Goal: Task Accomplishment & Management: Complete application form

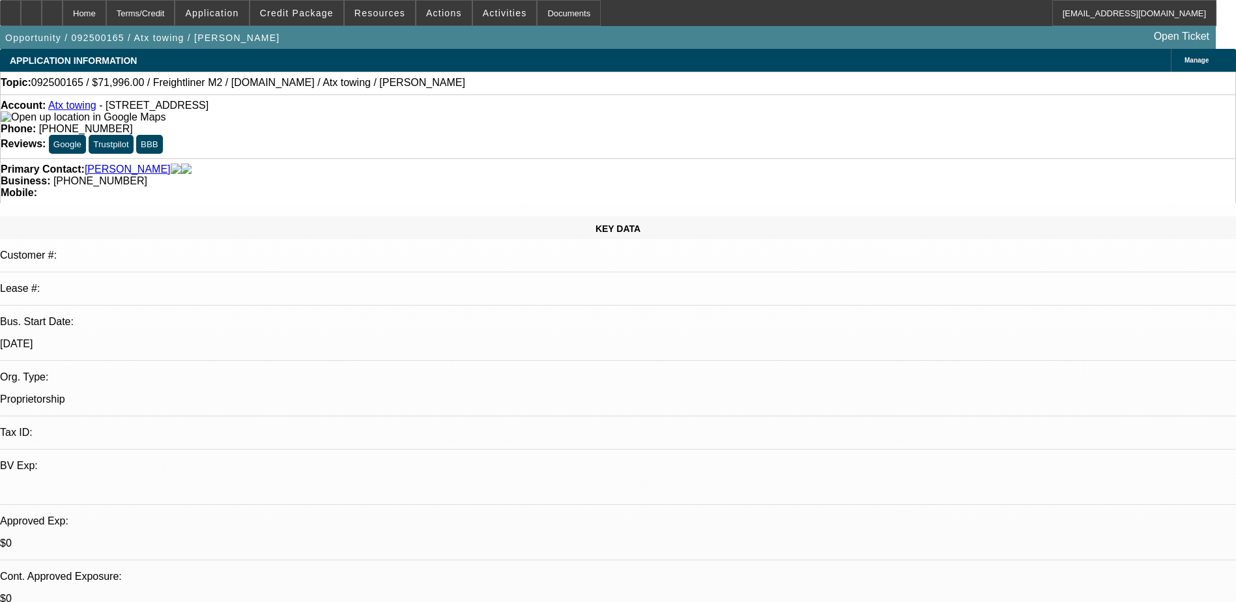
select select "0.2"
select select "2"
select select "0.2"
select select "0.15"
select select "2"
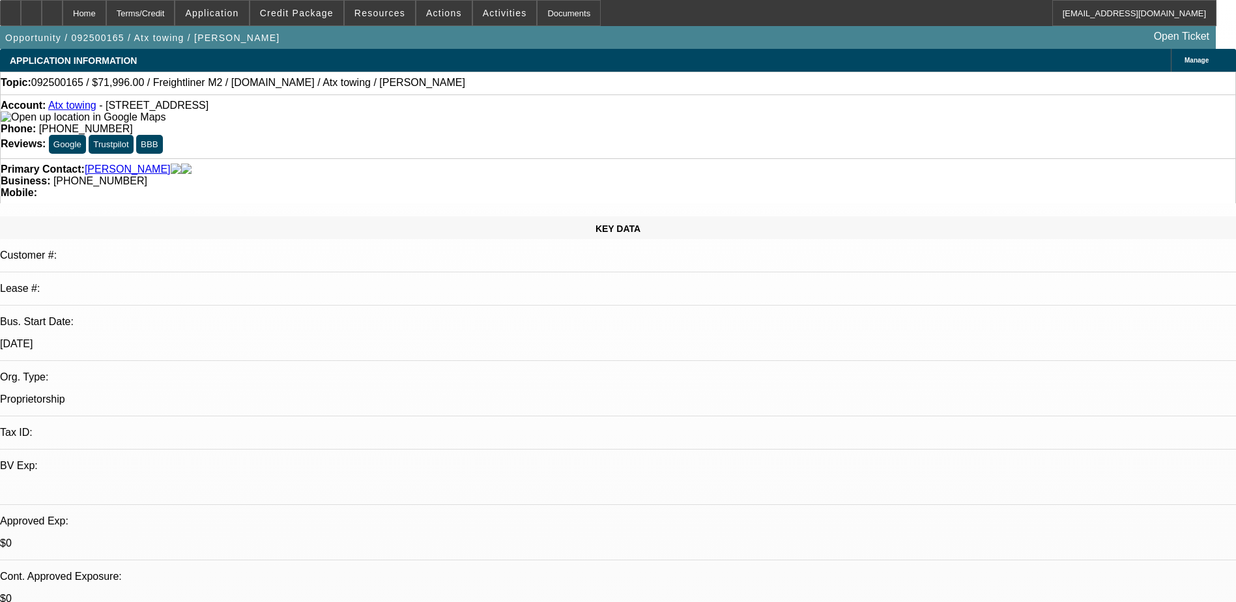
select select "0.2"
select select "1"
select select "2"
select select "17"
select select "1"
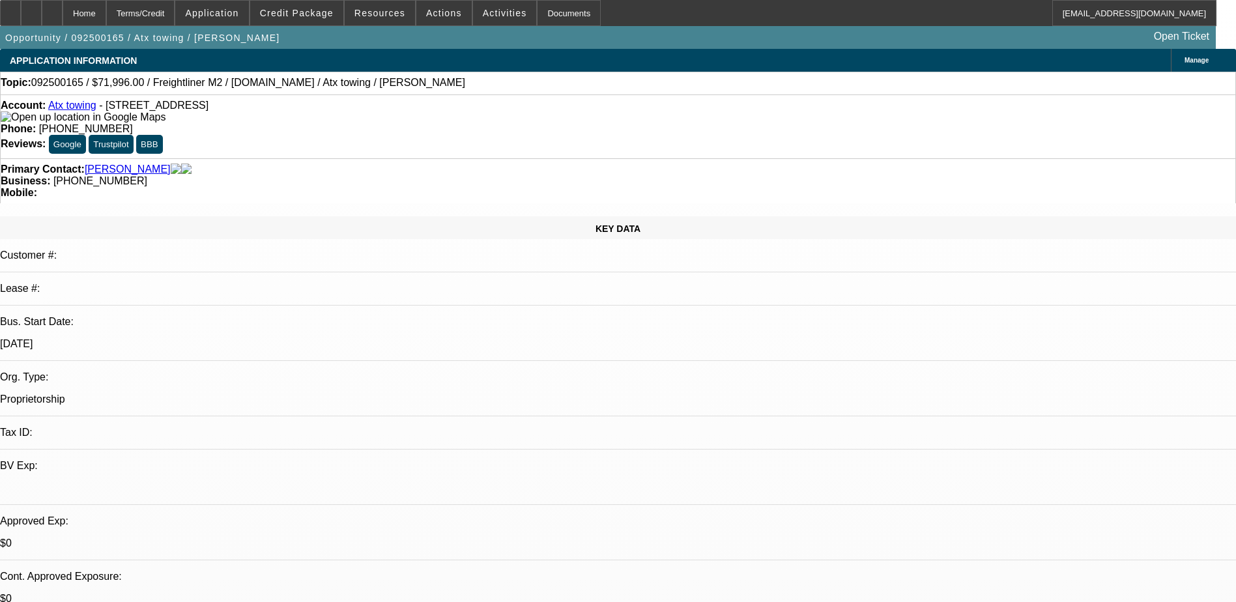
select select "2"
select select "17"
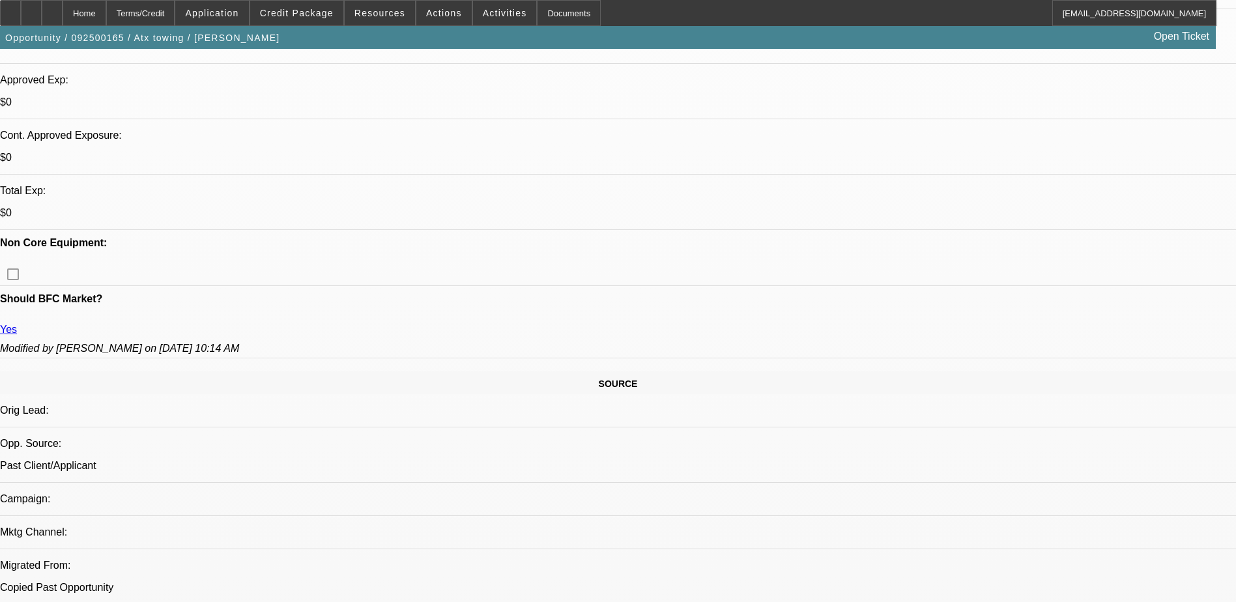
scroll to position [652, 0]
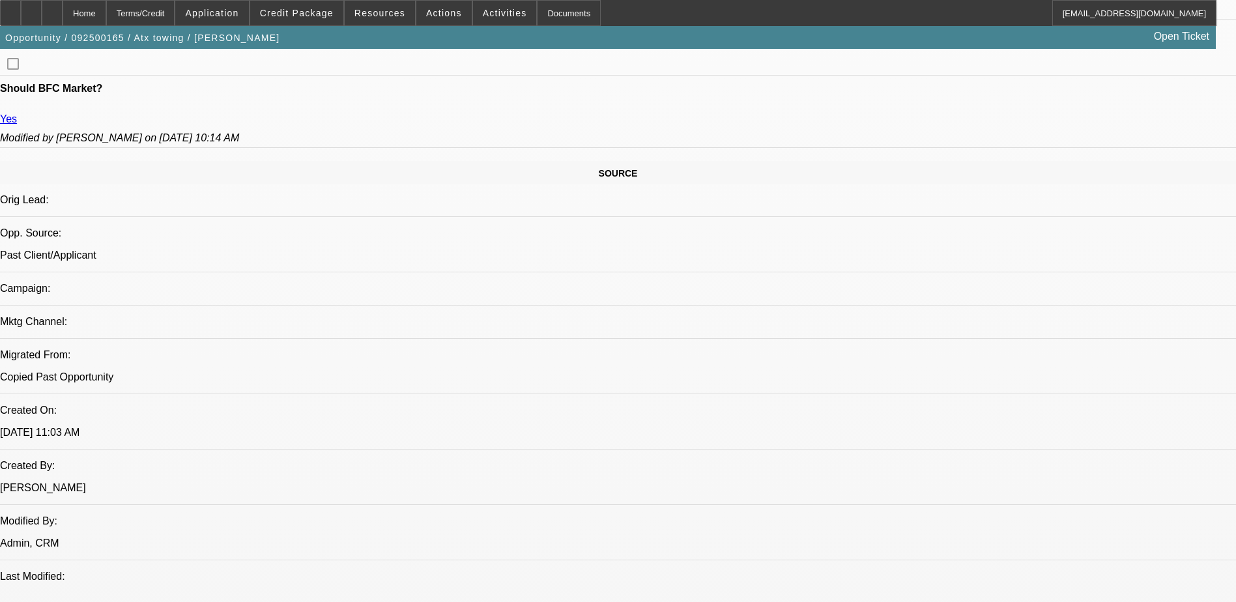
click at [658, 20] on div "Home Terms/Credit Application Credit Package Resources Actions Activities Docum…" at bounding box center [608, 13] width 1217 height 26
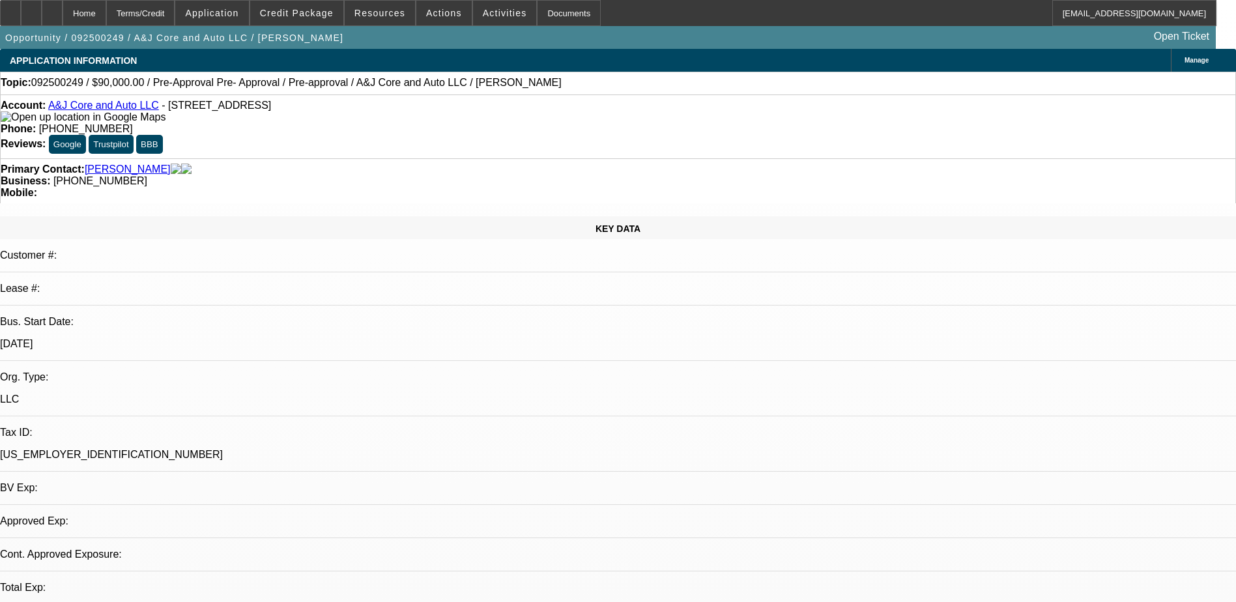
select select "0"
select select "2"
select select "0.1"
select select "1"
select select "2"
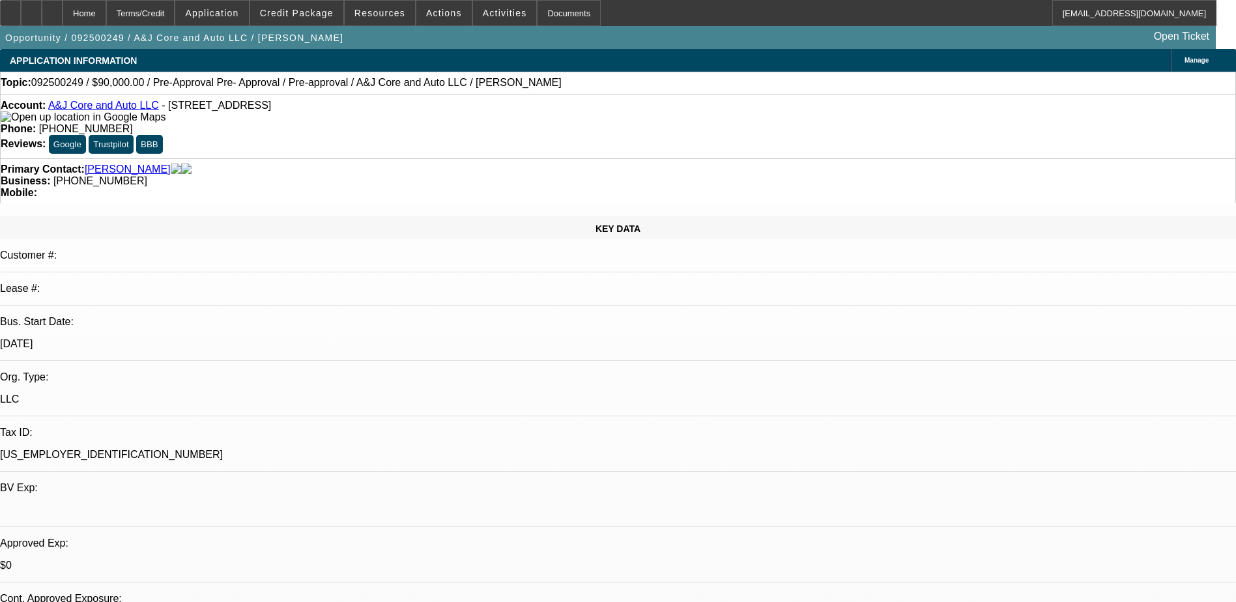
select select "4"
click at [578, 48] on div "Opportunity / 092500249 / A&J Core and Auto LLC / Gooden, Justin Open Ticket" at bounding box center [608, 37] width 1216 height 23
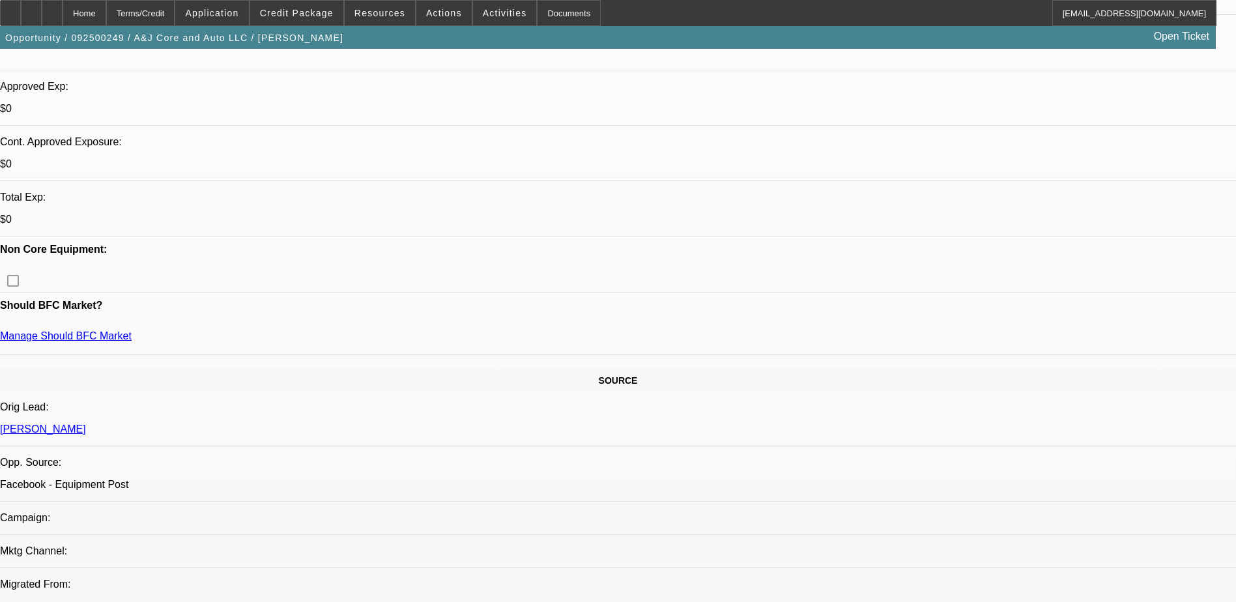
scroll to position [456, 0]
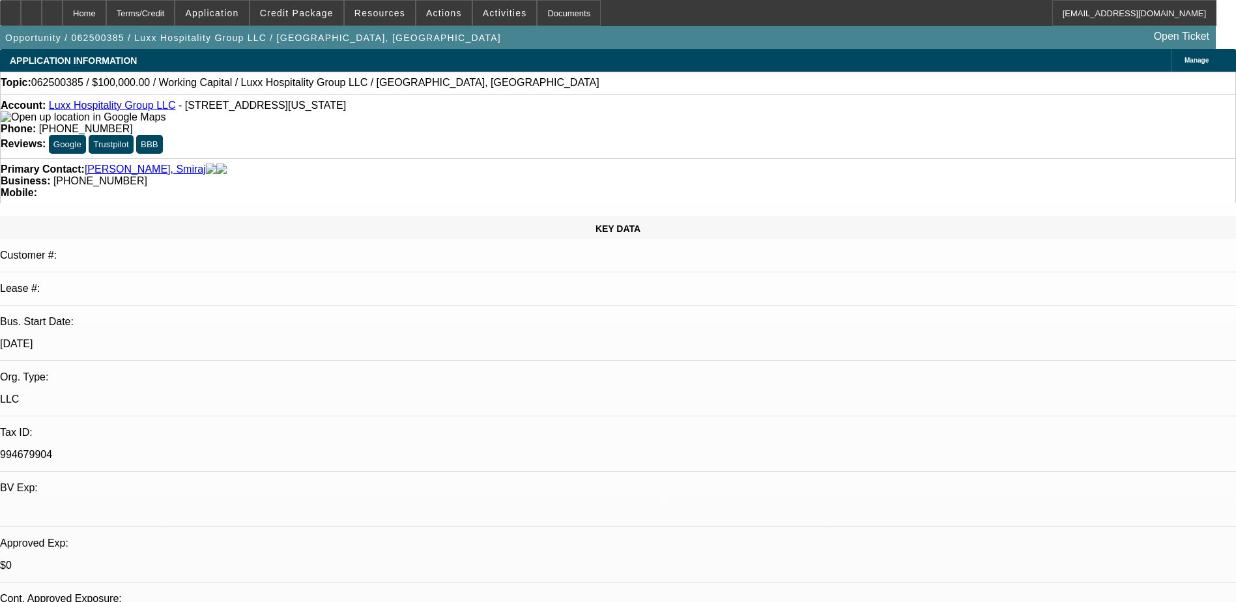
select select "0"
select select "1"
select select "2"
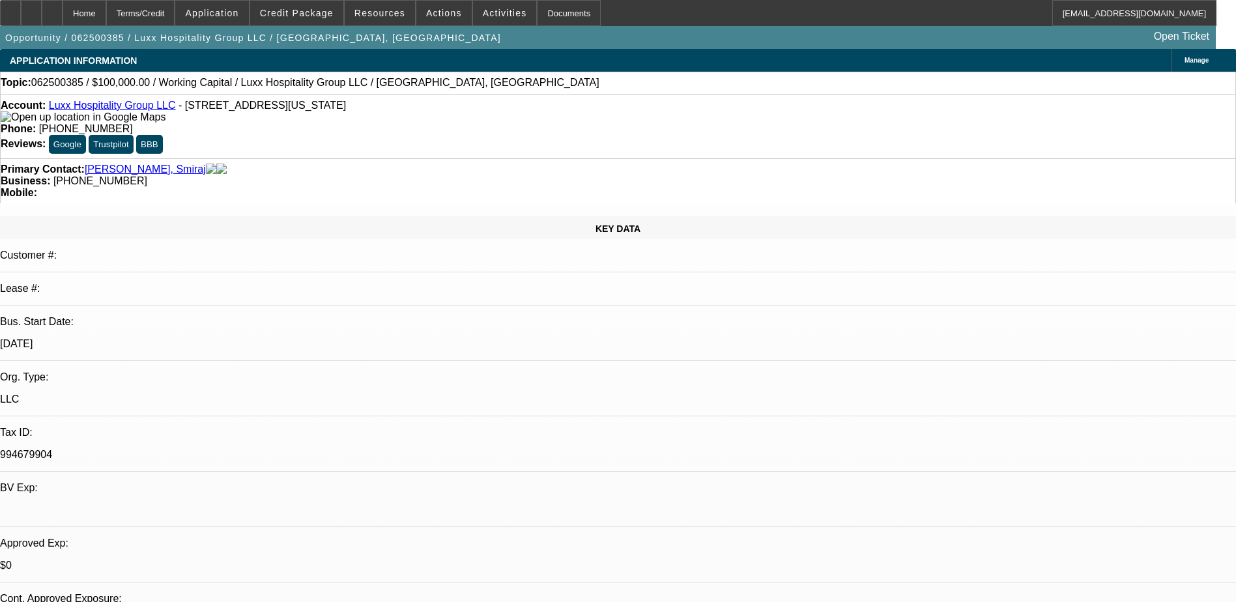
select select "6"
click at [537, 39] on div "Opportunity / 062500385 / Luxx Hospitality Group LLC / Pillai, Smiraj Open Tick…" at bounding box center [608, 37] width 1216 height 23
click at [516, 33] on div "Opportunity / 062500385 / Luxx Hospitality Group LLC / Pillai, Smiraj Open Tick…" at bounding box center [608, 37] width 1216 height 23
click at [448, 40] on div "Opportunity / 062500385 / Luxx Hospitality Group LLC / Pillai, Smiraj Open Tick…" at bounding box center [608, 37] width 1216 height 23
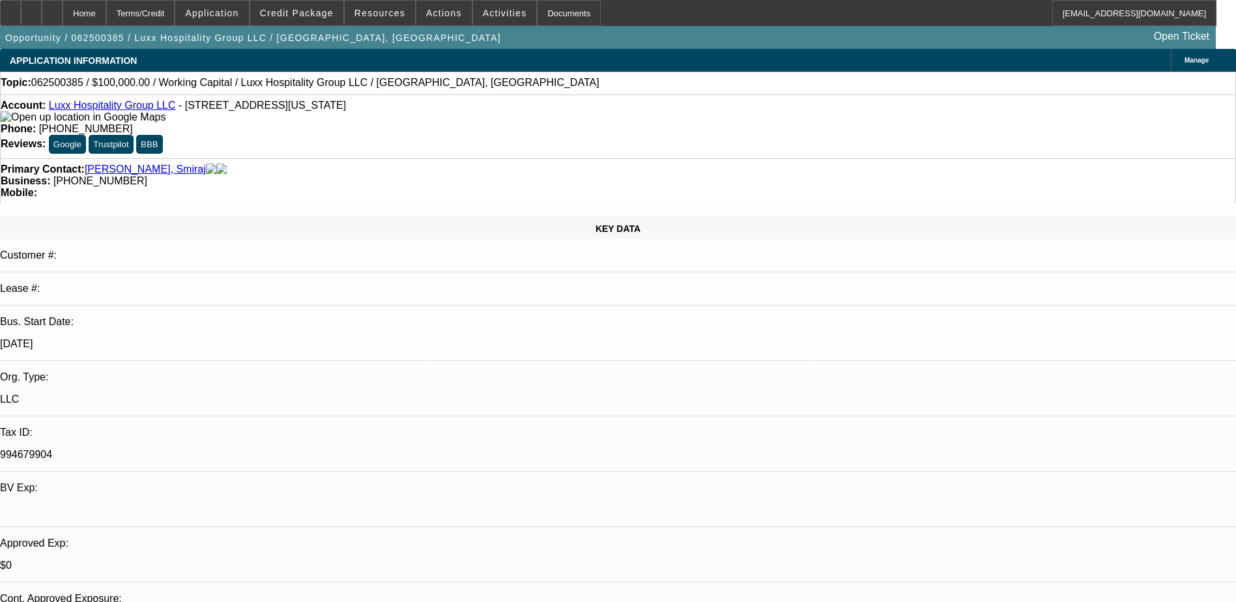
drag, startPoint x: 520, startPoint y: 109, endPoint x: 454, endPoint y: 111, distance: 65.9
click at [454, 123] on div "Phone: (832) 552-9821" at bounding box center [618, 129] width 1235 height 12
copy span "(832) 552-9821"
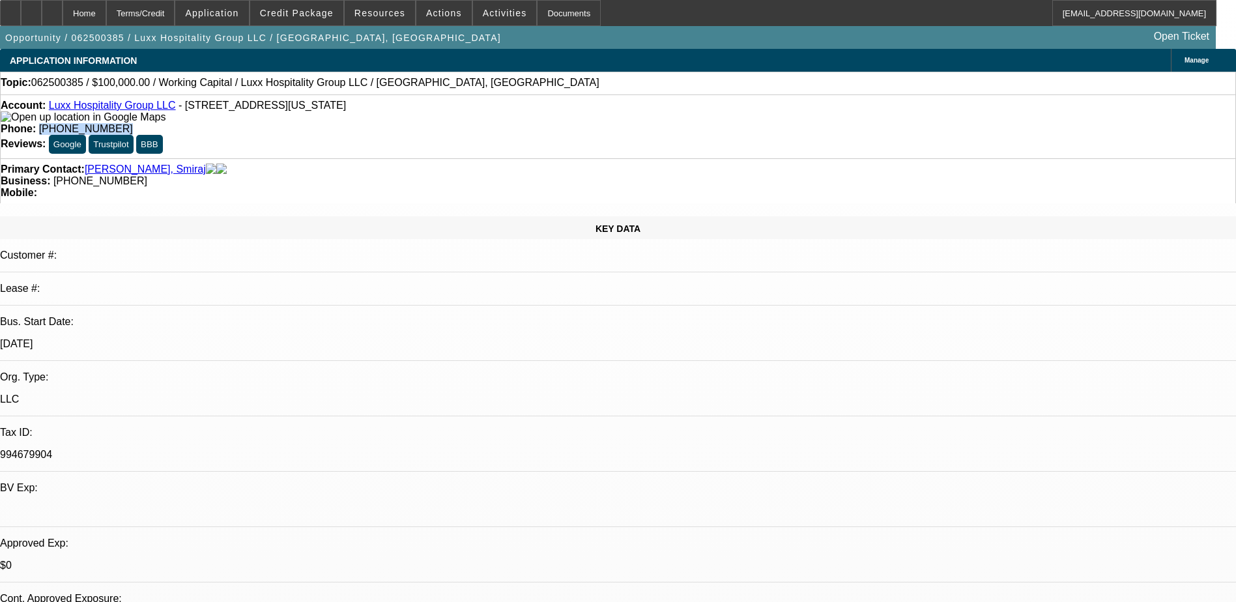
click at [118, 109] on link "Luxx Hospitality Group LLC" at bounding box center [112, 105] width 127 height 11
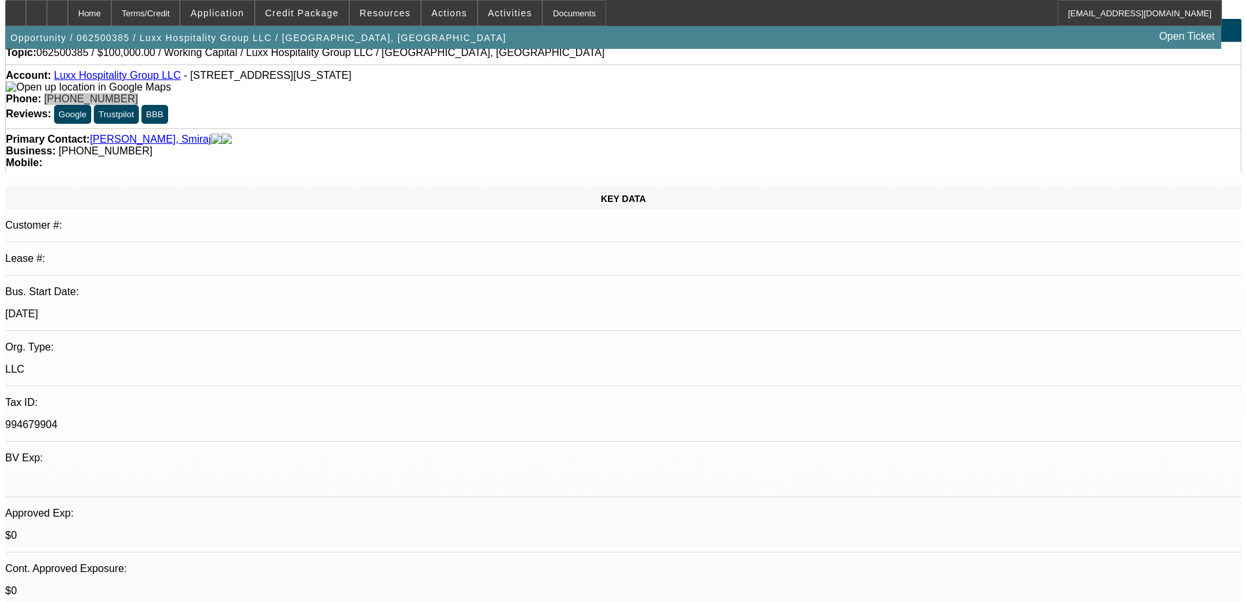
scroll to position [0, 0]
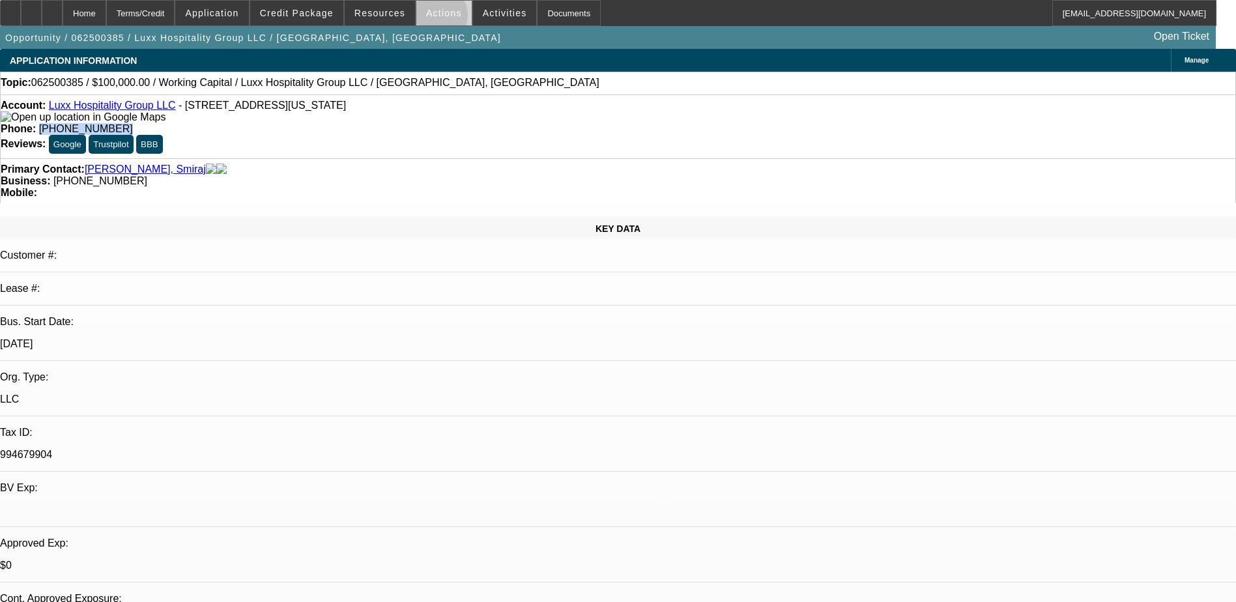
click at [435, 18] on span at bounding box center [443, 12] width 55 height 31
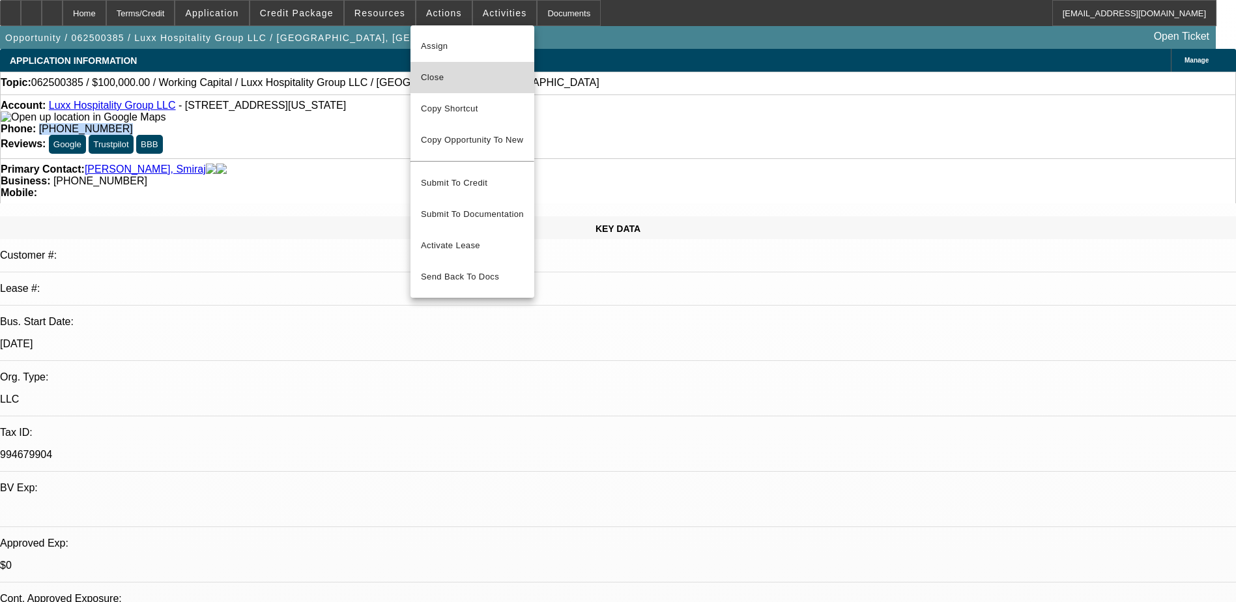
click at [467, 76] on span "Close" at bounding box center [472, 78] width 103 height 16
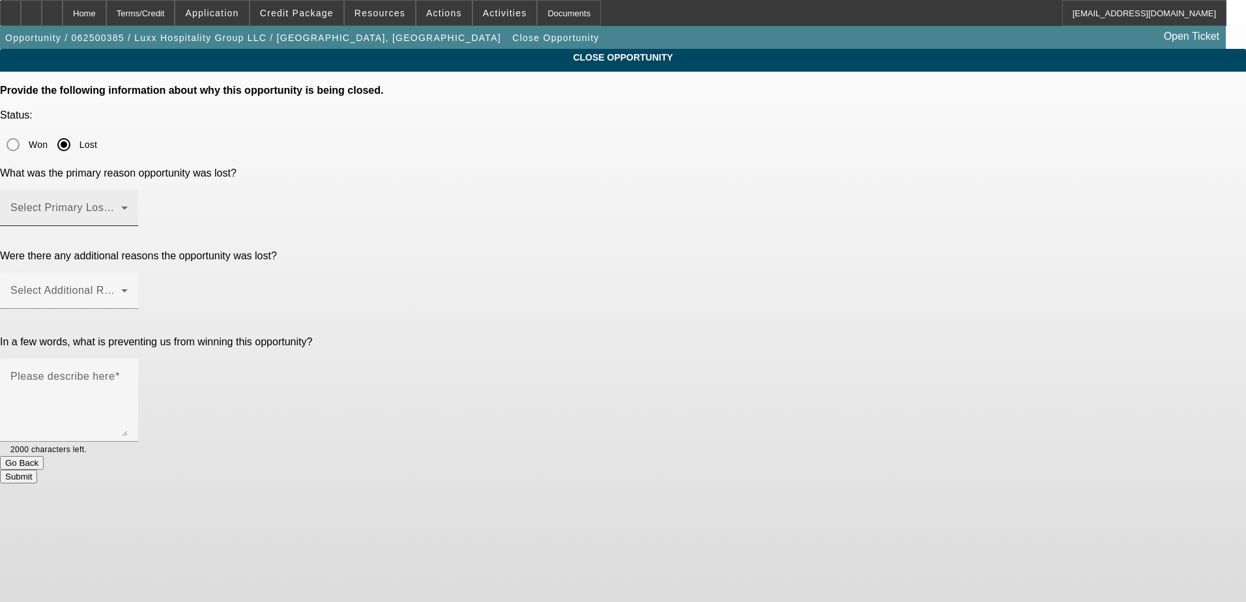
click at [128, 190] on div "Select Primary Lost Reason" at bounding box center [68, 208] width 117 height 37
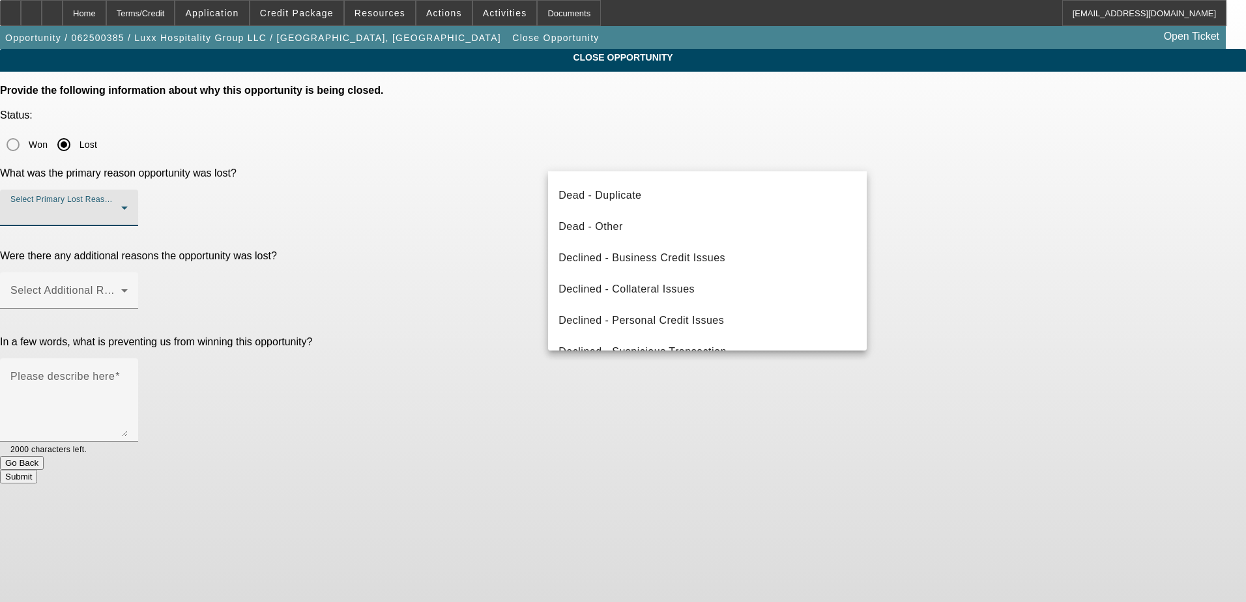
scroll to position [175, 0]
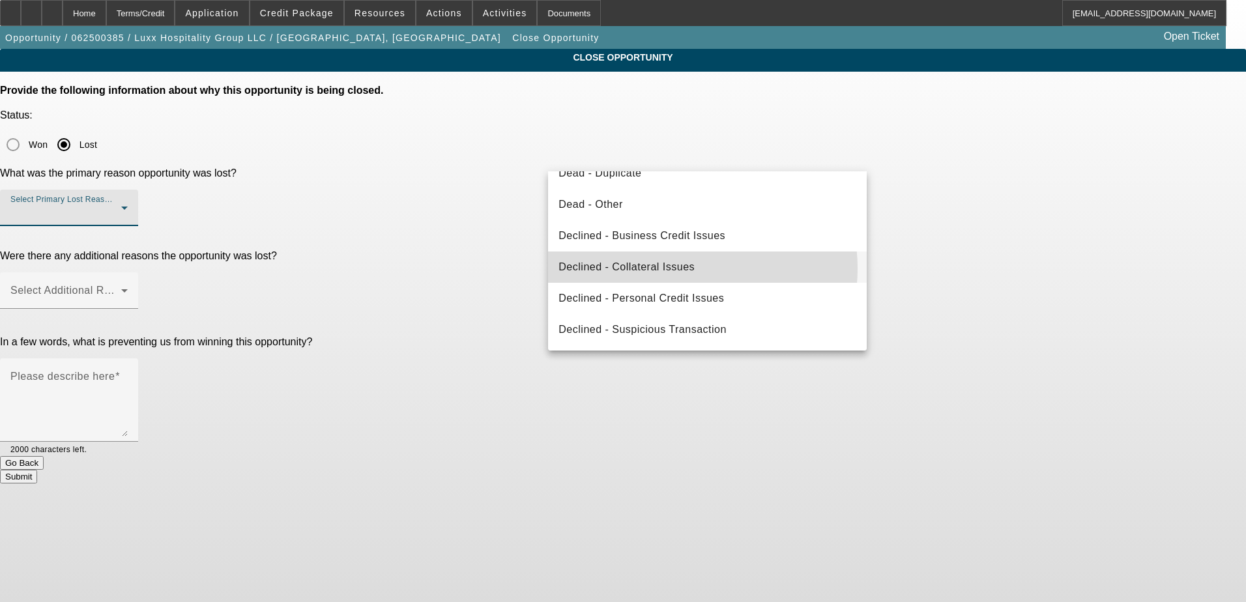
click at [676, 269] on span "Declined - Collateral Issues" at bounding box center [627, 267] width 136 height 16
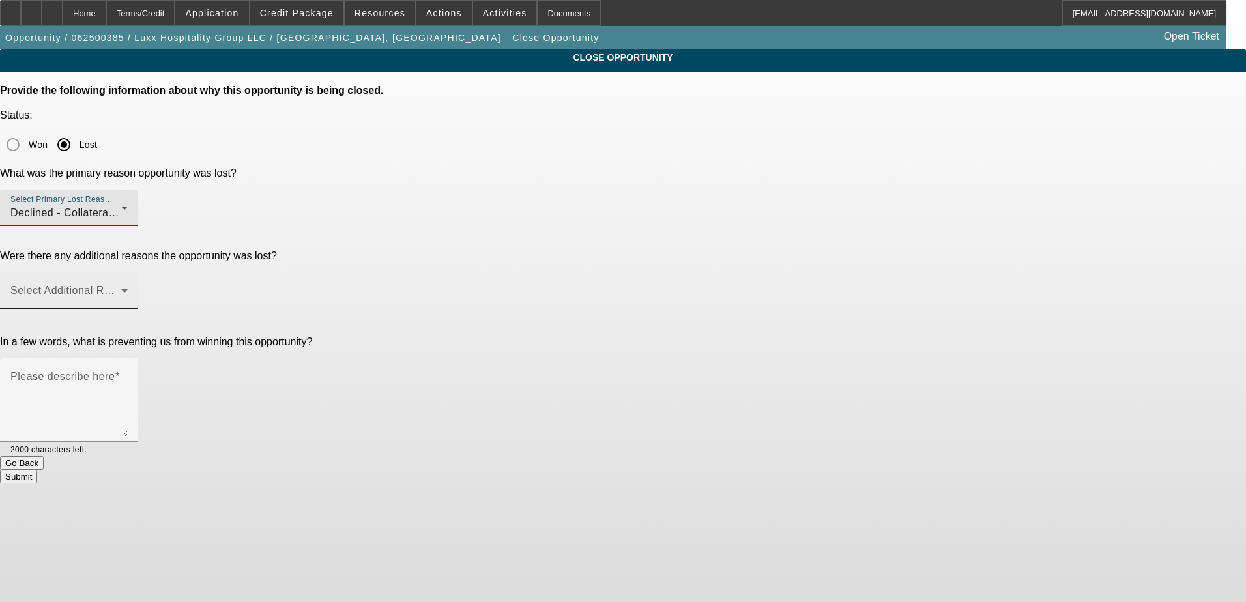
click at [121, 288] on span at bounding box center [65, 296] width 111 height 16
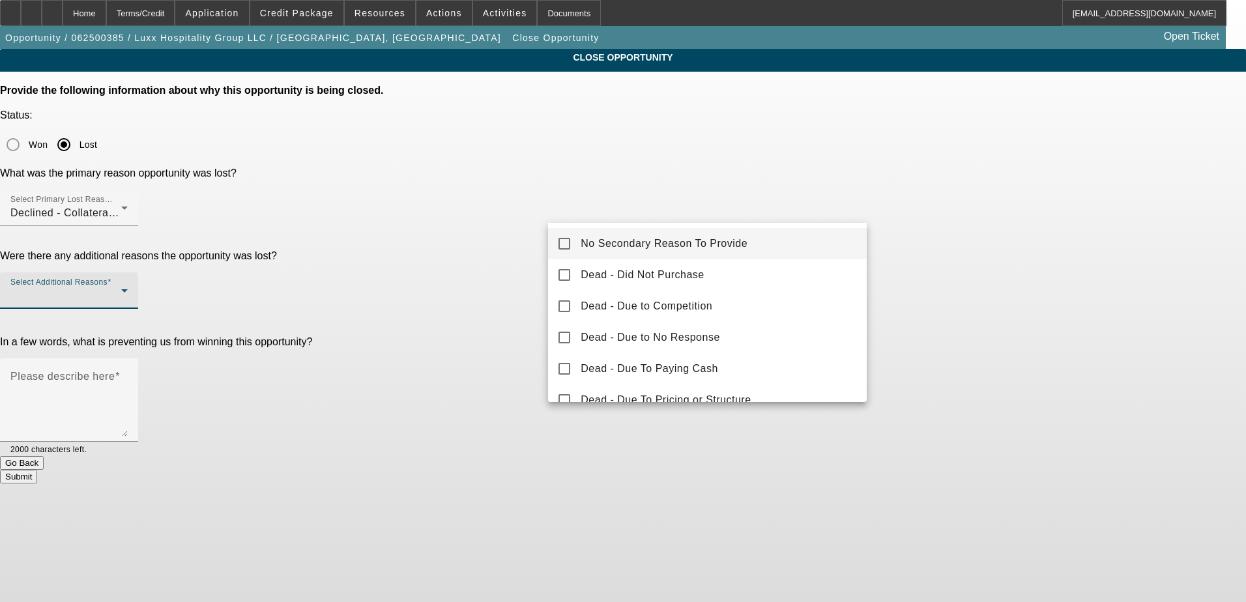
click at [576, 254] on mat-option "No Secondary Reason To Provide" at bounding box center [707, 243] width 319 height 31
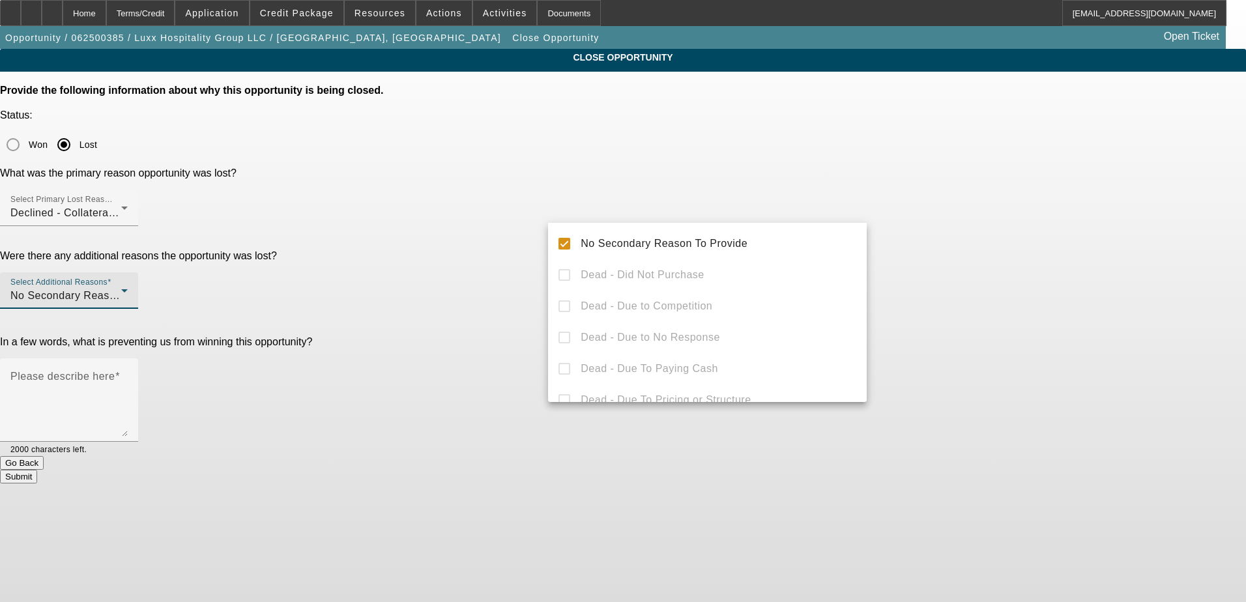
click at [498, 315] on div at bounding box center [623, 301] width 1246 height 602
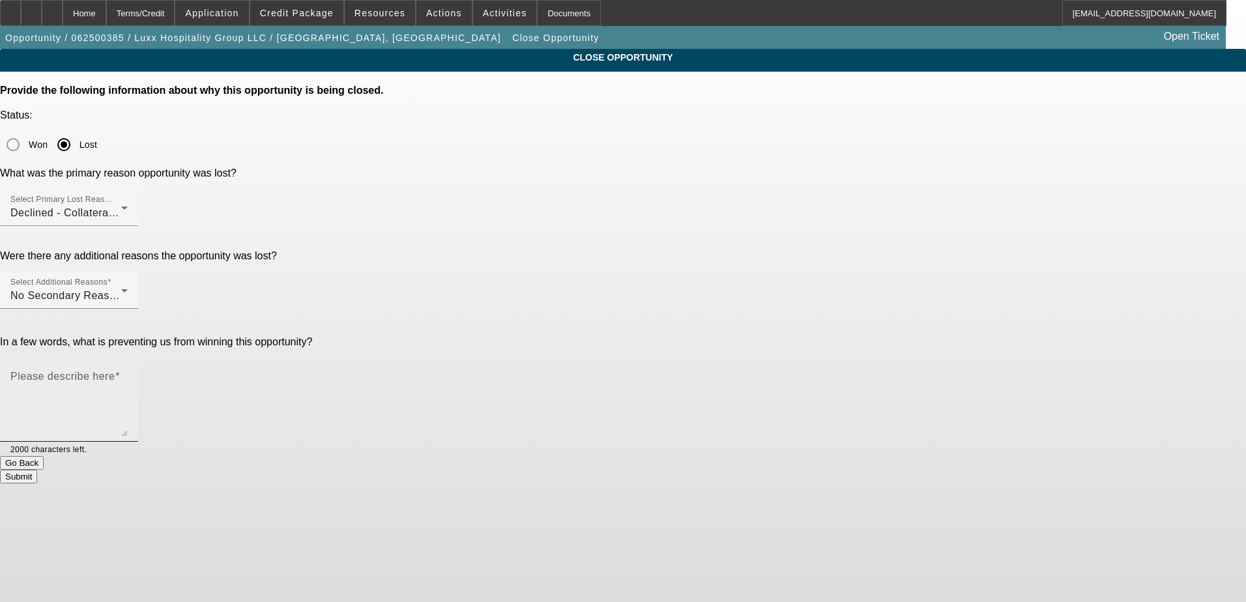
click at [128, 374] on textarea "Please describe here" at bounding box center [68, 405] width 117 height 63
click at [128, 374] on textarea "Wanted equip financing for sound/audio/lighting equip, pivoted to WC, private i…" at bounding box center [68, 405] width 117 height 63
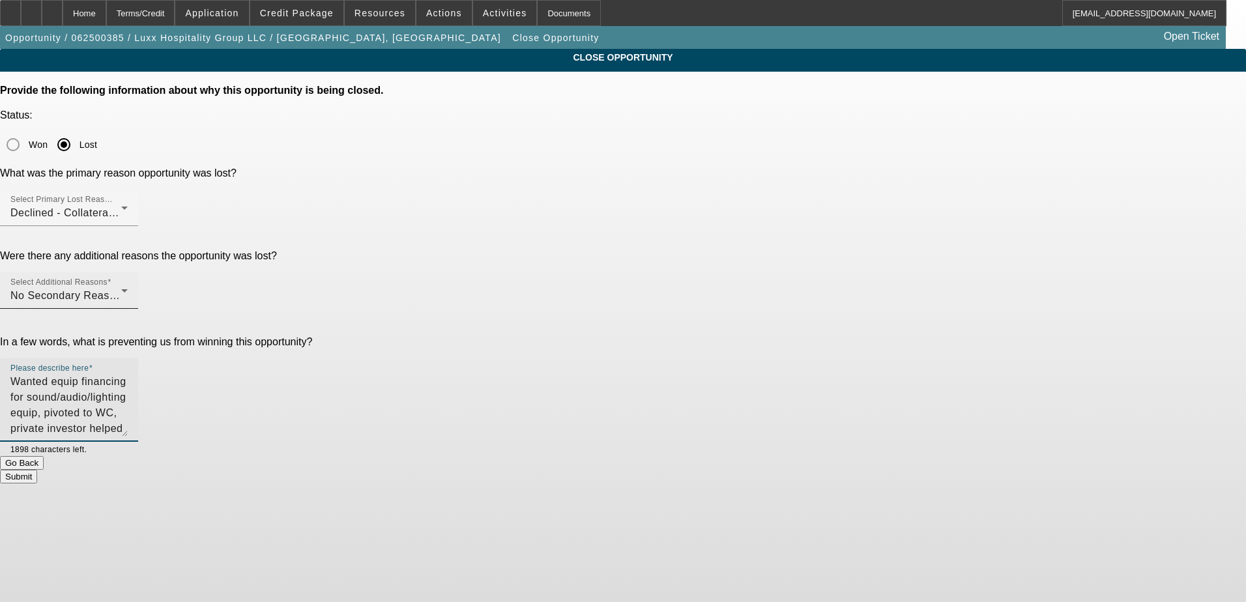
type textarea "Wanted equip financing for sound/audio/lighting equip, pivoted to WC, private i…"
click at [128, 272] on div "Select Additional Reasons No Secondary Reason To Provide" at bounding box center [68, 290] width 117 height 37
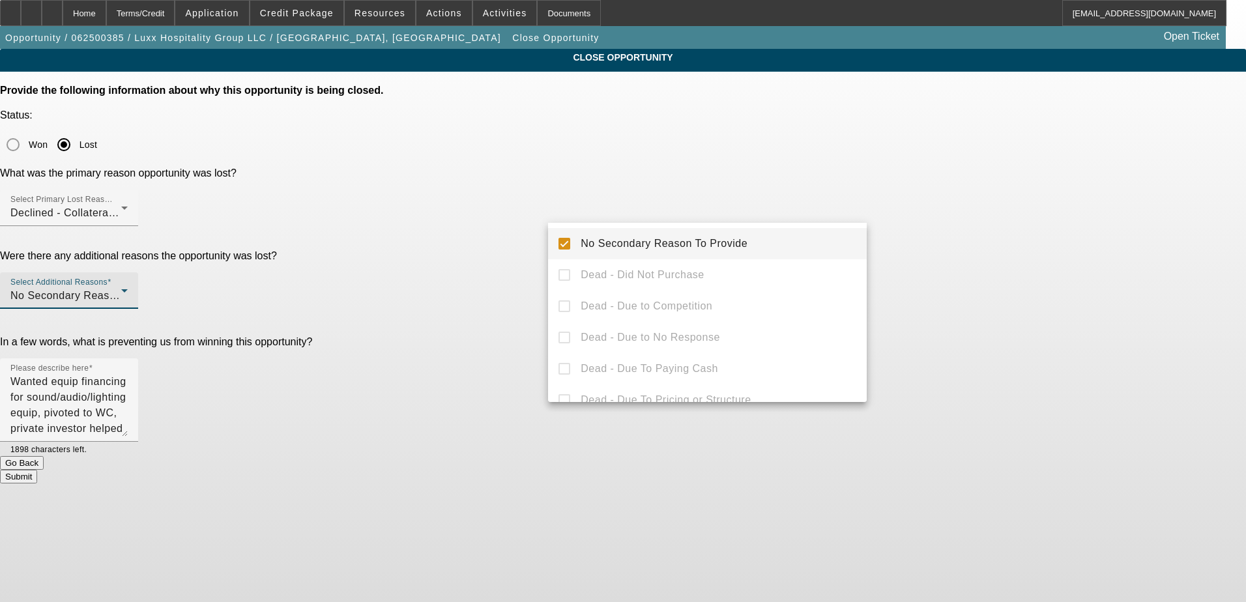
click at [570, 238] on mat-pseudo-checkbox at bounding box center [565, 244] width 12 height 12
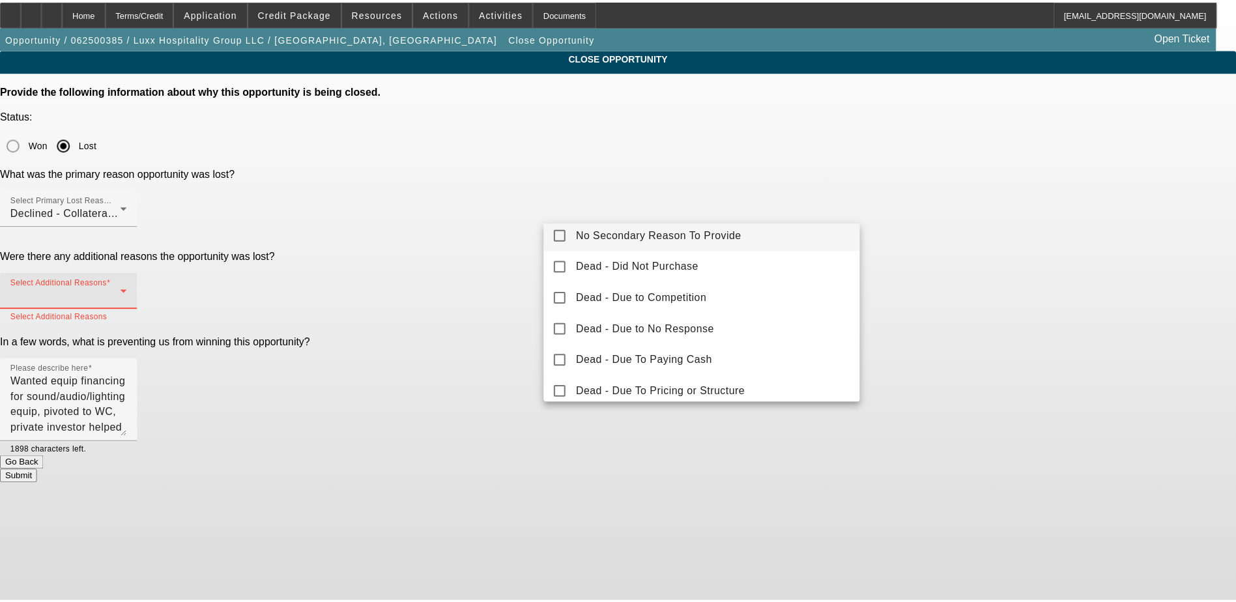
scroll to position [0, 0]
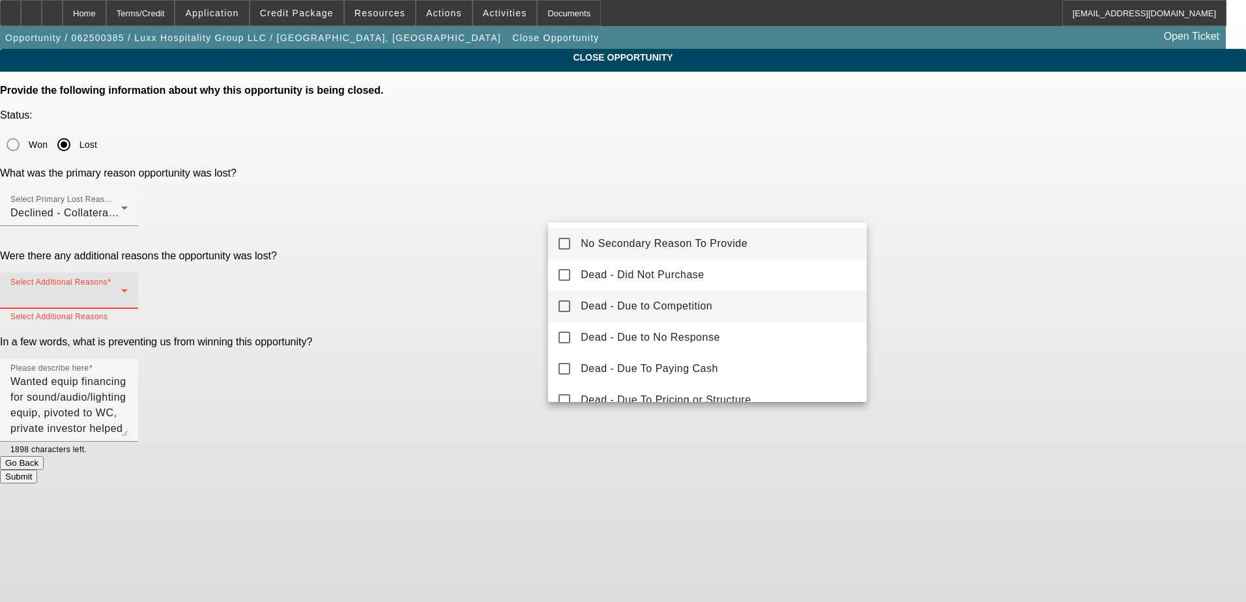
click at [589, 304] on span "Dead - Due to Competition" at bounding box center [647, 307] width 132 height 16
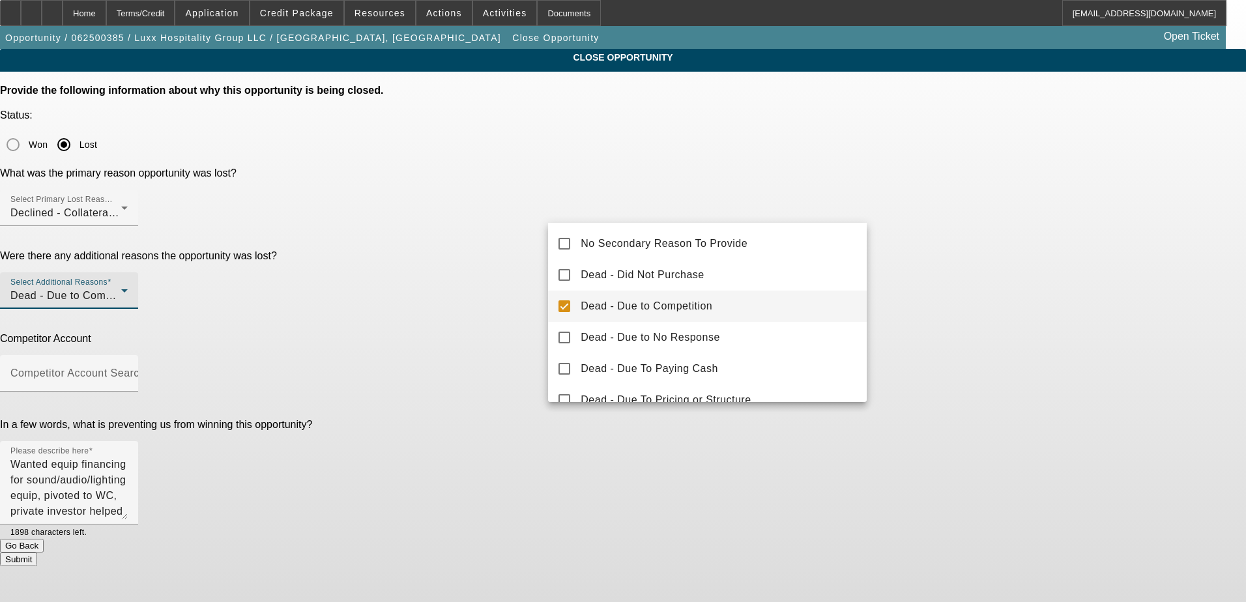
click at [508, 274] on div at bounding box center [623, 301] width 1246 height 602
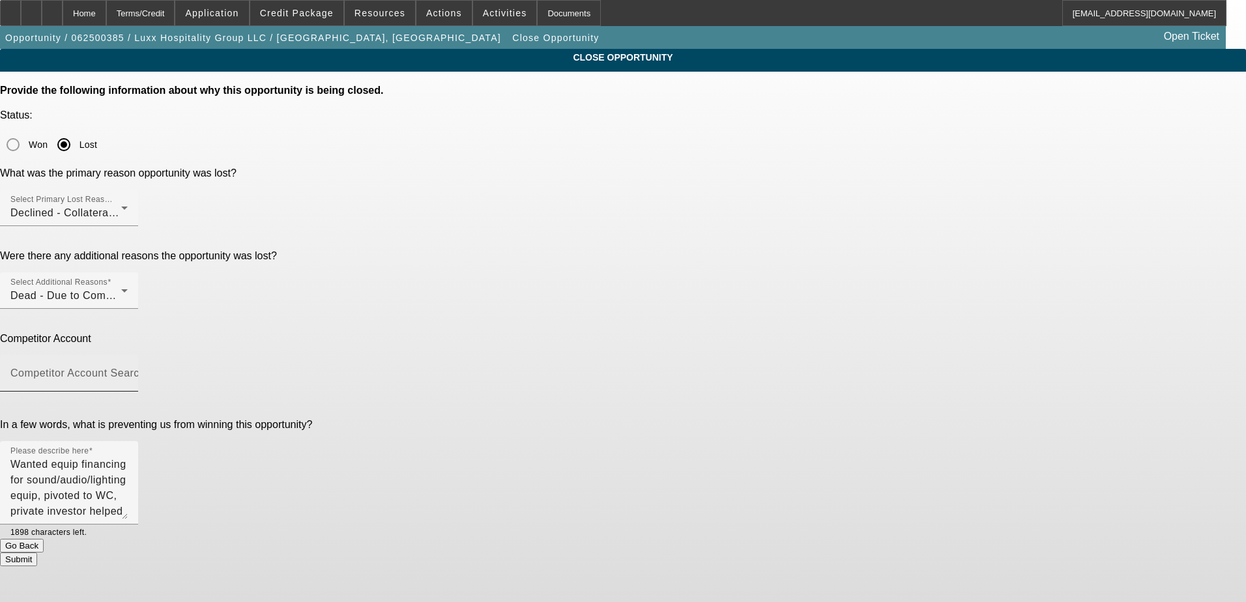
click at [145, 368] on mat-label "Competitor Account Search" at bounding box center [77, 373] width 135 height 11
click at [128, 371] on input "Competitor Account Search" at bounding box center [68, 379] width 117 height 16
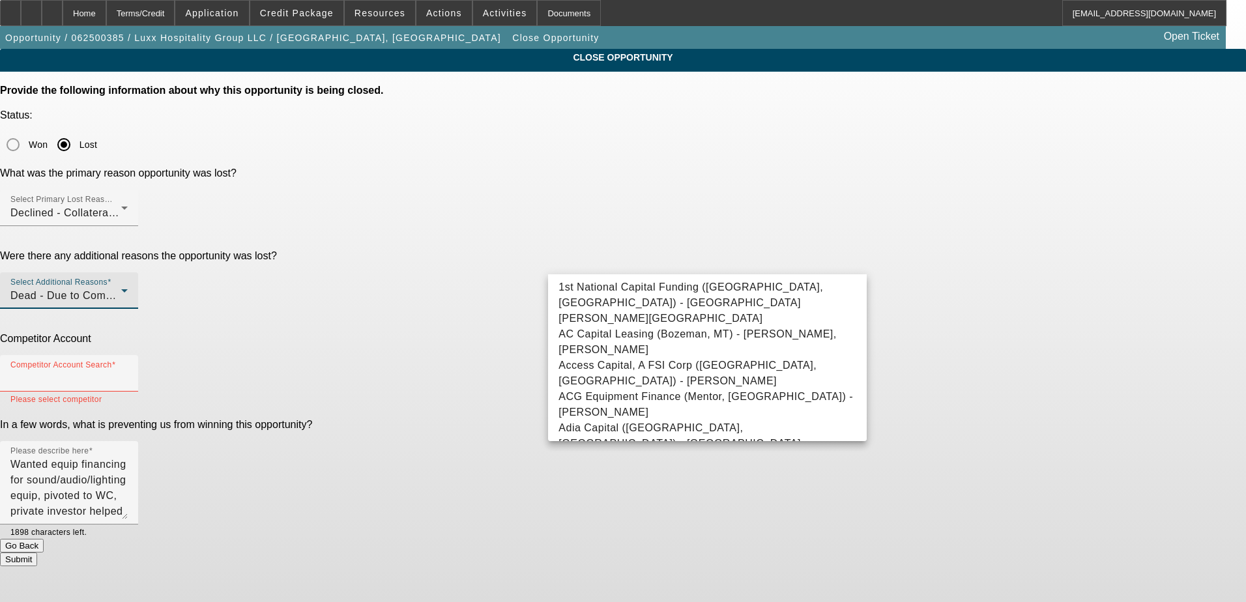
click at [121, 288] on div "Dead - Due to Competition" at bounding box center [65, 296] width 111 height 16
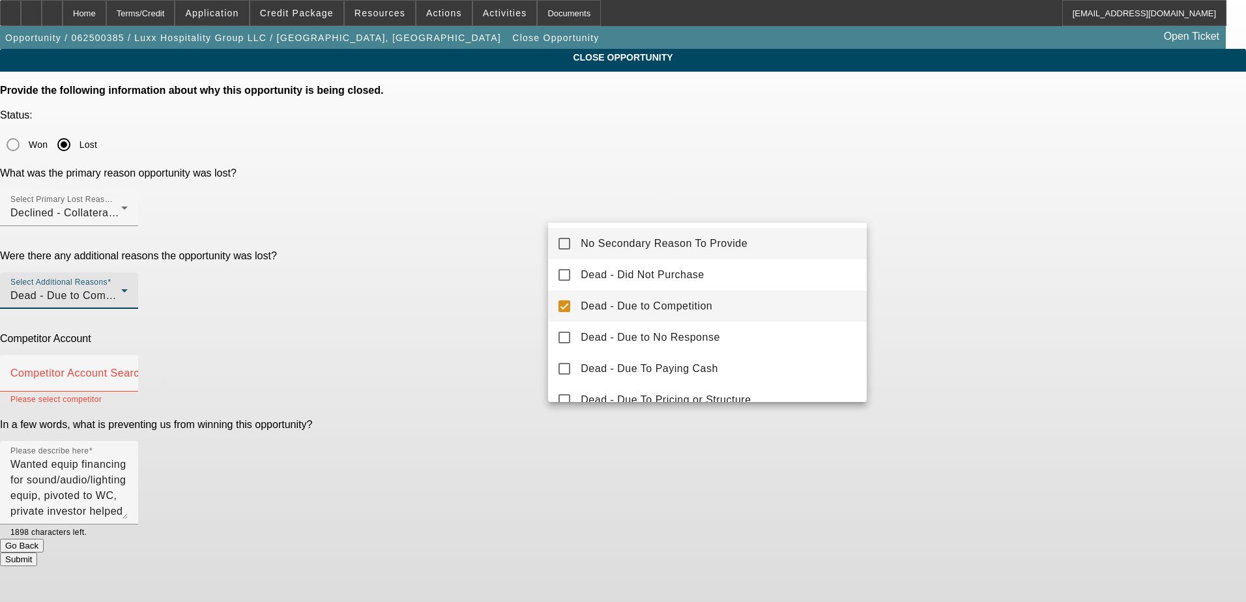
click at [649, 245] on span "No Secondary Reason To Provide" at bounding box center [664, 244] width 167 height 16
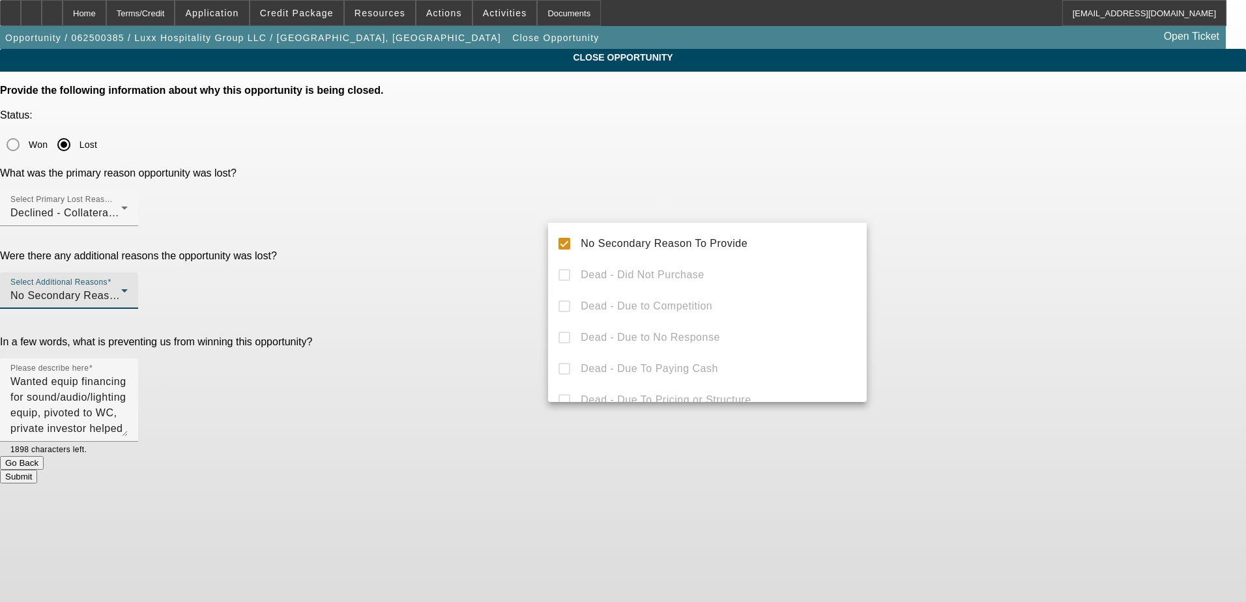
click at [480, 231] on div at bounding box center [623, 301] width 1246 height 602
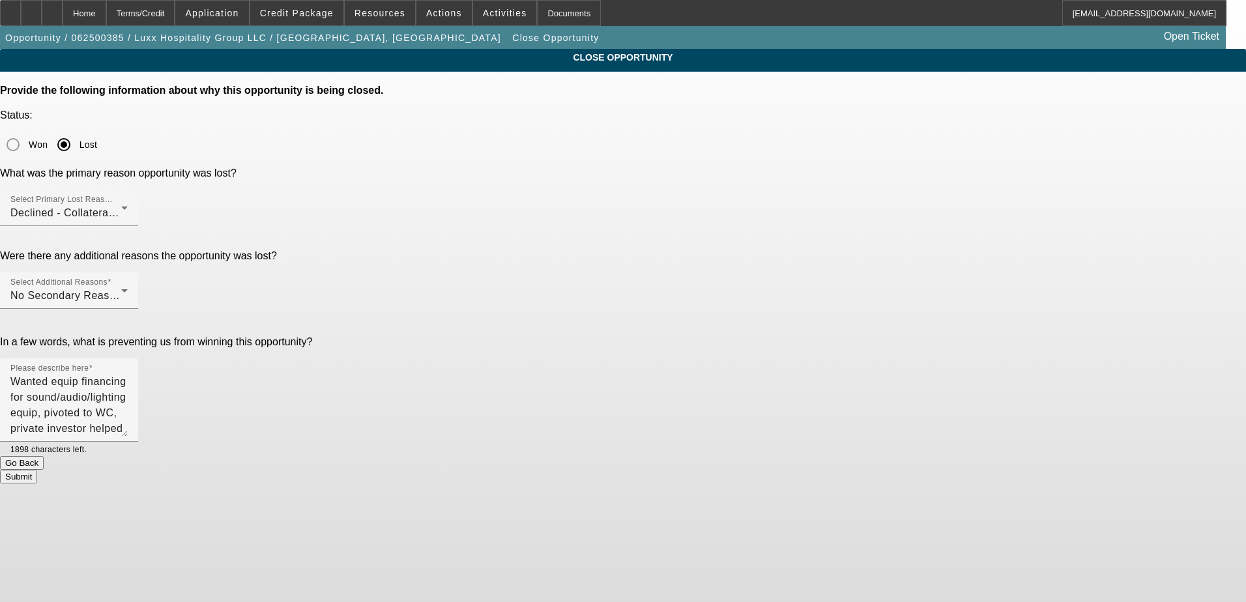
click at [37, 470] on button "Submit" at bounding box center [18, 477] width 37 height 14
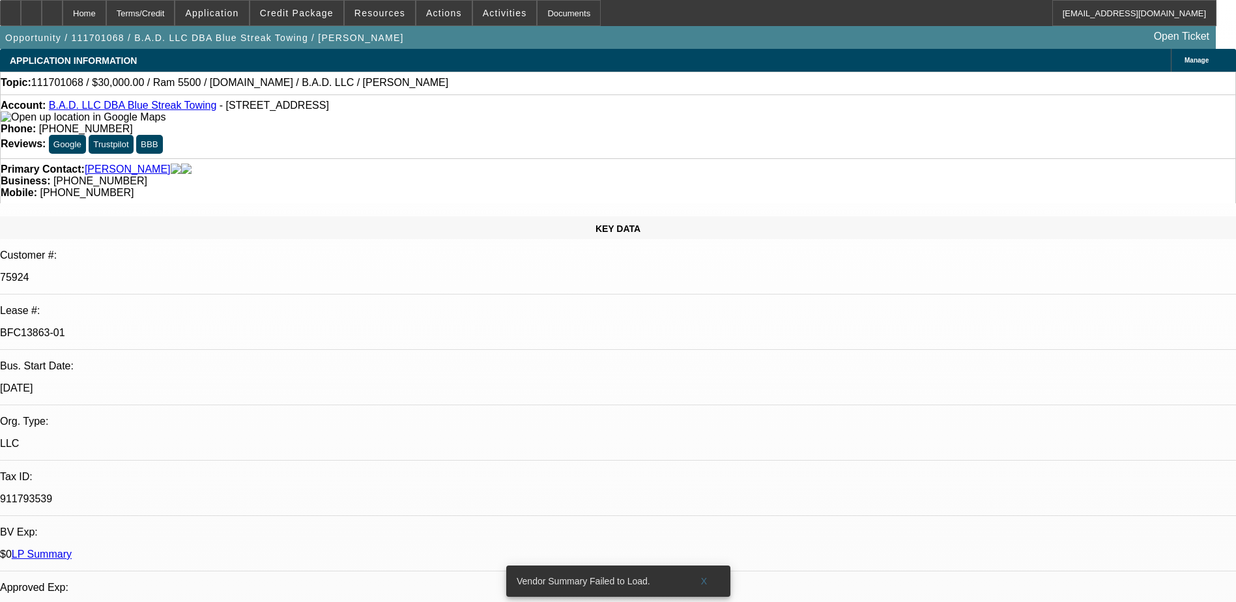
select select "0"
select select "2"
select select "0.1"
select select "4"
select select "0"
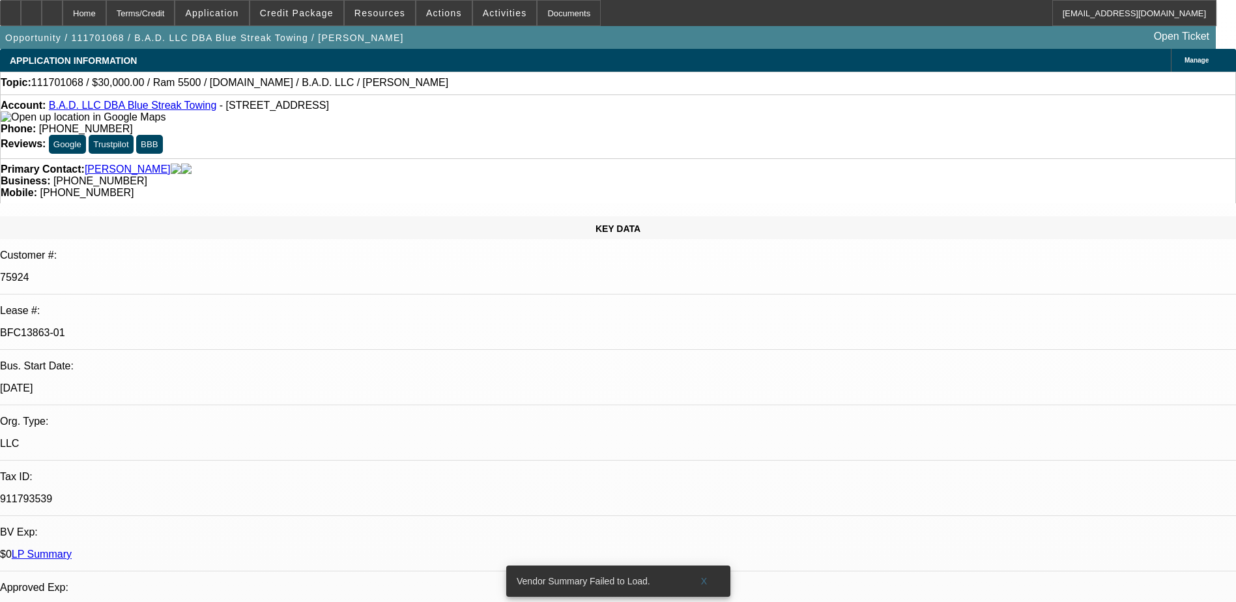
select select "2"
select select "0.1"
select select "4"
select select "0"
select select "2"
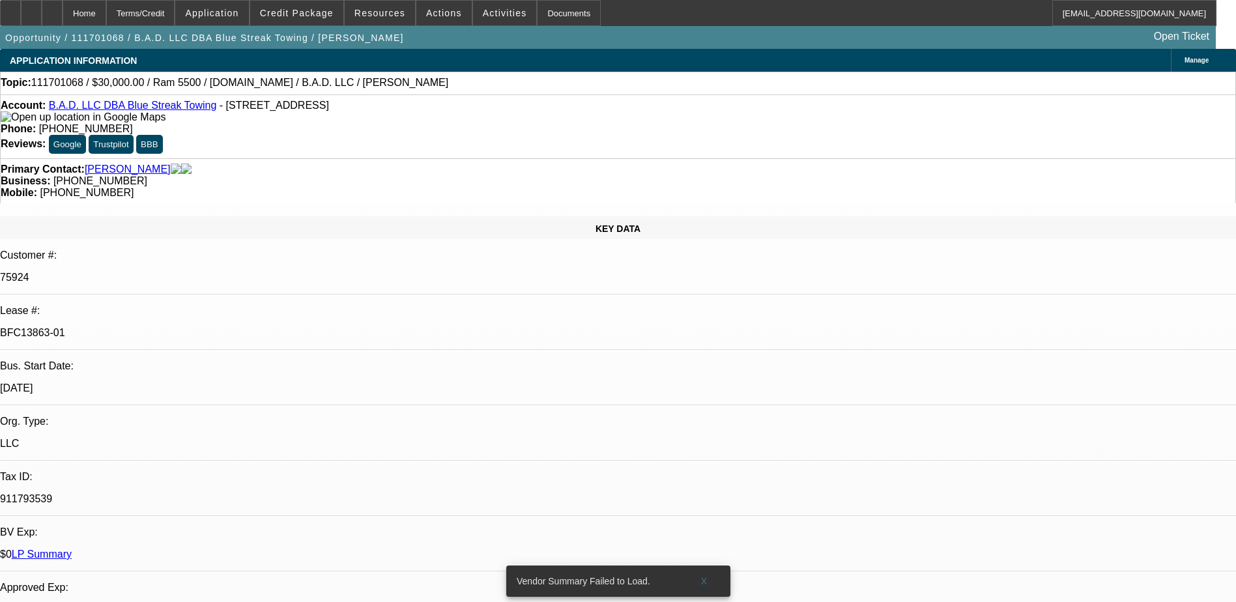
select select "2"
select select "0.1"
select select "4"
select select "0"
select select "2"
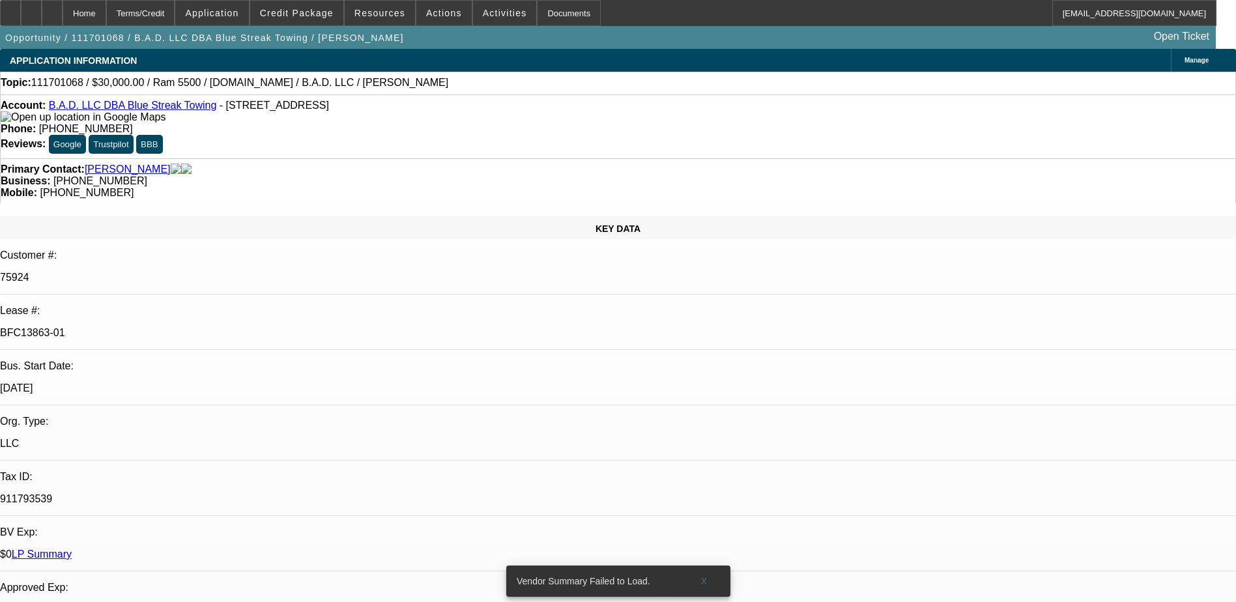
select select "2"
select select "0.1"
select select "4"
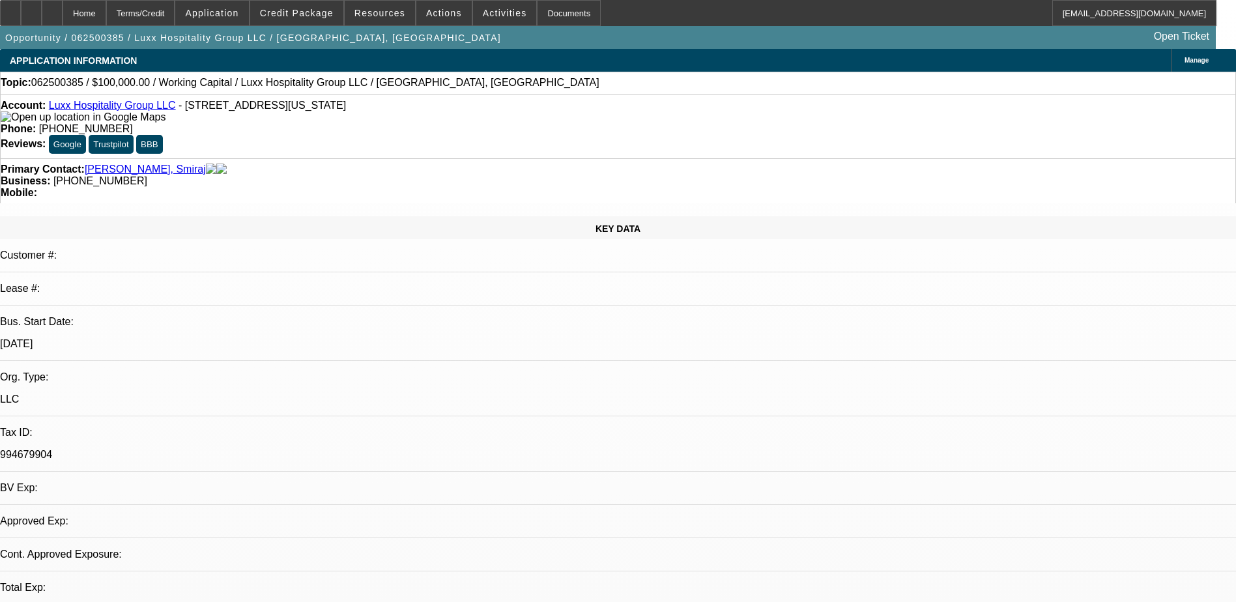
select select "0"
select select "1"
select select "2"
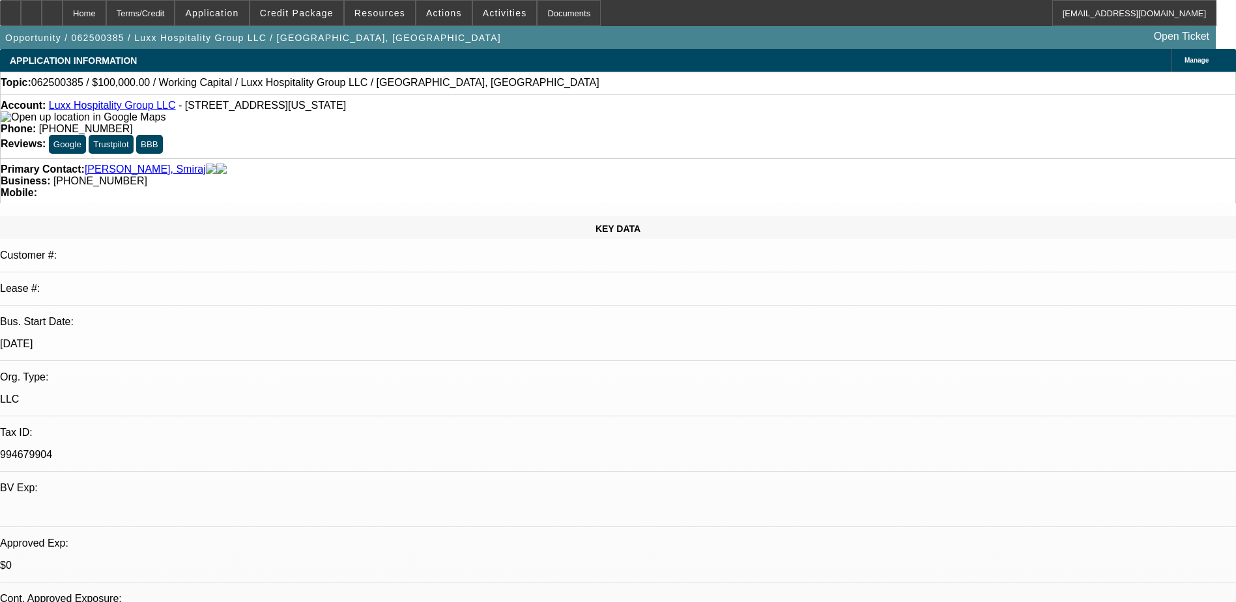
select select "6"
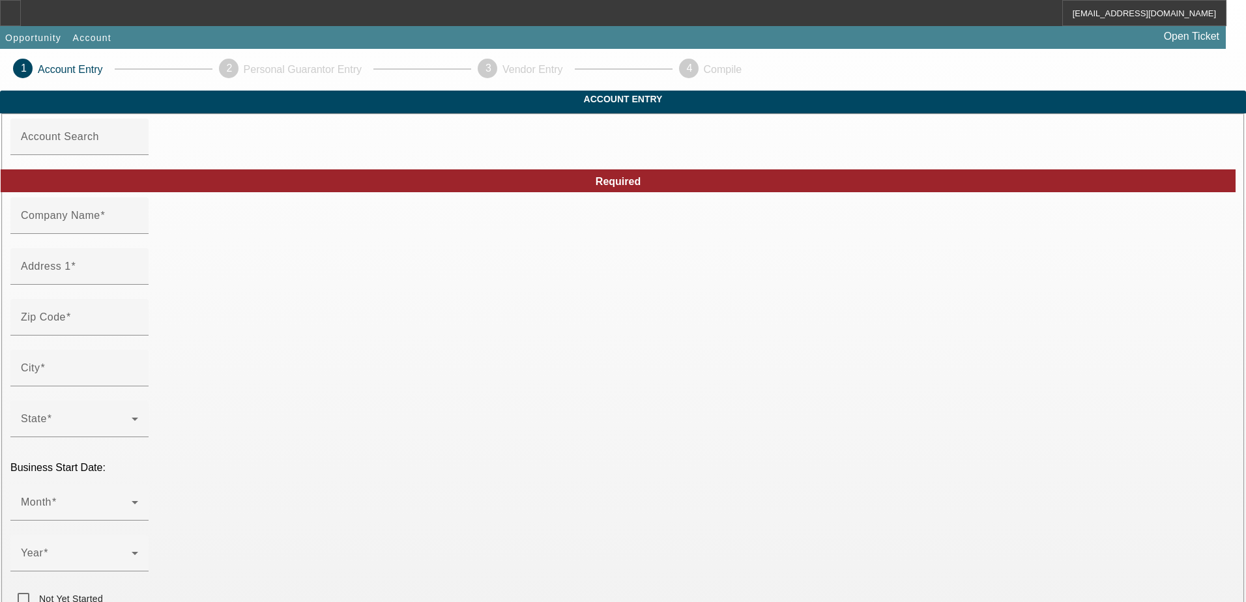
type input "Elite Builders Socal"
type input "12672 Limonte Ave"
type input "92880"
type input "Eastdale"
type input "(909) 631-0907"
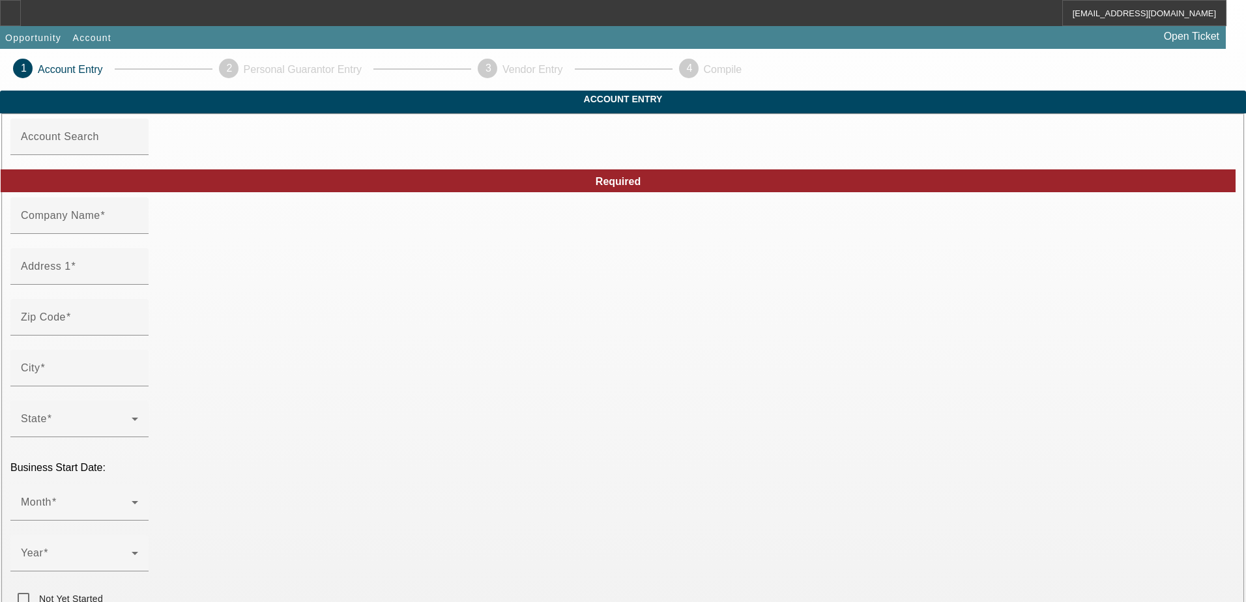
type input "Suite 3E #786"
type input "ebstruckingsocal@gmail.com"
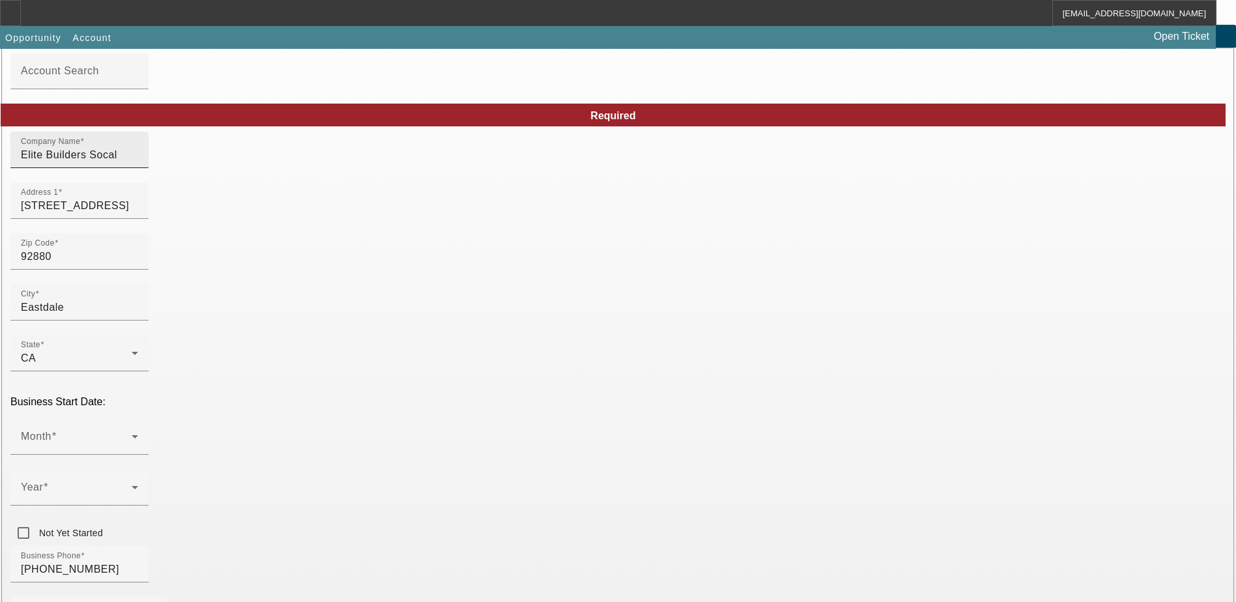
scroll to position [65, 0]
type input "Elite Builders Socal LLC"
click at [132, 435] on span at bounding box center [76, 443] width 111 height 16
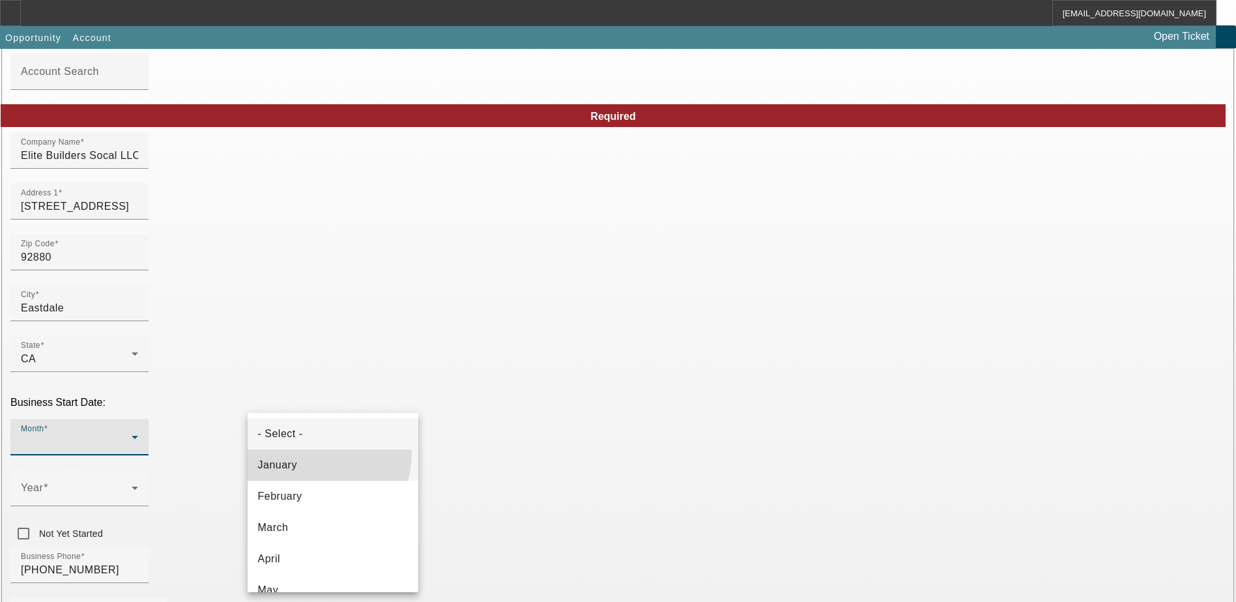
click at [312, 454] on mat-option "January" at bounding box center [333, 465] width 171 height 31
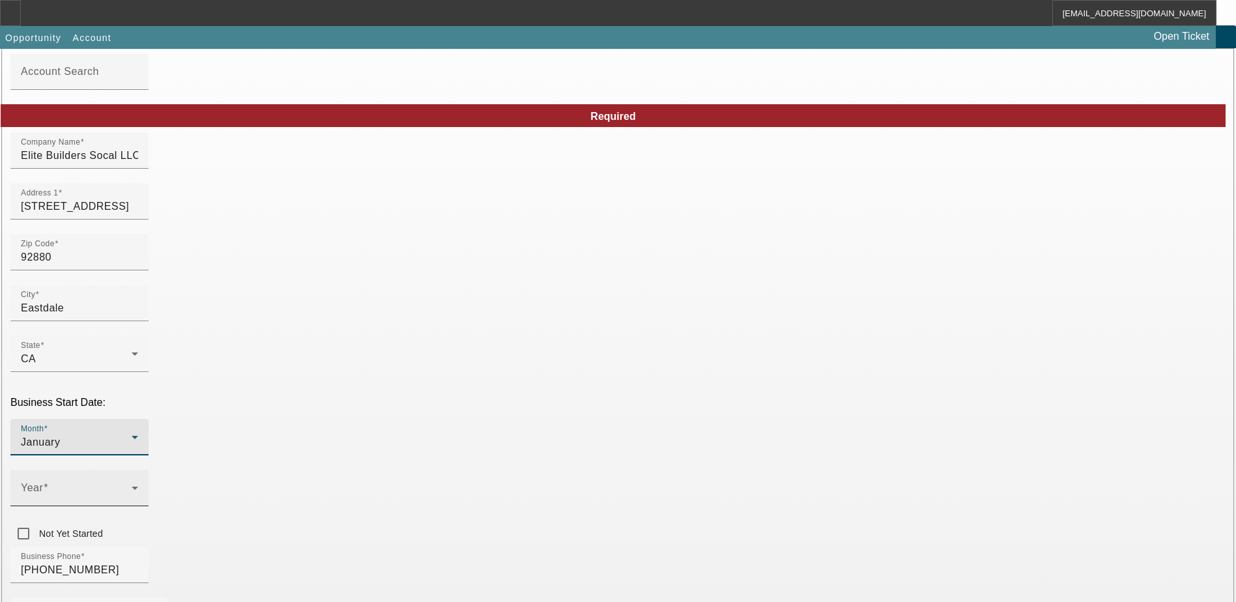
click at [138, 487] on icon at bounding box center [135, 488] width 7 height 3
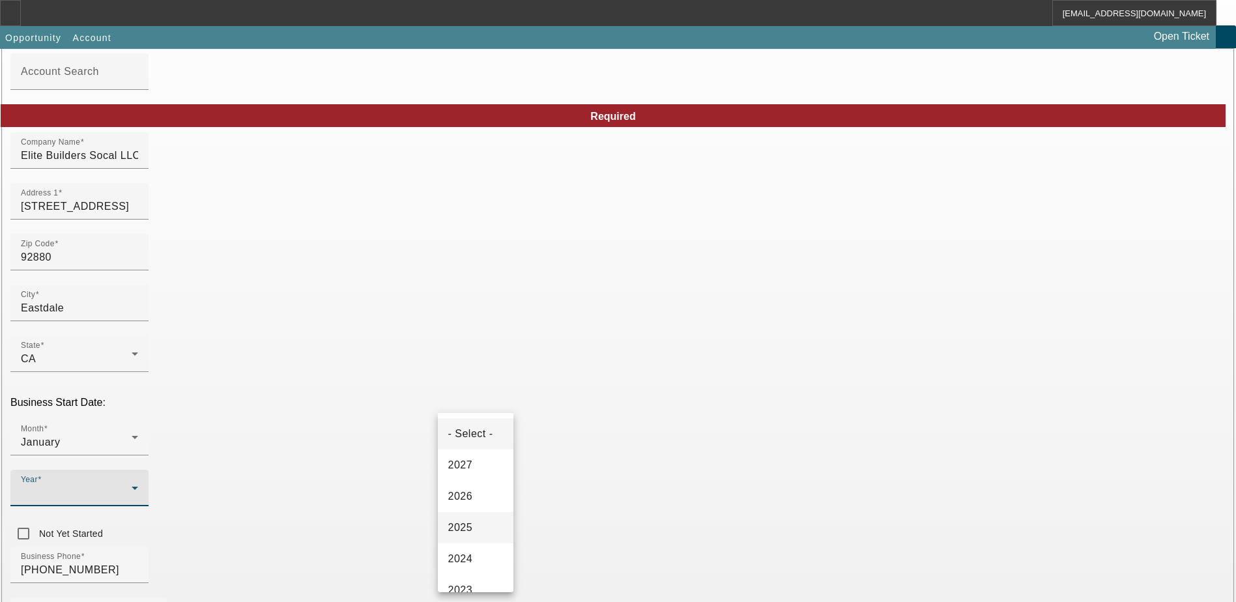
drag, startPoint x: 469, startPoint y: 520, endPoint x: 471, endPoint y: 506, distance: 14.5
click at [469, 521] on span "2025" at bounding box center [460, 528] width 25 height 16
click at [538, 547] on div "Business Phone (909) 631-0907" at bounding box center [618, 572] width 1216 height 51
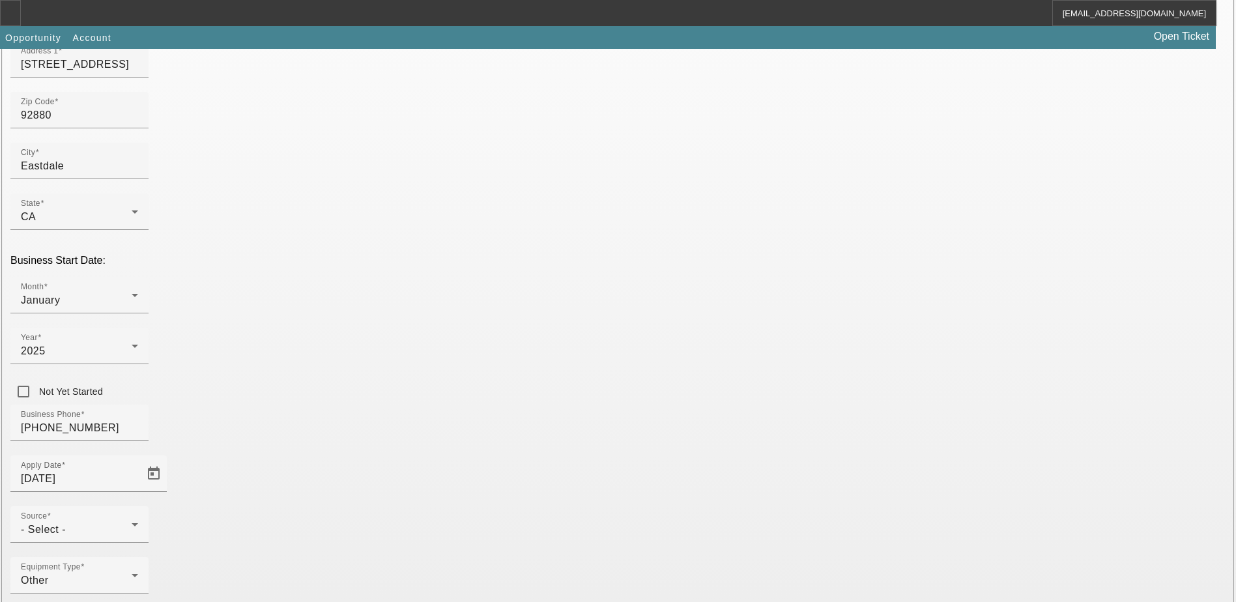
scroll to position [220, 0]
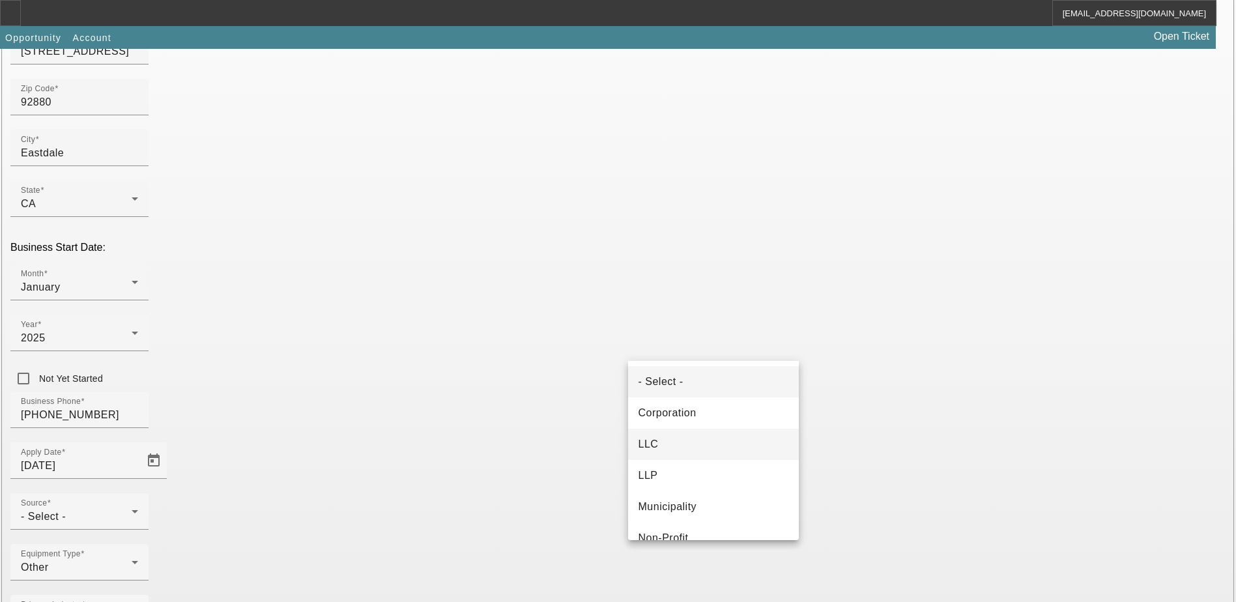
click at [688, 455] on mat-option "LLC" at bounding box center [713, 444] width 171 height 31
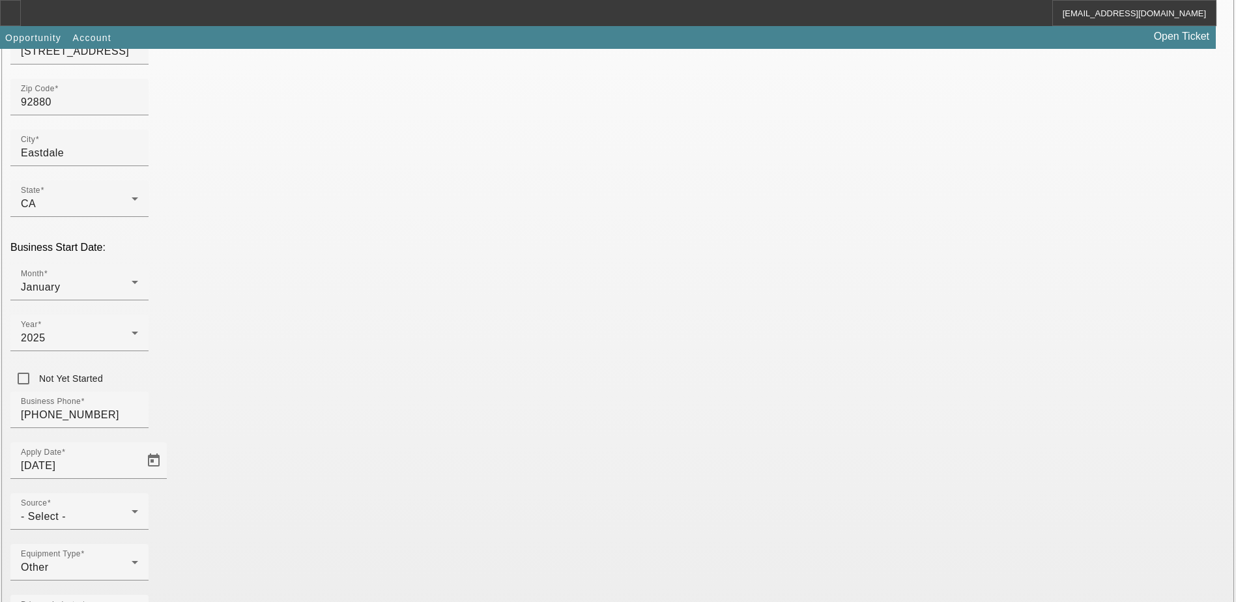
click at [554, 544] on div "Equipment Type Other" at bounding box center [618, 569] width 1216 height 51
click at [143, 555] on icon at bounding box center [135, 563] width 16 height 16
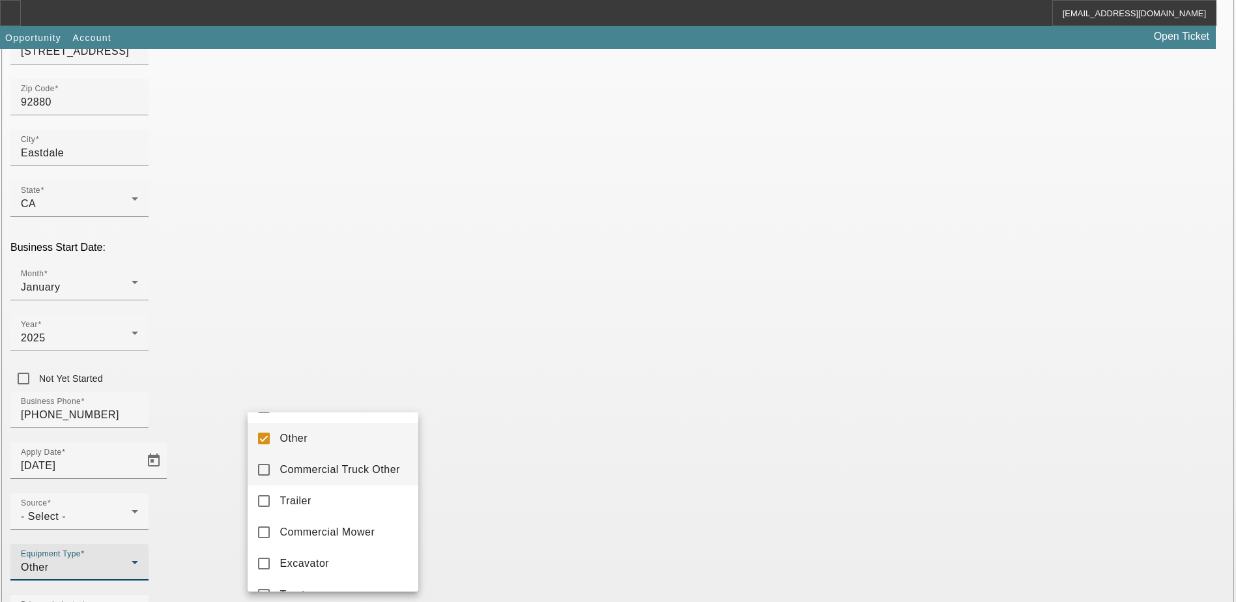
scroll to position [244, 0]
drag, startPoint x: 320, startPoint y: 474, endPoint x: 402, endPoint y: 461, distance: 82.5
click at [320, 473] on span "Commercial Truck Other" at bounding box center [340, 471] width 120 height 16
click at [517, 435] on div at bounding box center [618, 301] width 1236 height 602
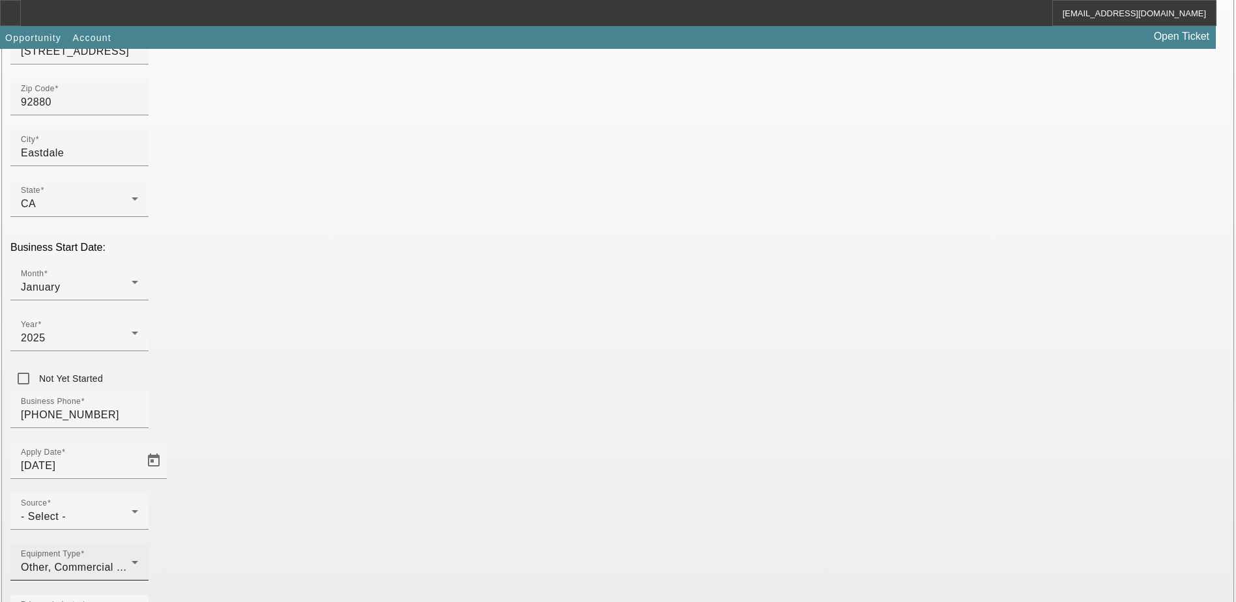
click at [175, 562] on span "Other, Commercial Truck Other" at bounding box center [98, 567] width 154 height 11
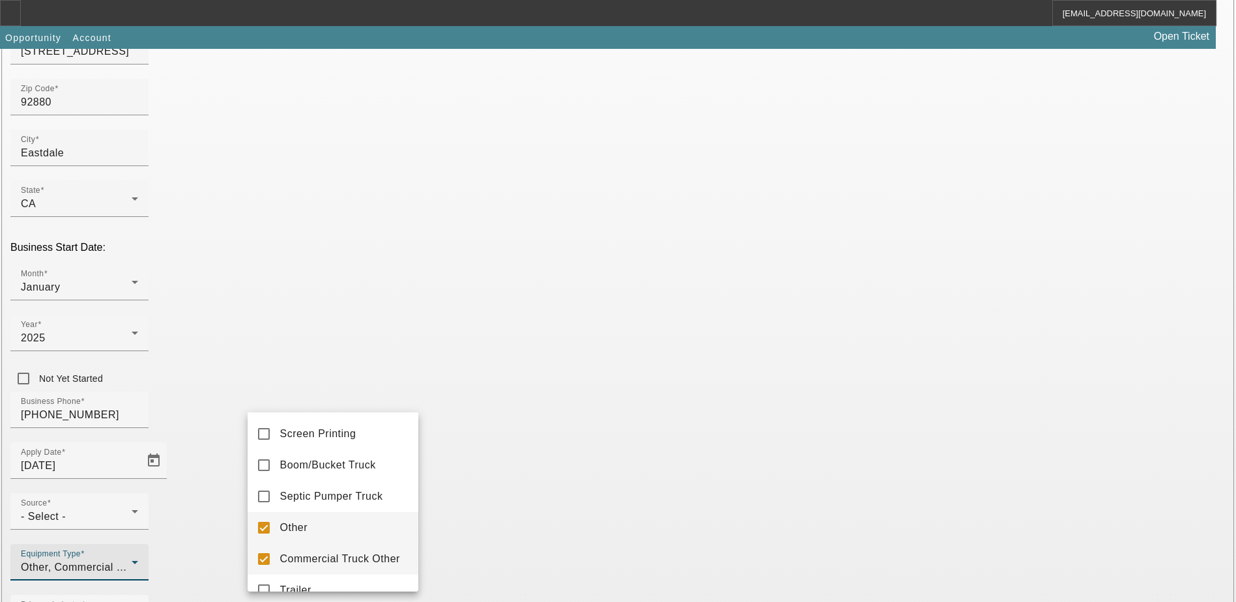
scroll to position [179, 0]
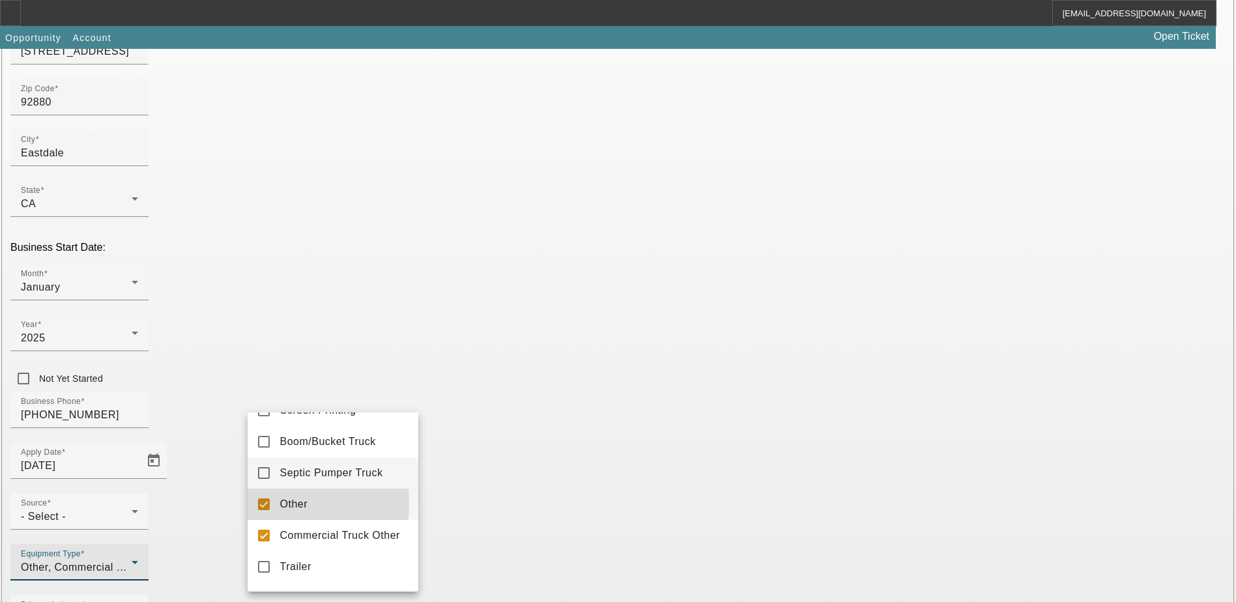
drag, startPoint x: 263, startPoint y: 510, endPoint x: 367, endPoint y: 482, distance: 108.0
click at [262, 510] on mat-pseudo-checkbox at bounding box center [264, 505] width 12 height 12
click at [510, 444] on div at bounding box center [618, 301] width 1236 height 602
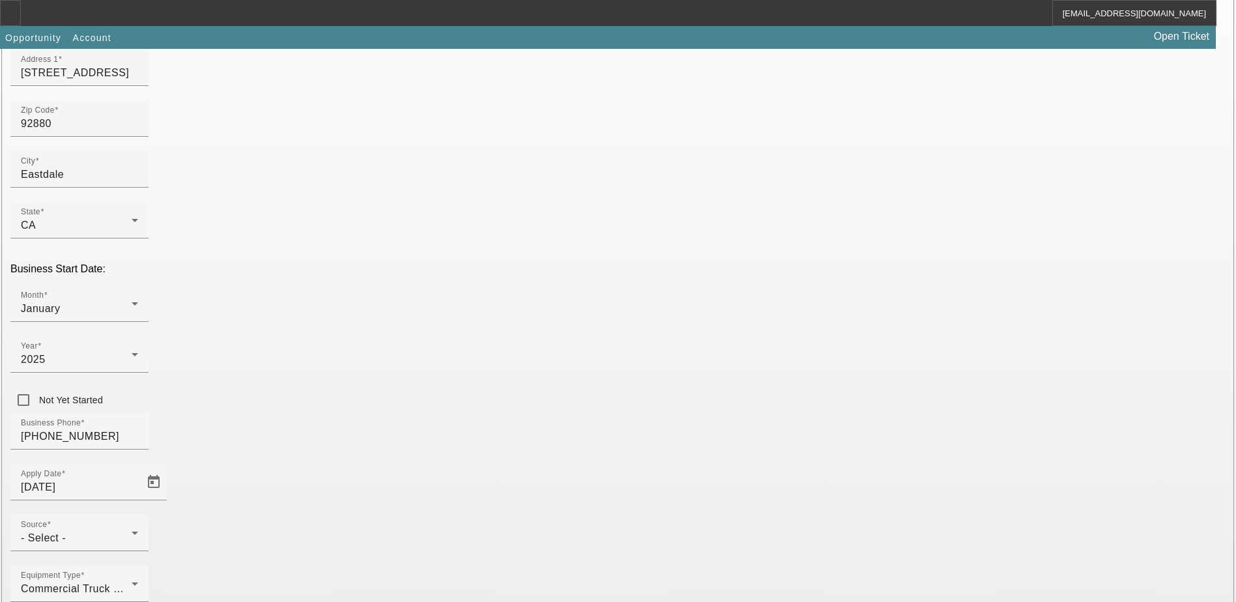
scroll to position [220, 0]
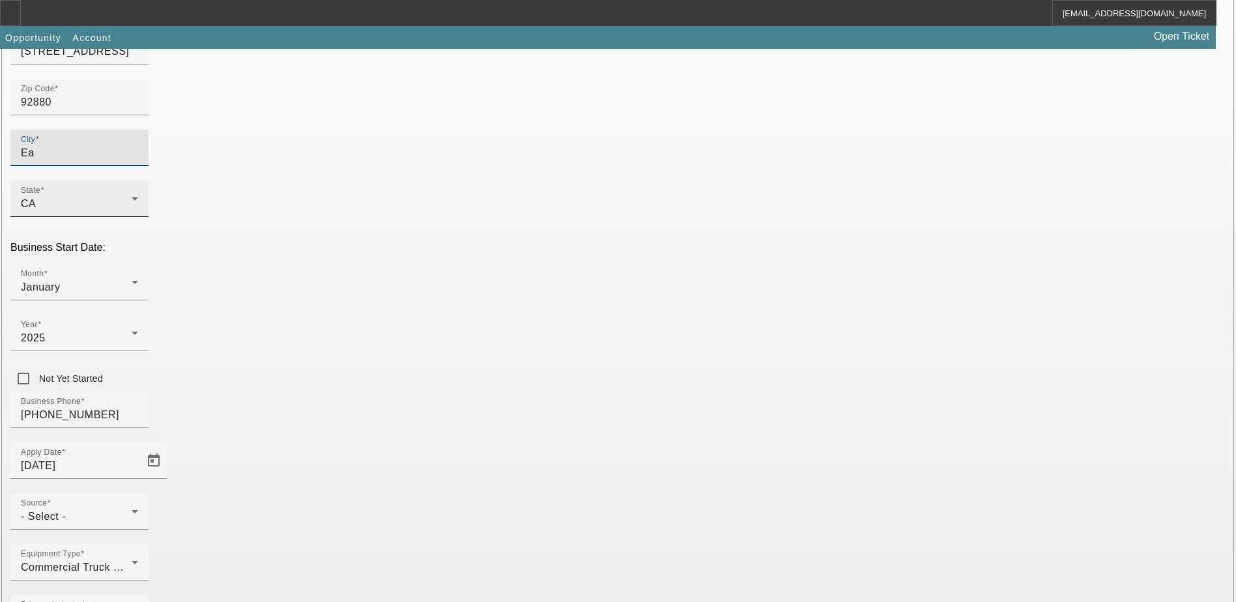
type input "E"
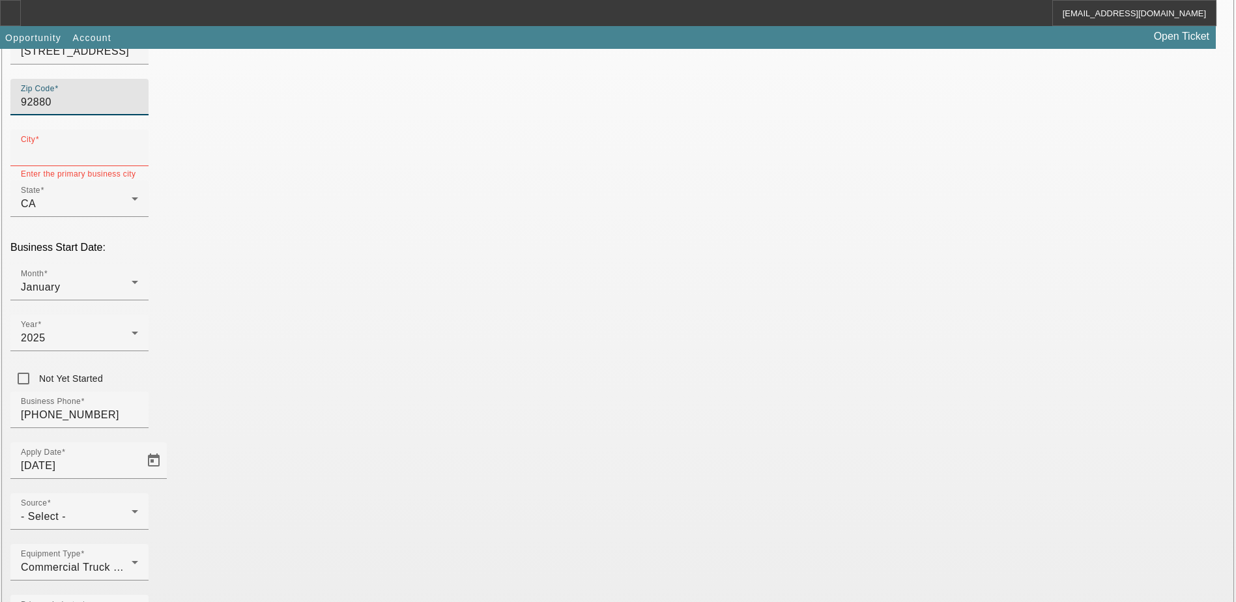
click at [138, 110] on input "92880" at bounding box center [79, 103] width 117 height 16
type input "92880"
type input "Corona"
type input "Riverside"
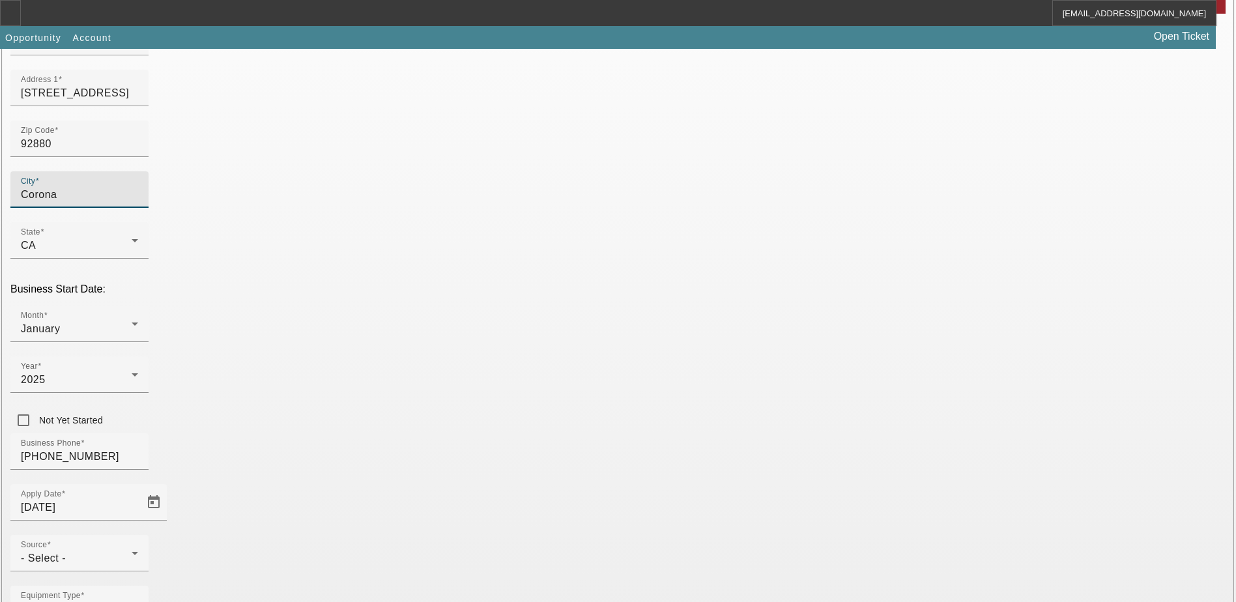
scroll to position [155, 0]
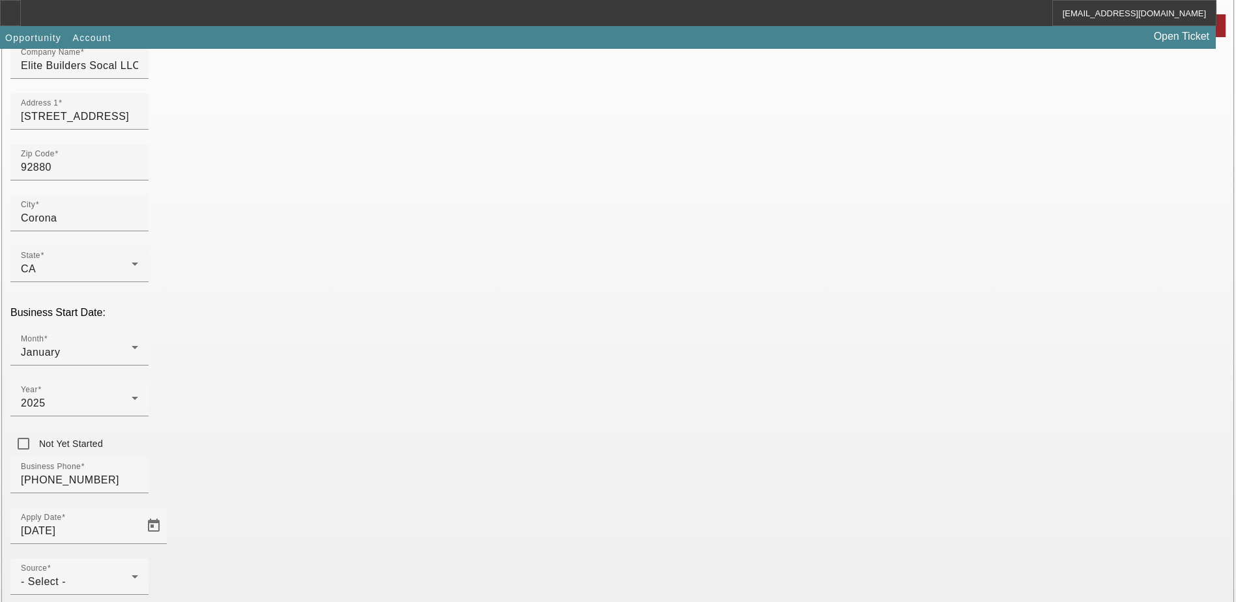
click at [485, 180] on div "Zip Code 92880" at bounding box center [618, 169] width 1216 height 51
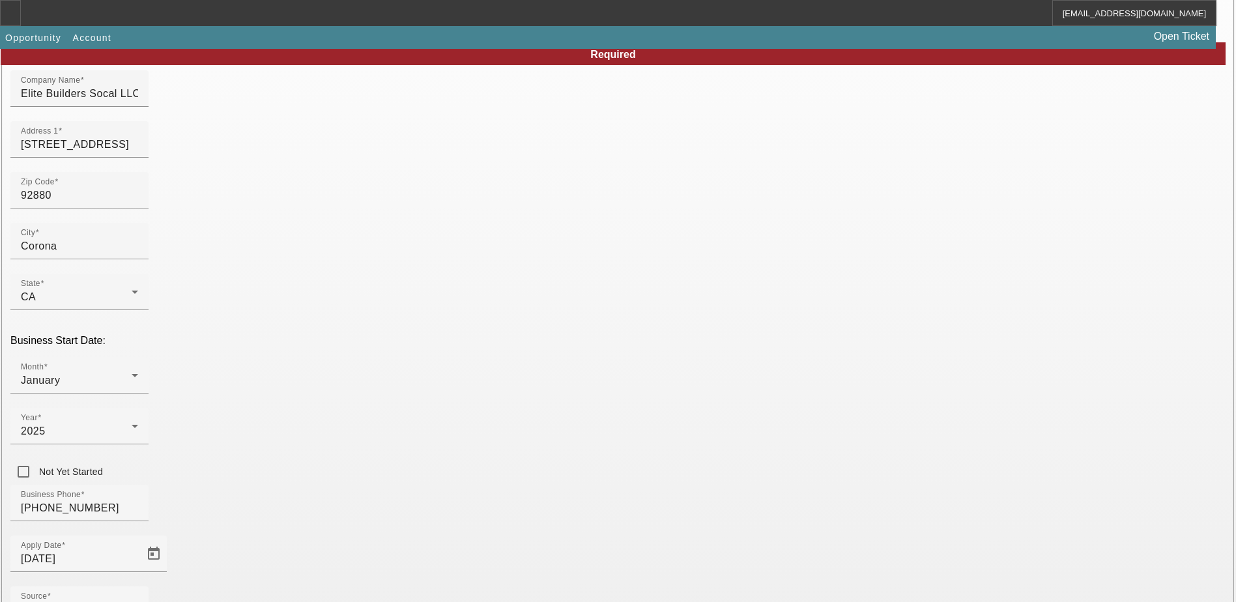
scroll to position [220, 0]
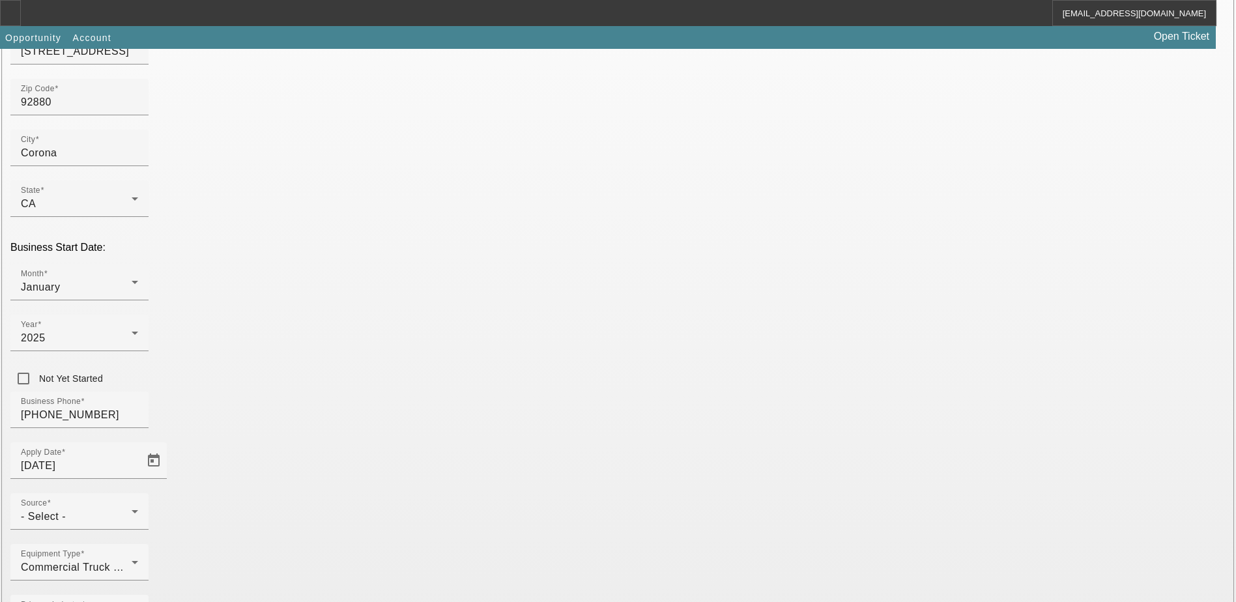
click at [132, 509] on div "- Select -" at bounding box center [76, 517] width 111 height 16
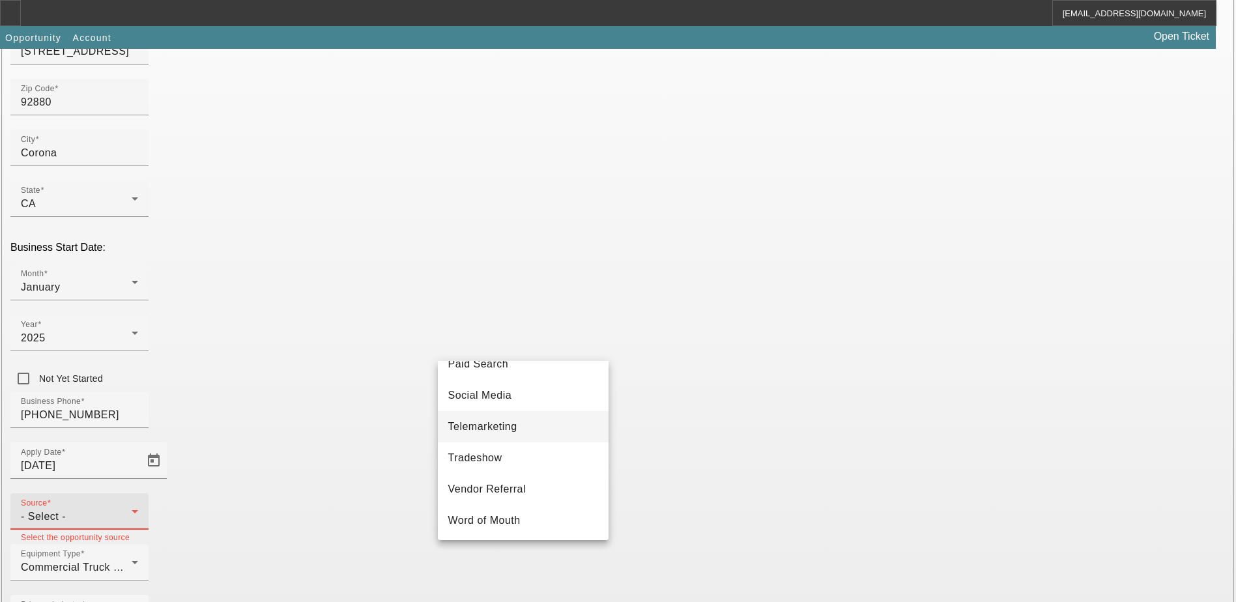
scroll to position [456, 0]
click at [500, 484] on mat-option "Vendor Referral" at bounding box center [523, 488] width 171 height 31
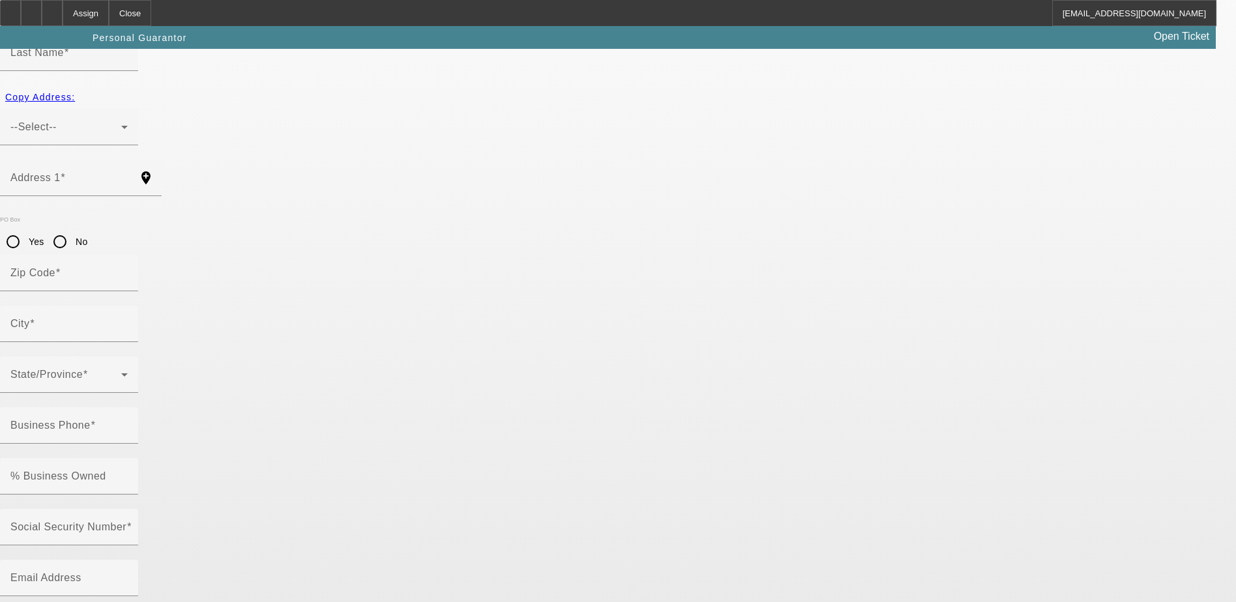
scroll to position [35, 0]
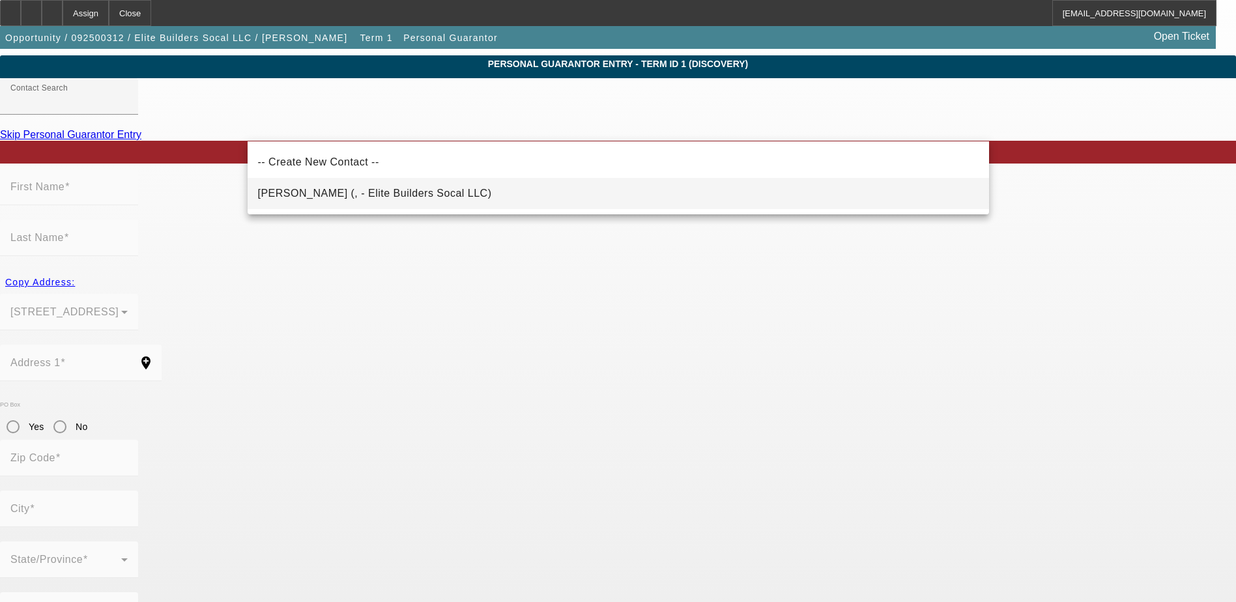
click at [317, 196] on span "Garcia, Jennette (, - Elite Builders Socal LLC)" at bounding box center [375, 193] width 234 height 11
type input "Garcia, Jennette (, - Elite Builders Socal LLC)"
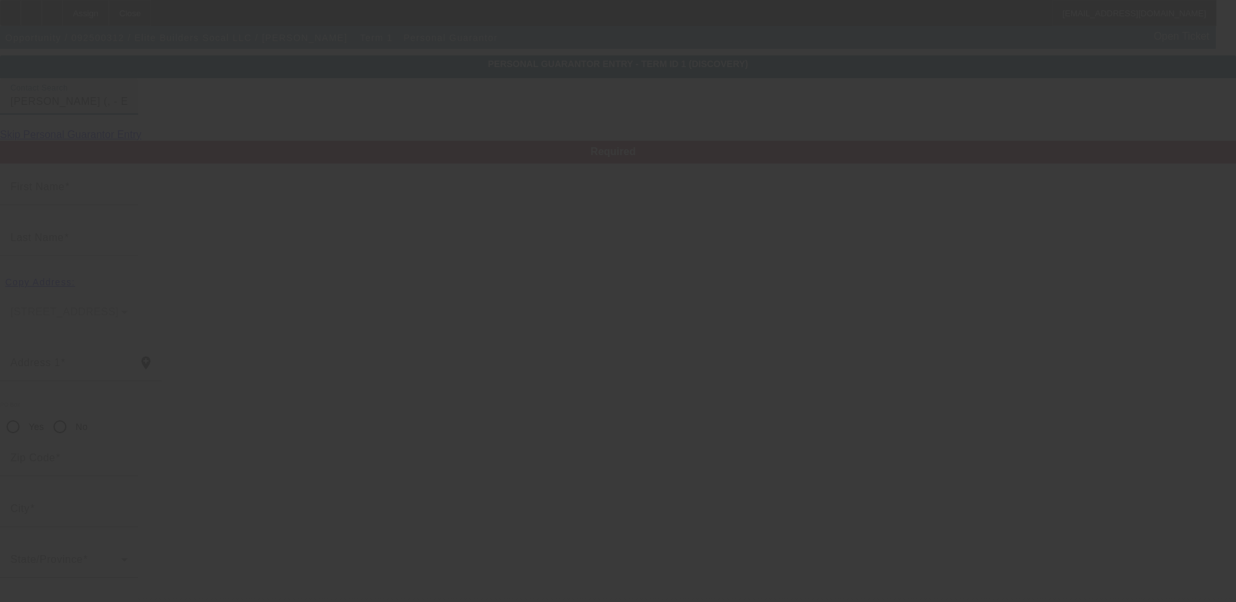
type input "Jennette"
type input "Garcia"
radio input "true"
type input "[PHONE_NUMBER]"
type input "ebstruckingsocal@gmail.com"
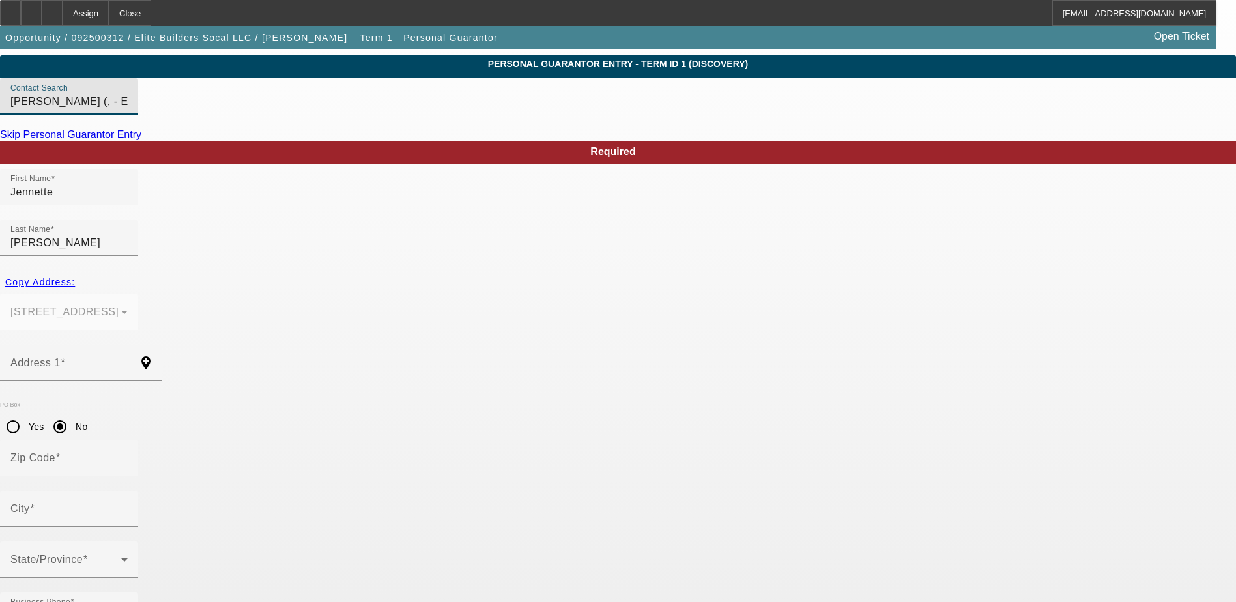
type input "100"
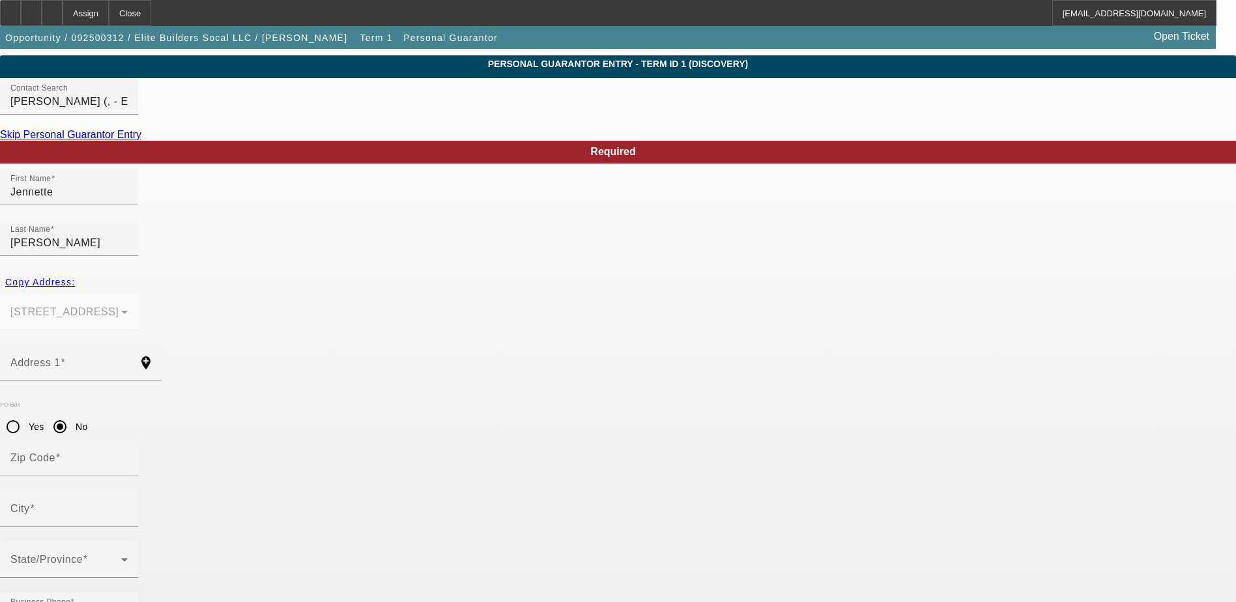
type input "617-46-4759"
click at [128, 345] on div "Address 1" at bounding box center [68, 363] width 117 height 37
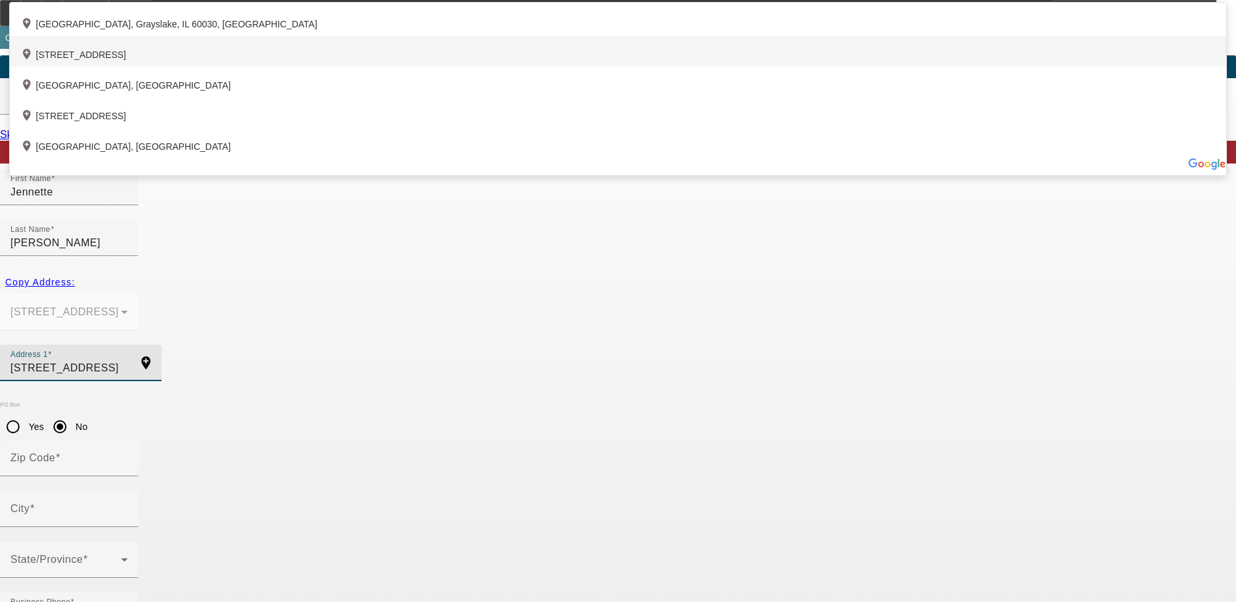
type input "11103 Longfield Lane"
click at [445, 66] on div "add_location 11103 Longfield Lane, Jurupa Valley, CA 91752, US" at bounding box center [618, 51] width 1217 height 31
type input "91752"
type input "Jurupa Valley"
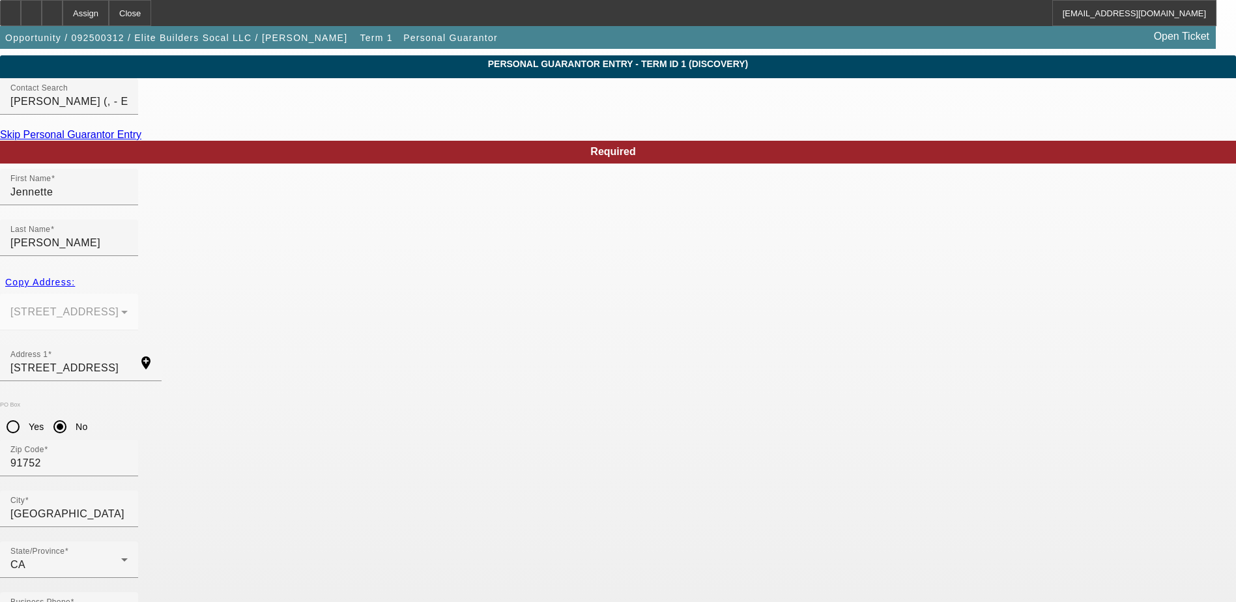
type input "(909) 636-8021"
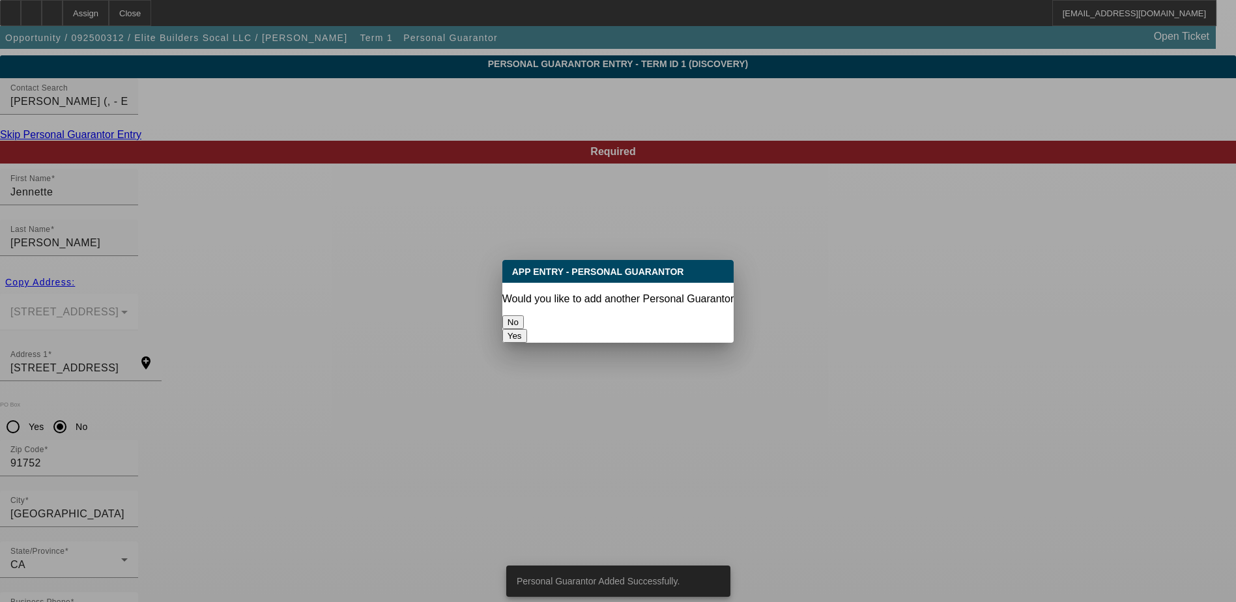
scroll to position [0, 0]
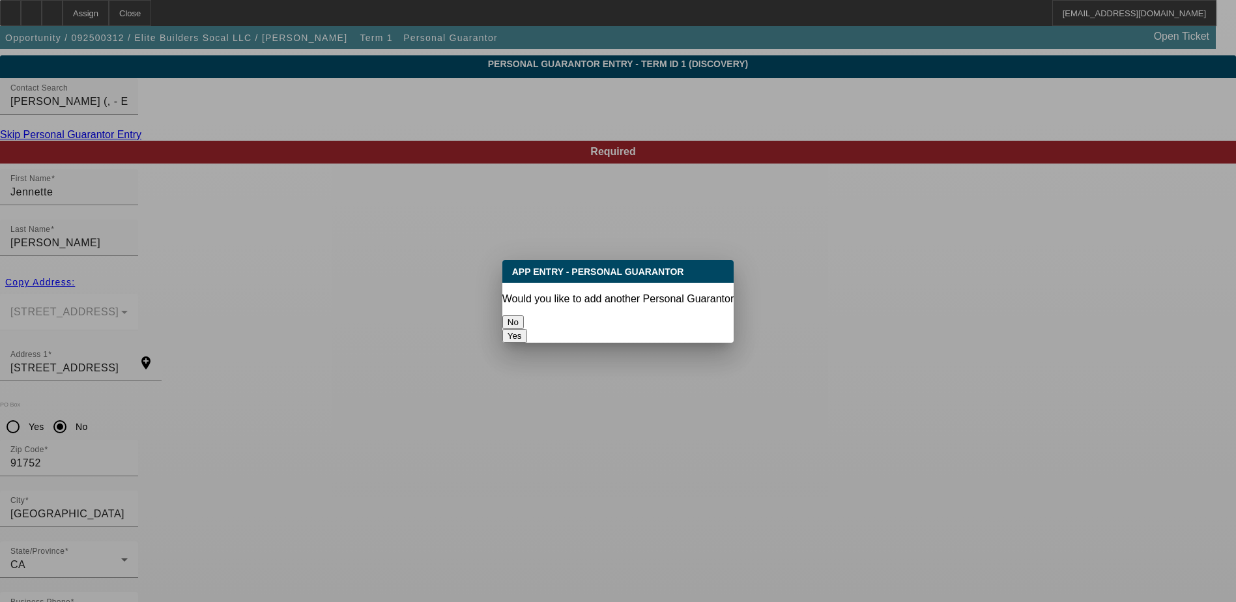
click at [524, 320] on button "No" at bounding box center [514, 322] width 22 height 14
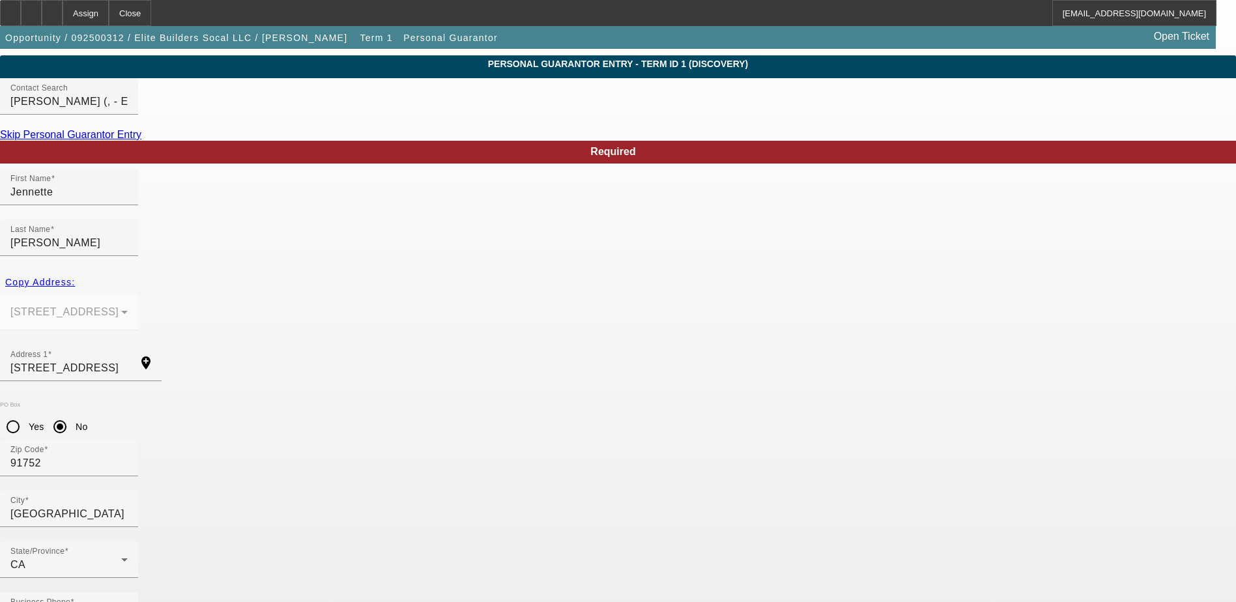
scroll to position [35, 0]
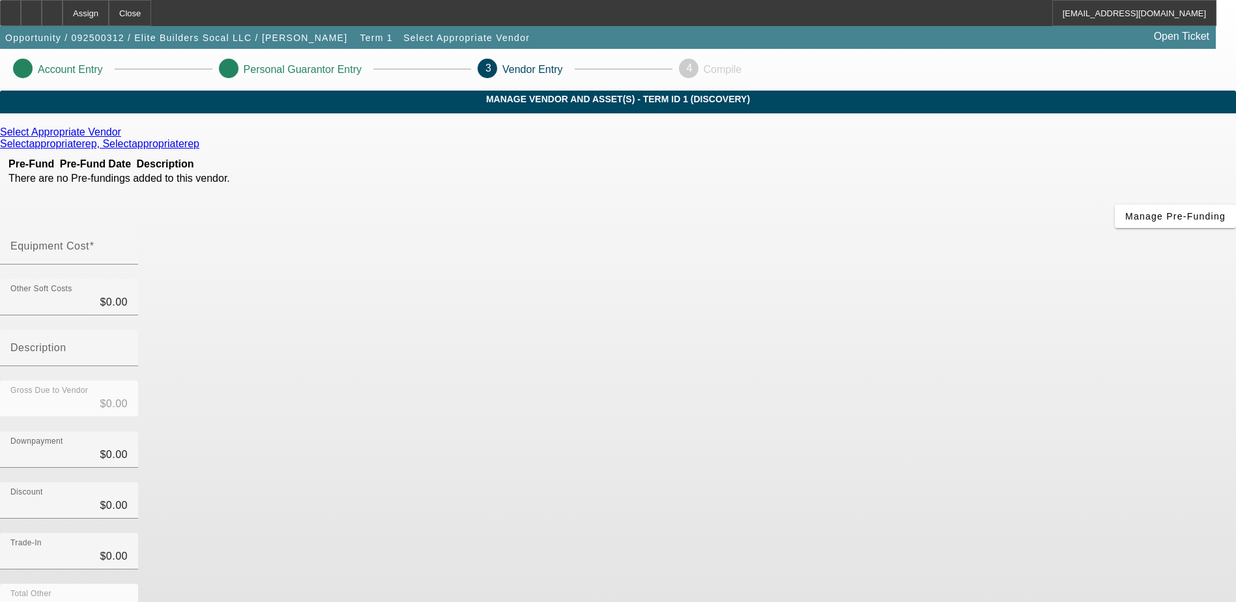
click at [124, 138] on icon at bounding box center [124, 131] width 0 height 11
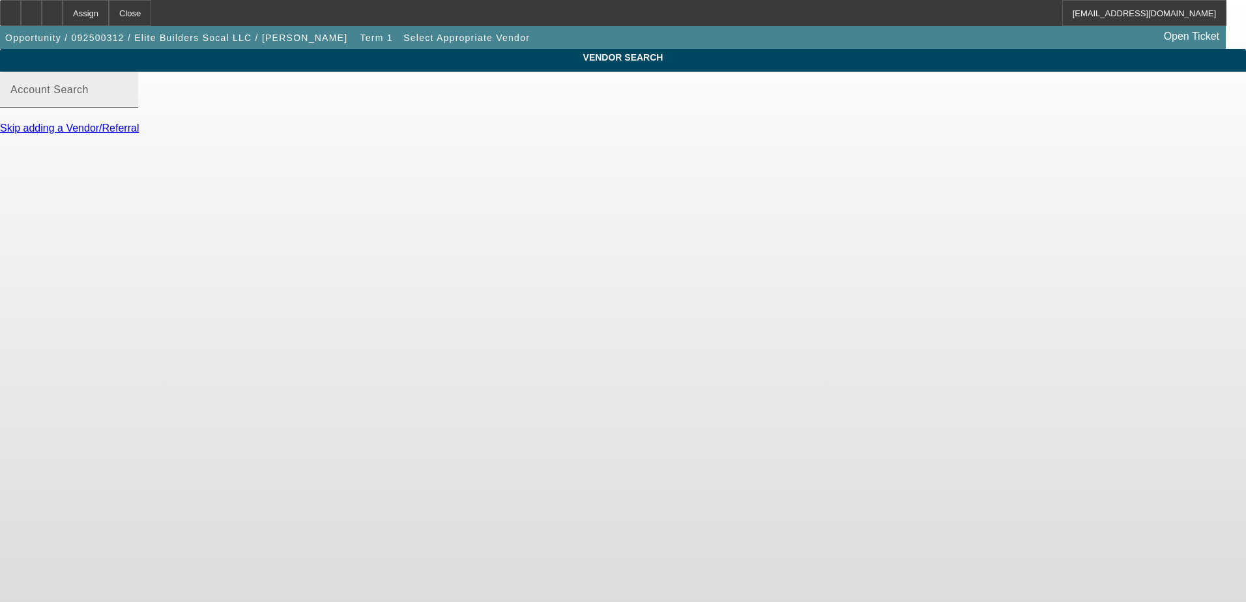
click at [128, 103] on input "Account Search" at bounding box center [68, 95] width 117 height 16
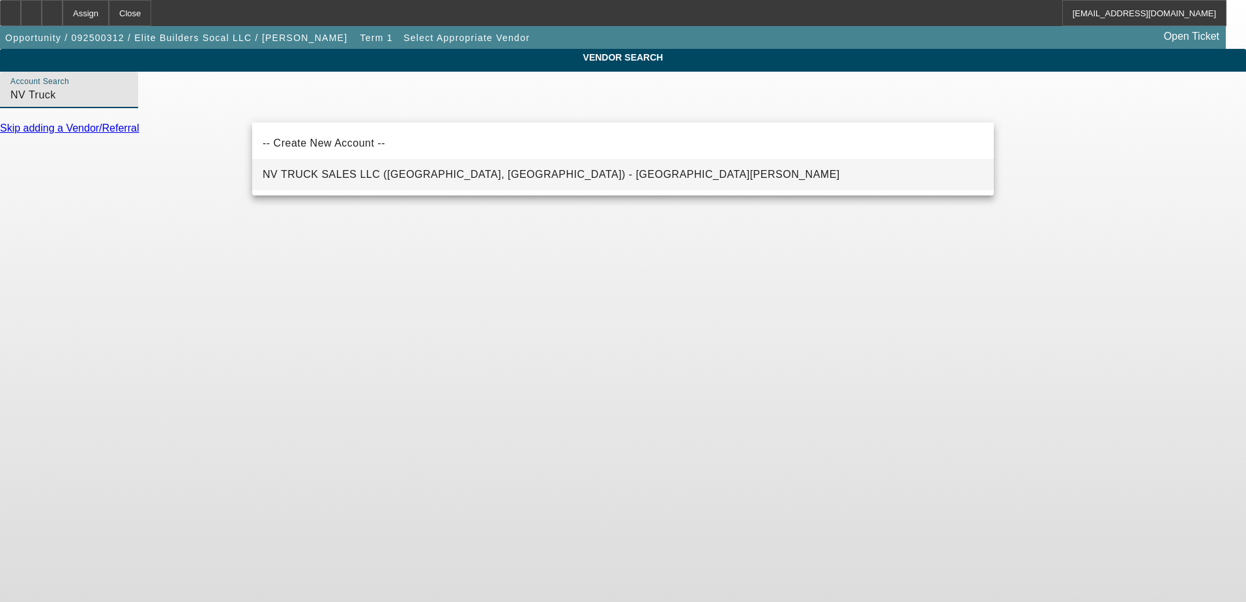
click at [382, 175] on span "NV TRUCK SALES LLC (Jurupa Valley, CA) - Valdez, Nick" at bounding box center [551, 174] width 577 height 11
type input "NV TRUCK SALES LLC (Jurupa Valley, CA) - Valdez, Nick"
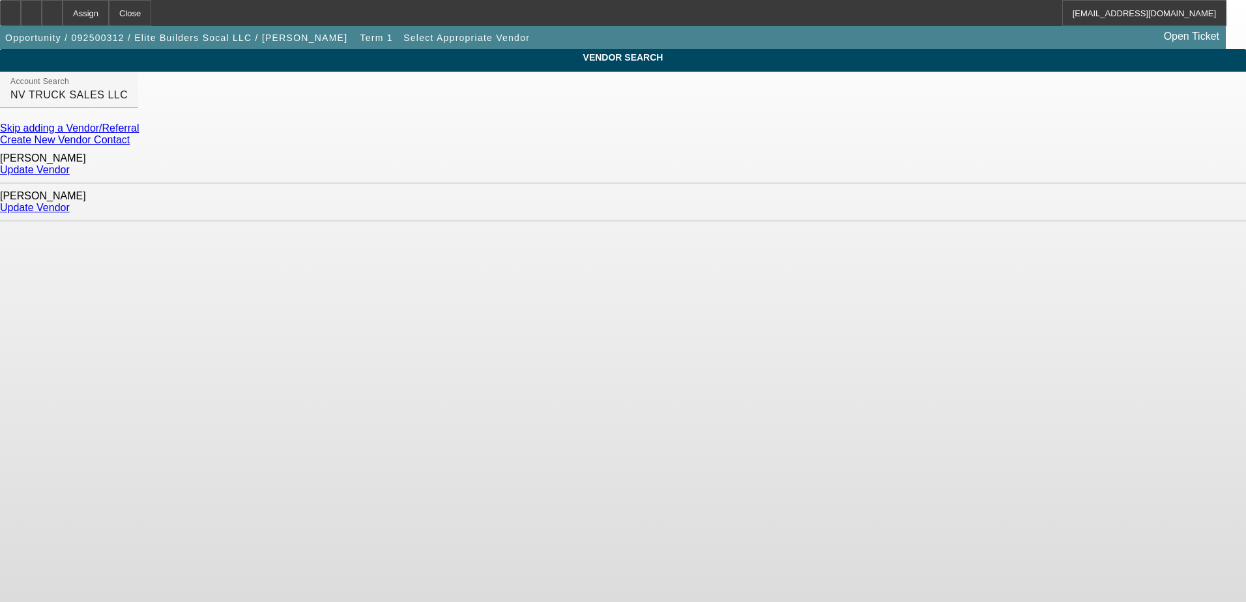
click at [70, 202] on link "Update Vendor" at bounding box center [35, 207] width 70 height 11
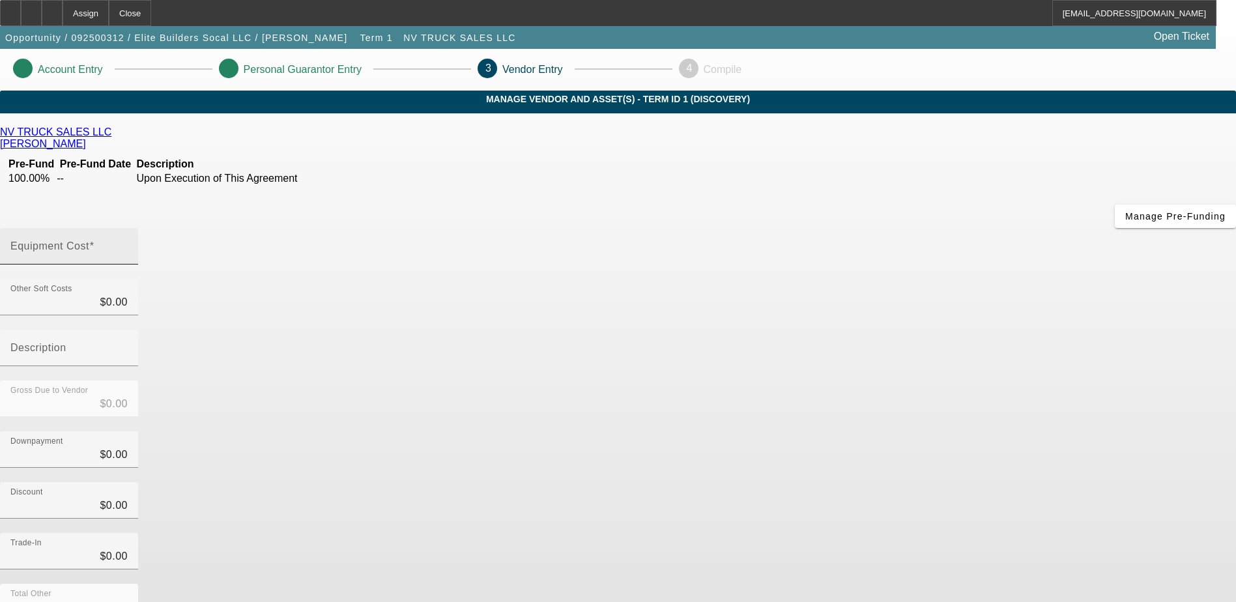
click at [128, 244] on input "Equipment Cost" at bounding box center [68, 252] width 117 height 16
type input "3"
type input "$3.00"
type input "36"
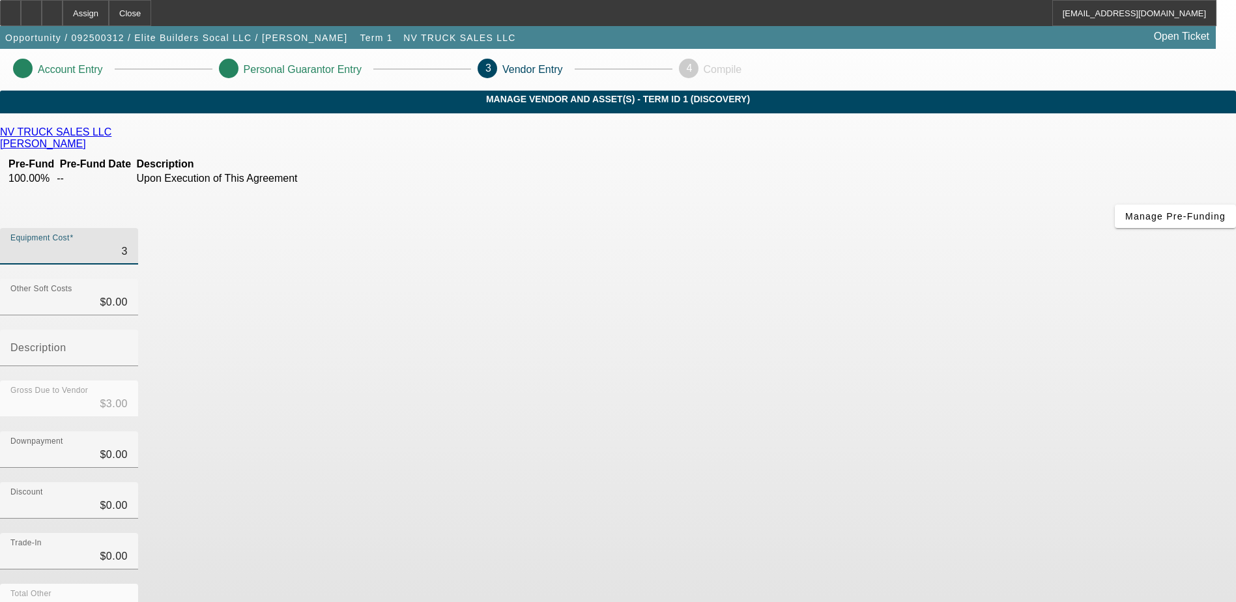
type input "$36.00"
type input "365"
type input "$365.00"
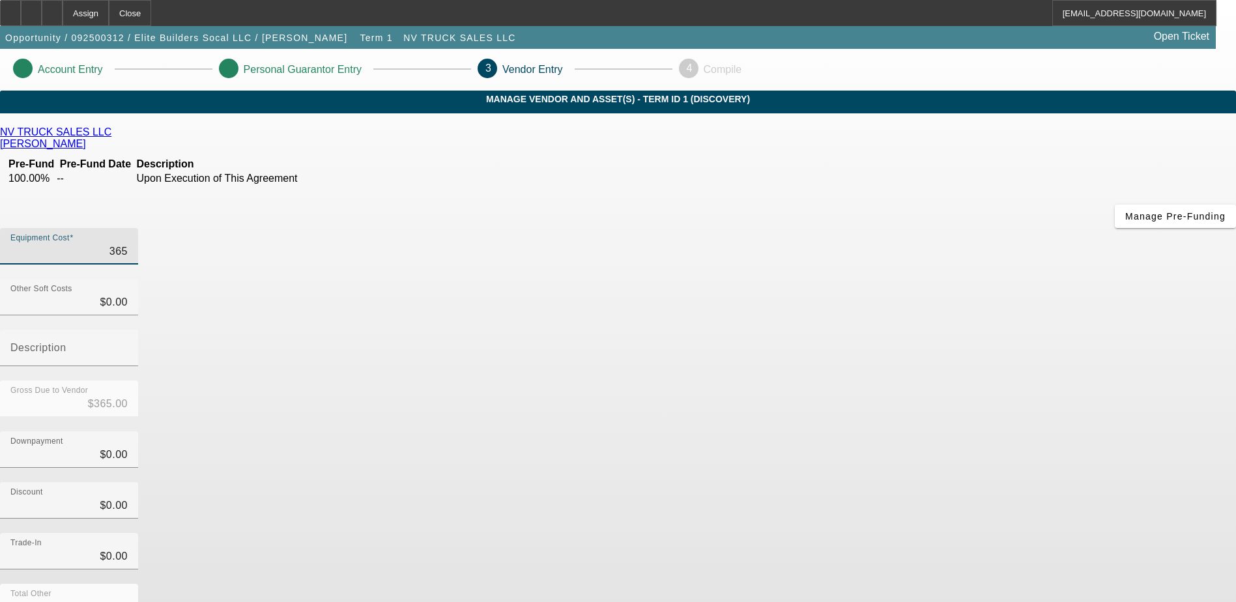
type input "3650"
type input "$3,650.00"
type input "36500"
type input "$36,500.00"
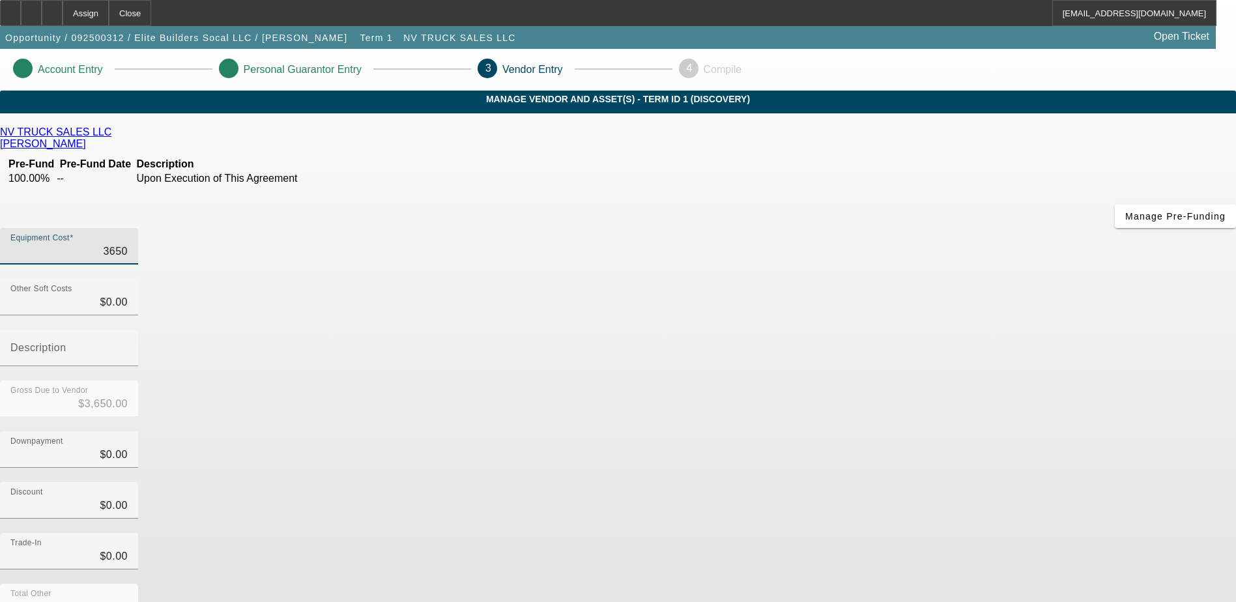
type input "$36,500.00"
click at [128, 295] on input "0" at bounding box center [68, 303] width 117 height 16
type input "01"
type input "$36,501.00"
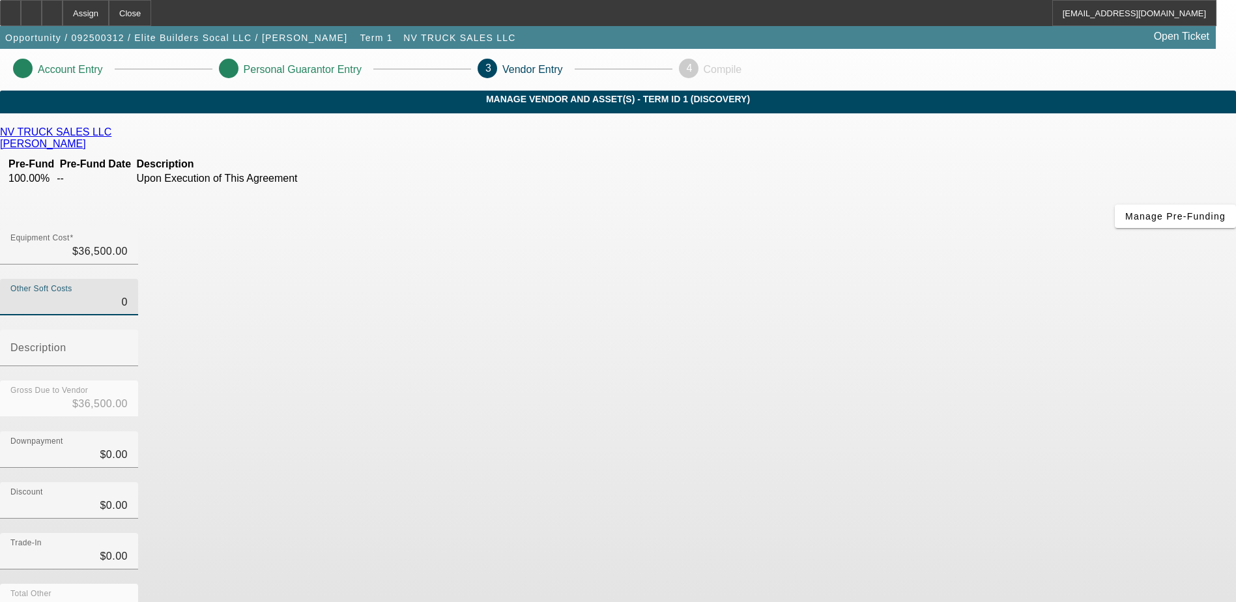
type input "$36,501.00"
type input "018"
type input "$36,518.00"
type input "0185"
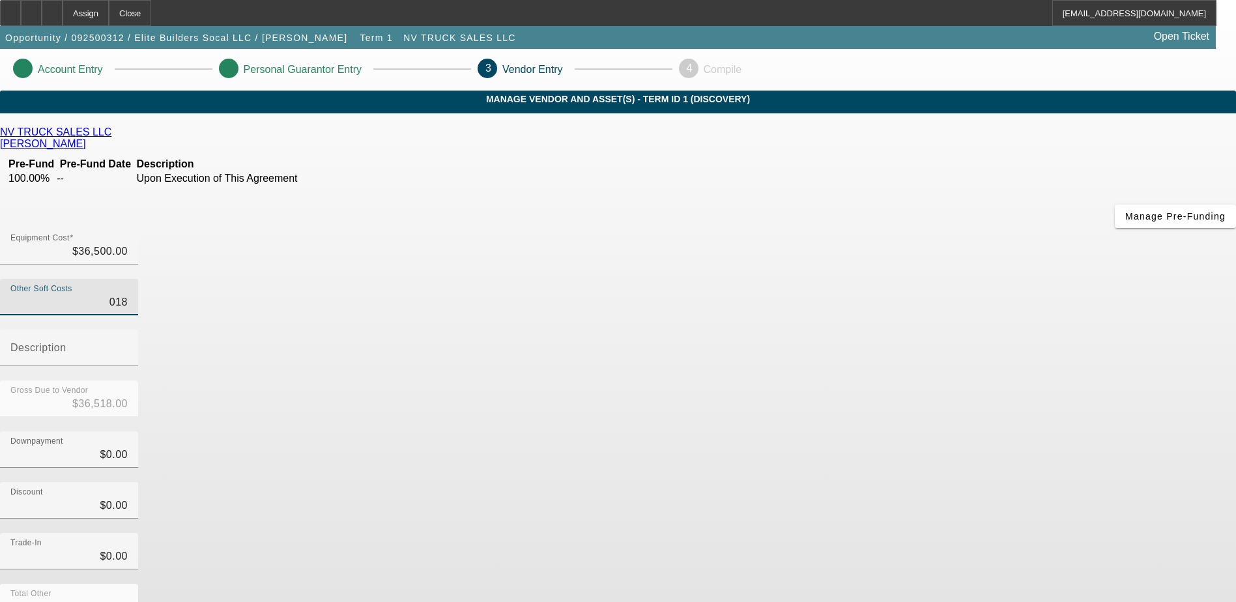
type input "$36,685.00"
click at [128, 295] on input "0185" at bounding box center [68, 303] width 117 height 16
type input "$185.00"
click at [128, 345] on input "Description" at bounding box center [68, 353] width 117 height 16
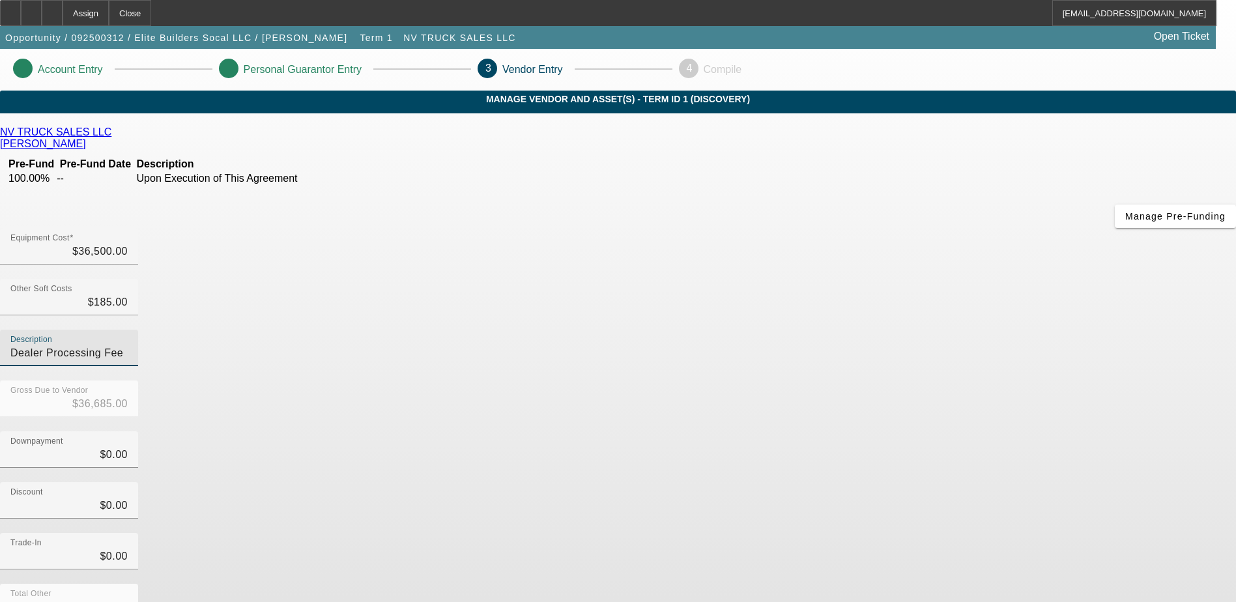
type input "Dealer Processing Fee"
click at [896, 431] on div "Downpayment $0.00" at bounding box center [618, 456] width 1236 height 51
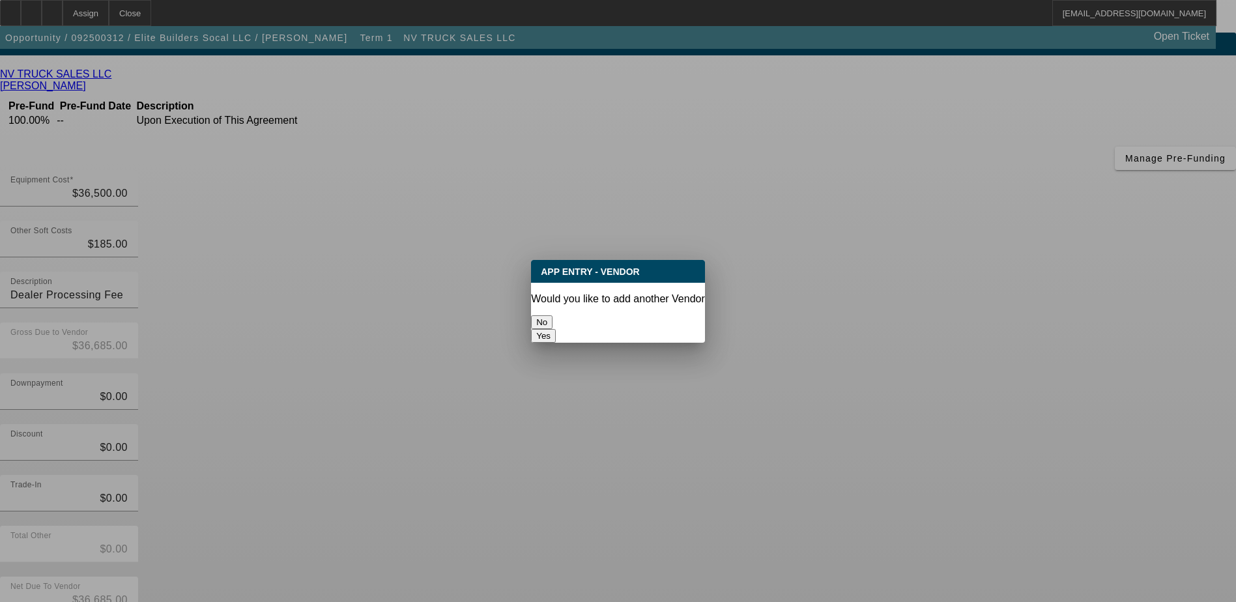
click at [553, 319] on button "No" at bounding box center [542, 322] width 22 height 14
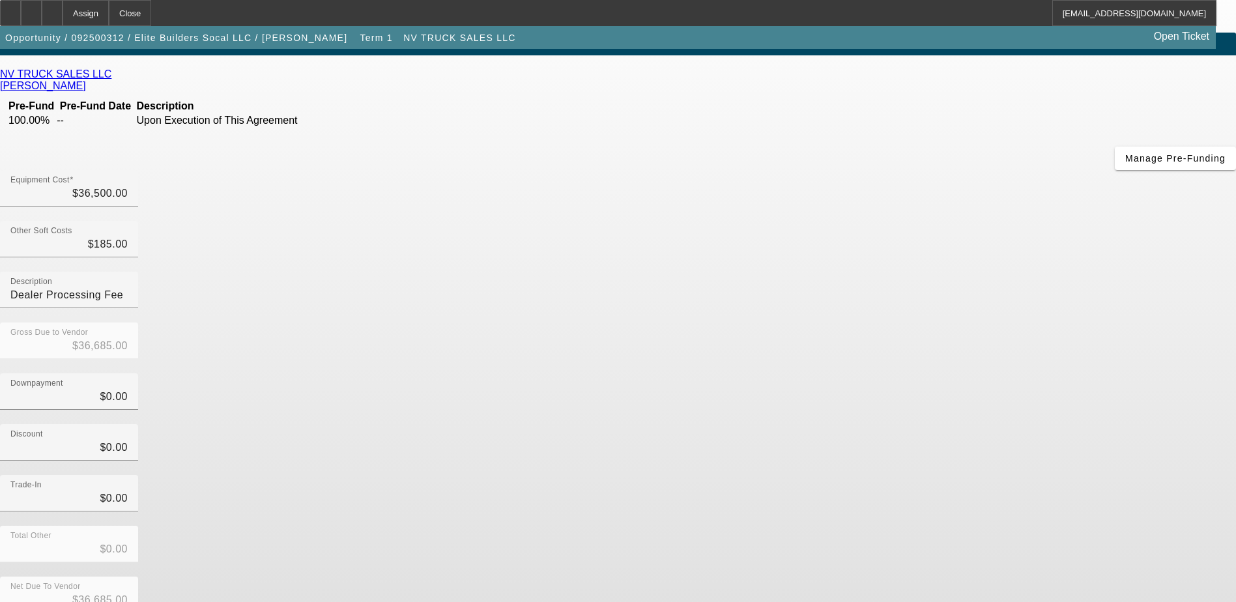
scroll to position [58, 0]
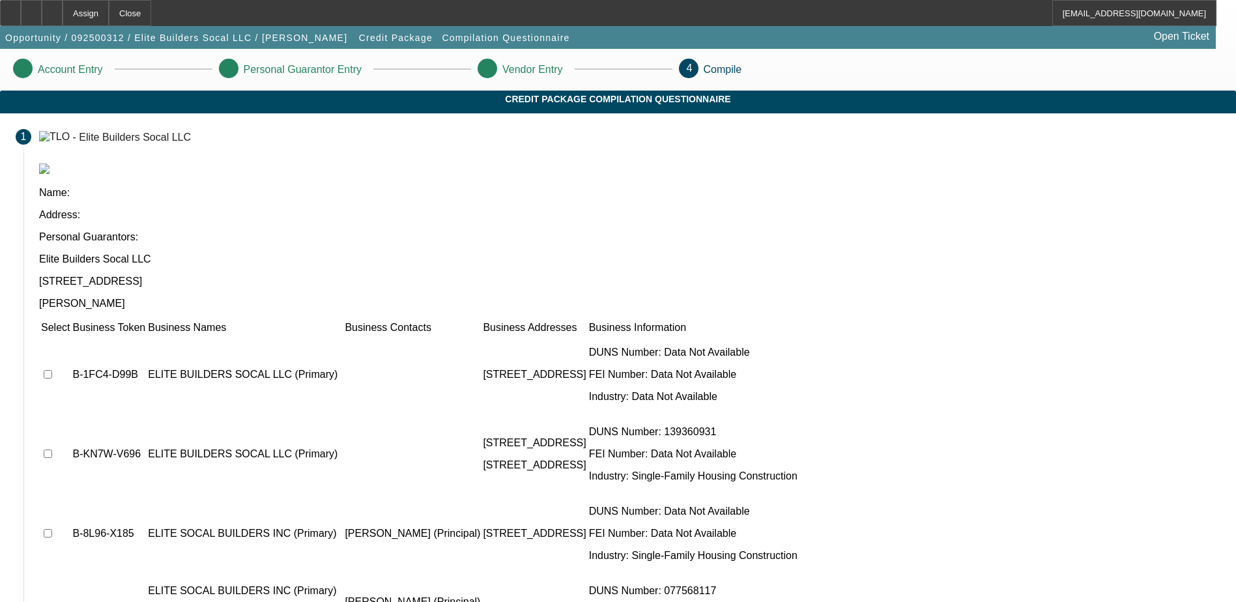
click at [52, 370] on input "checkbox" at bounding box center [48, 374] width 8 height 8
checkbox input "true"
click at [52, 450] on input "checkbox" at bounding box center [48, 454] width 8 height 8
checkbox input "true"
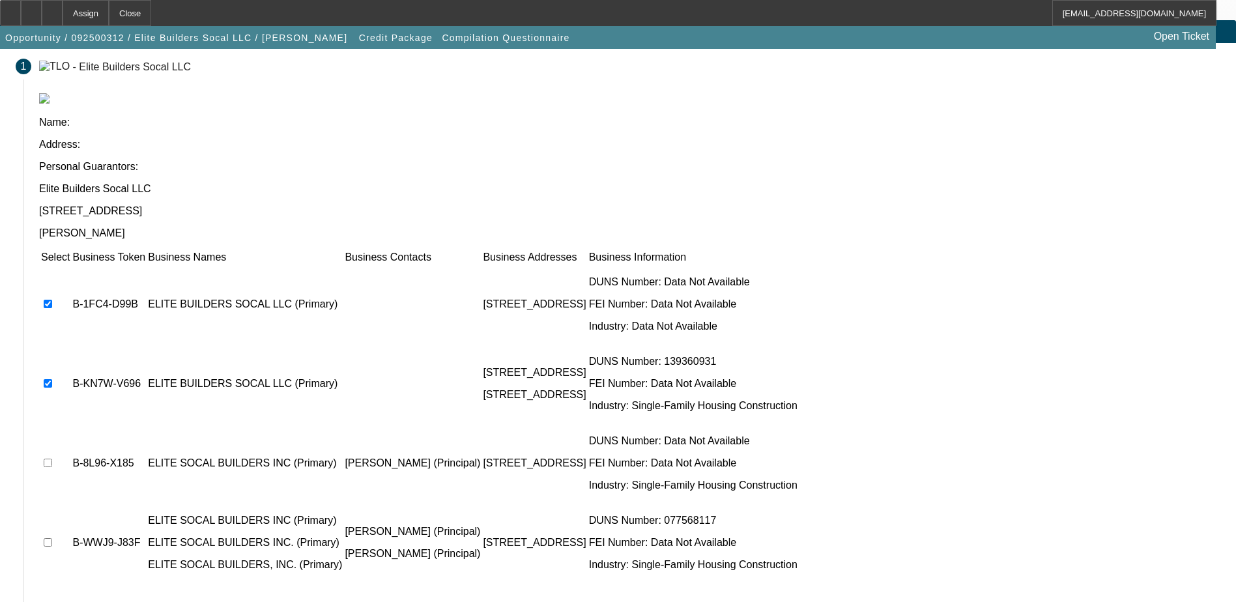
scroll to position [72, 0]
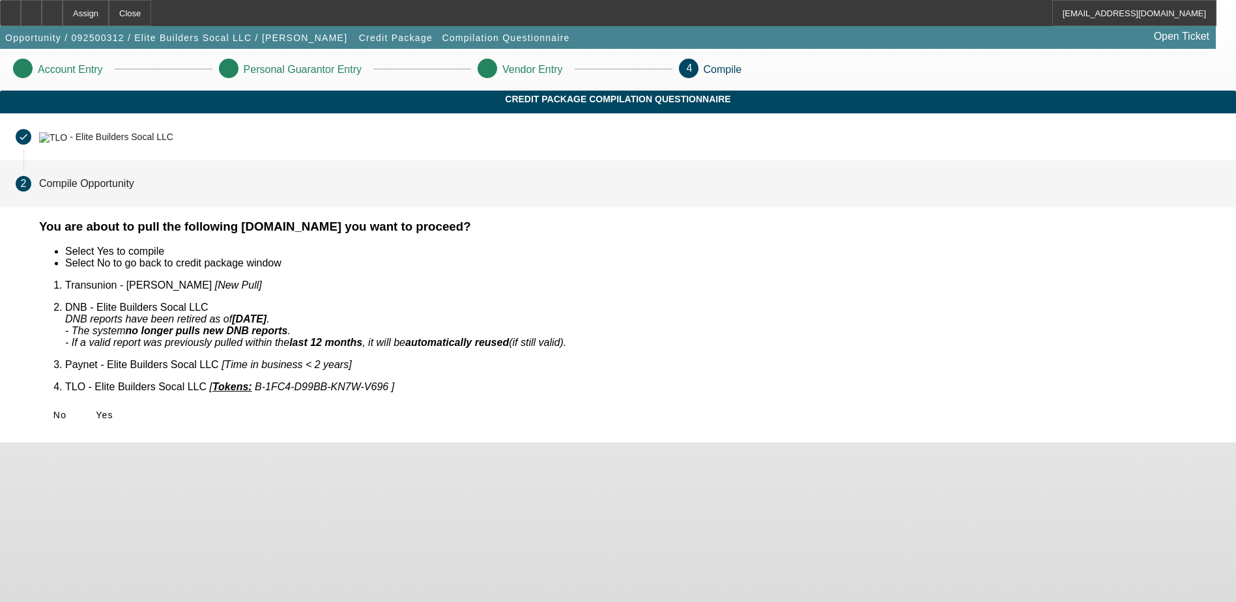
scroll to position [0, 0]
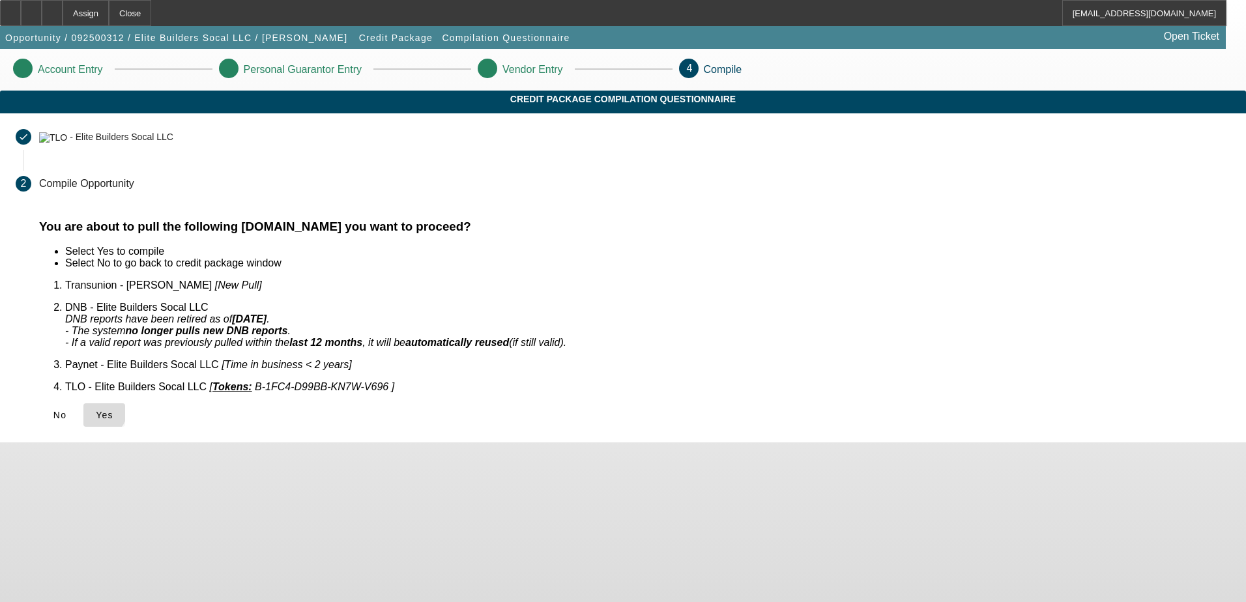
click at [96, 410] on icon at bounding box center [96, 415] width 0 height 10
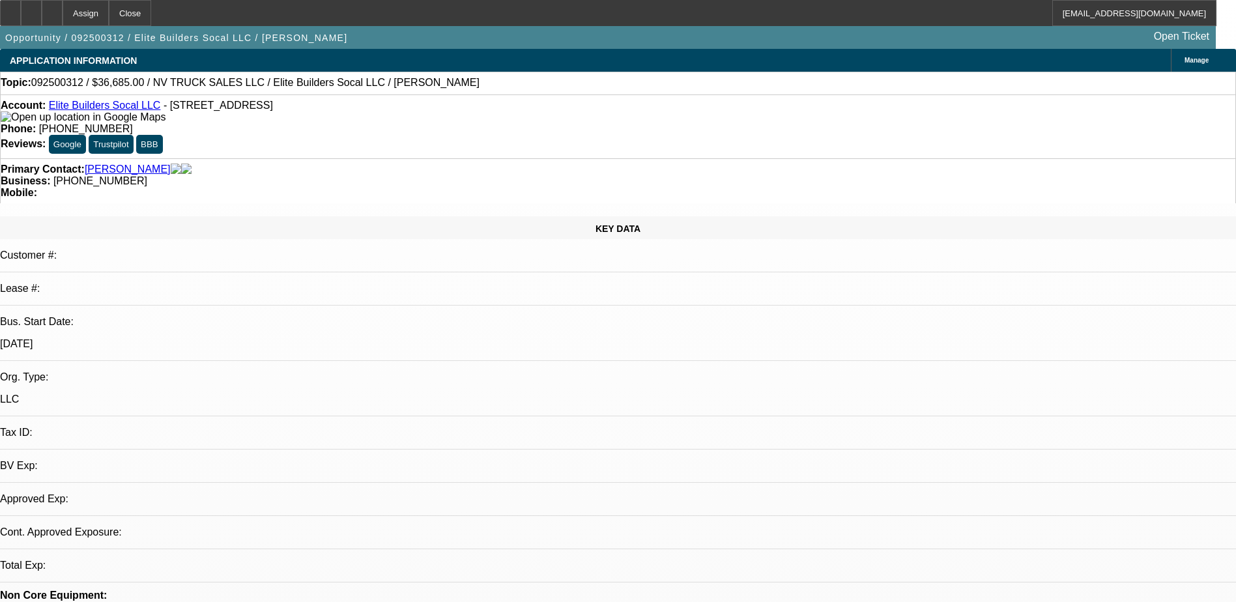
select select "0"
select select "2"
select select "0.1"
select select "1"
select select "2"
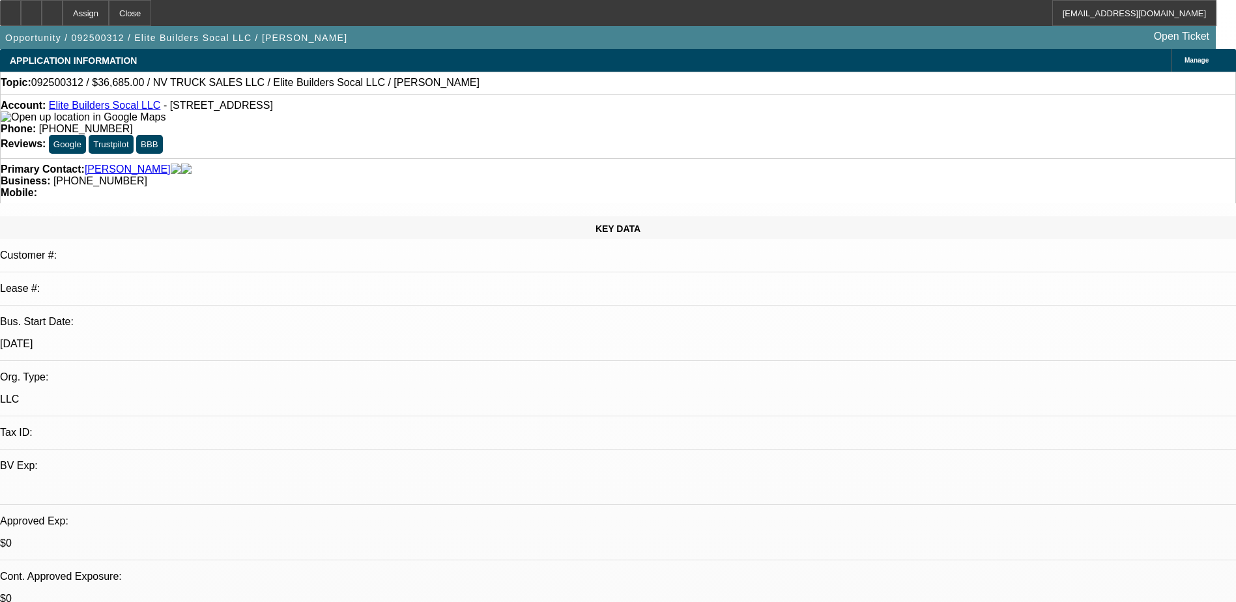
select select "4"
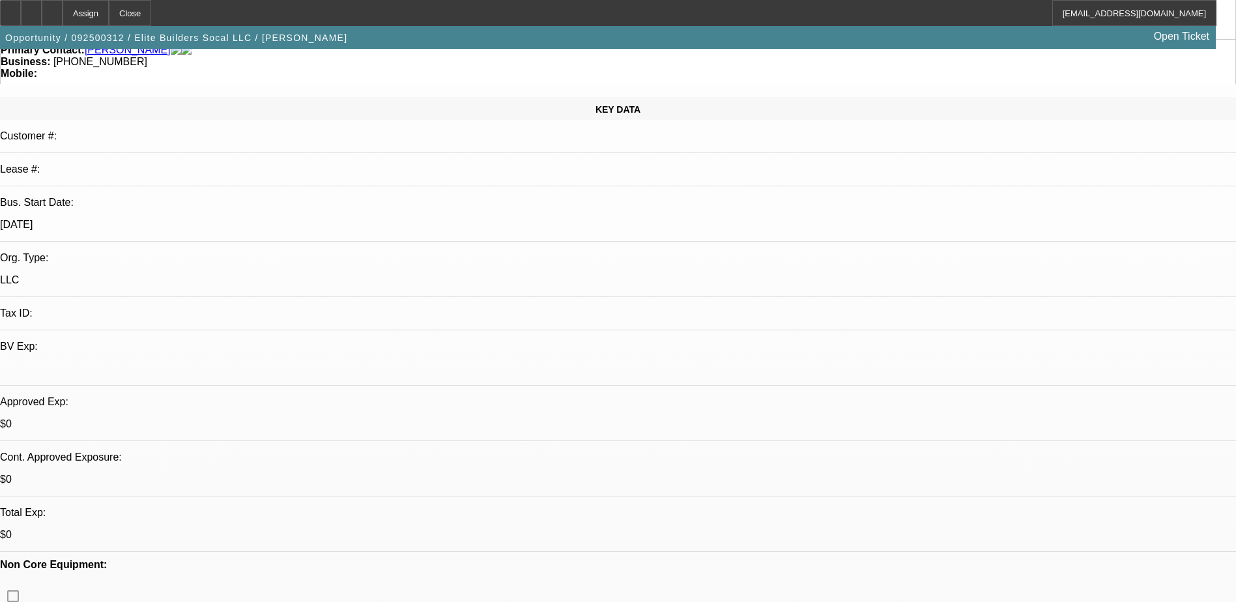
scroll to position [326, 0]
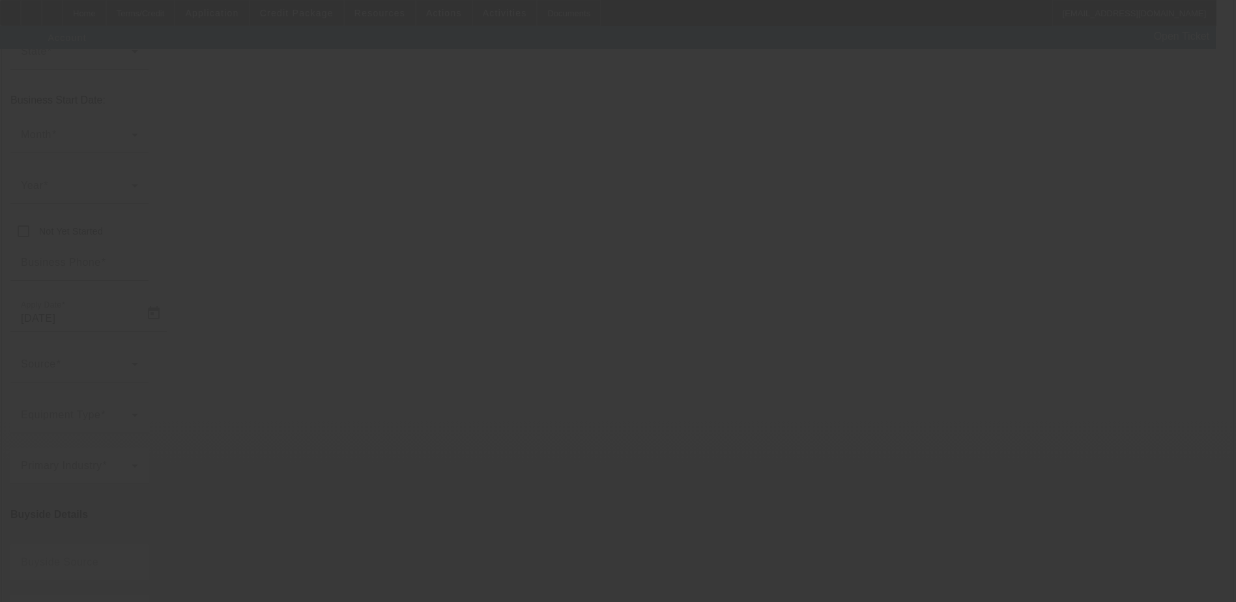
scroll to position [166, 0]
type input "Elite Builders Socal LLC"
type input "12672 Limonte Ave"
type input "92880"
type input "Corona"
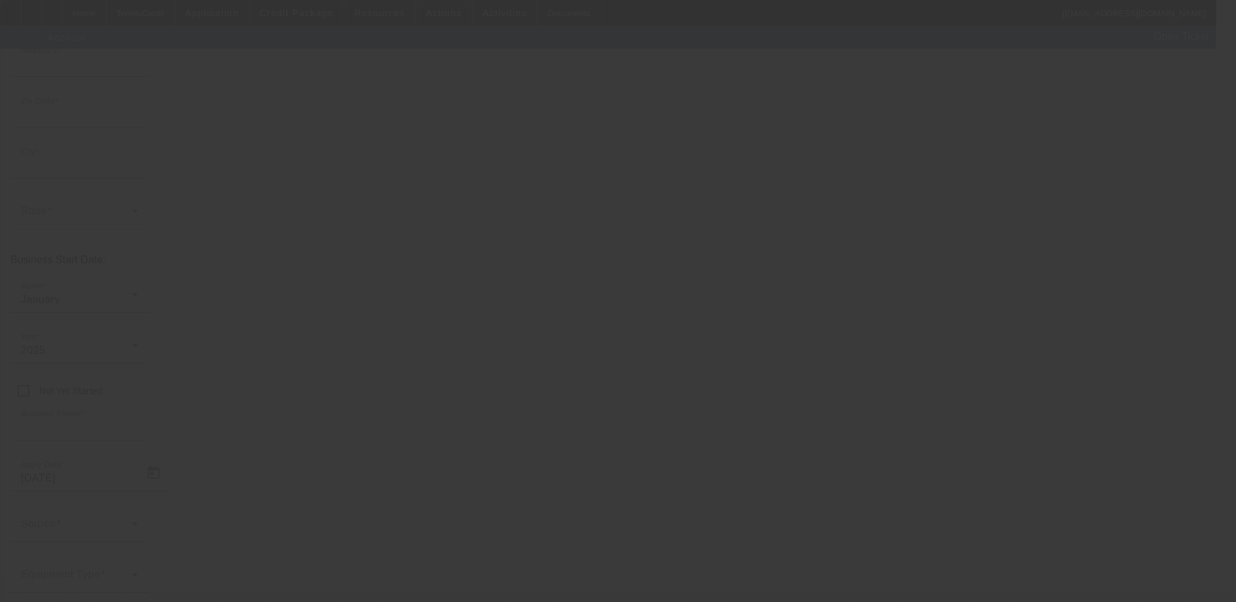
type input "[PHONE_NUMBER]"
type input "Suite 3E #786"
type input "ebstruckingsocal@gmail.com"
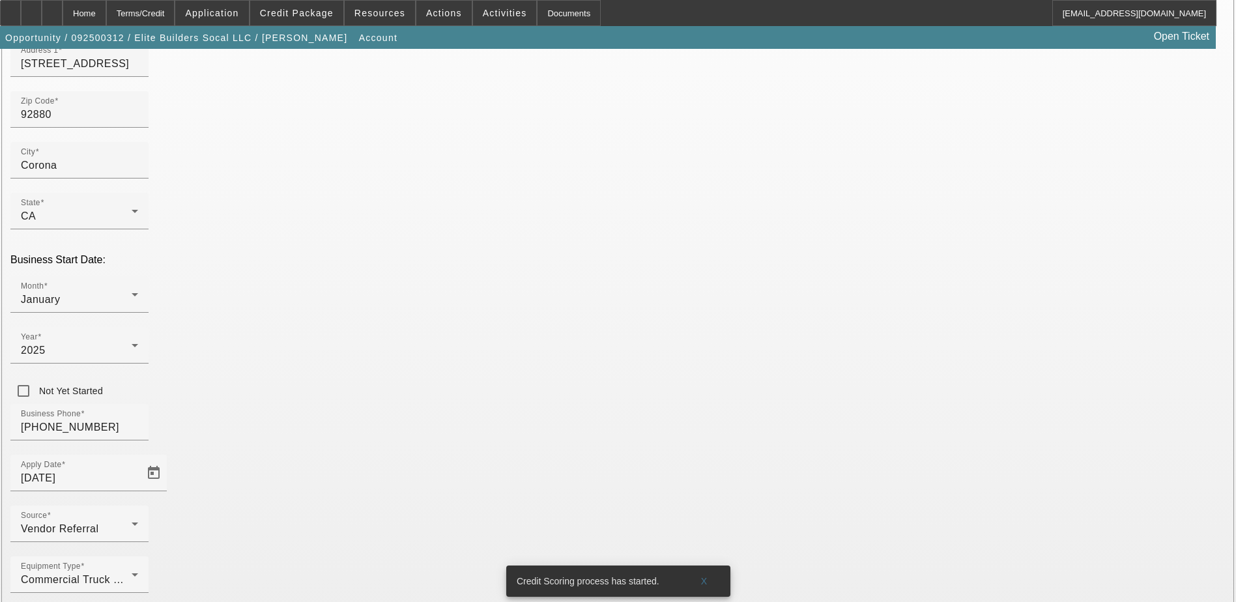
type input "332936893"
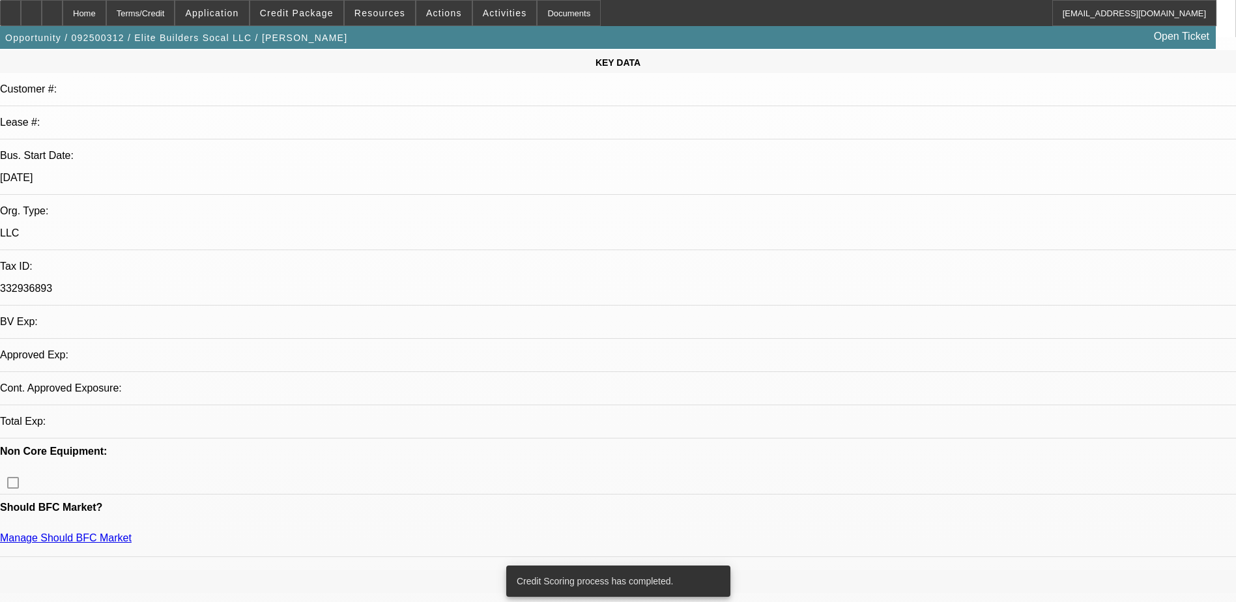
select select "0"
select select "2"
select select "0.1"
select select "4"
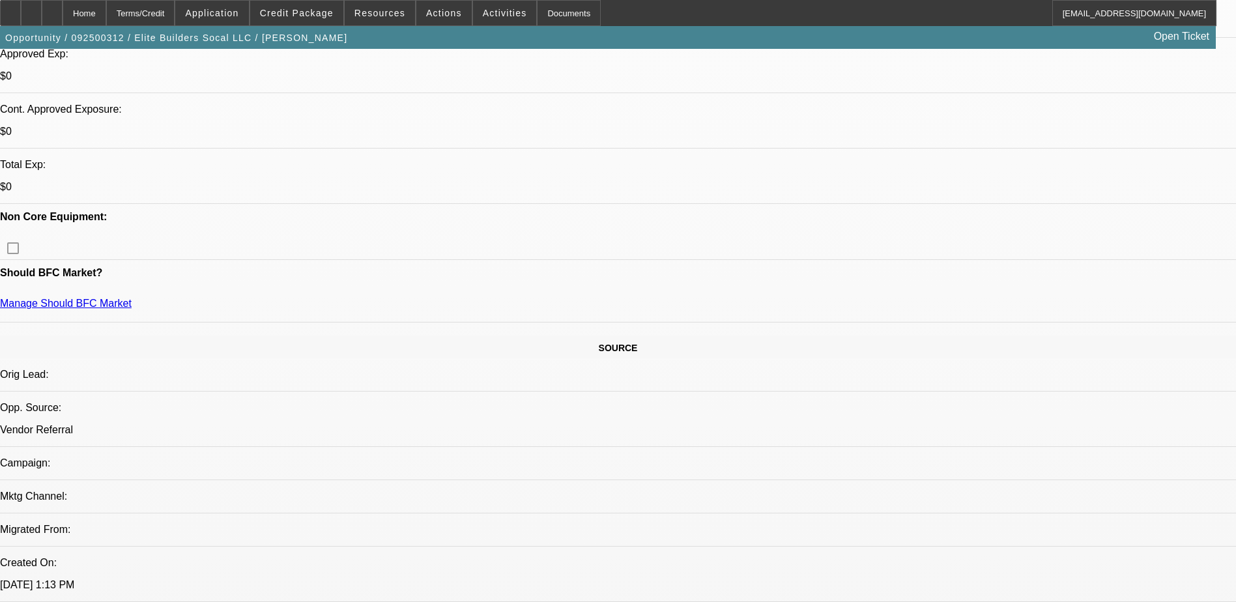
scroll to position [492, 0]
drag, startPoint x: 64, startPoint y: 25, endPoint x: 67, endPoint y: 35, distance: 10.9
click at [66, 30] on span "button" at bounding box center [176, 37] width 353 height 31
click at [42, 7] on div at bounding box center [31, 13] width 21 height 26
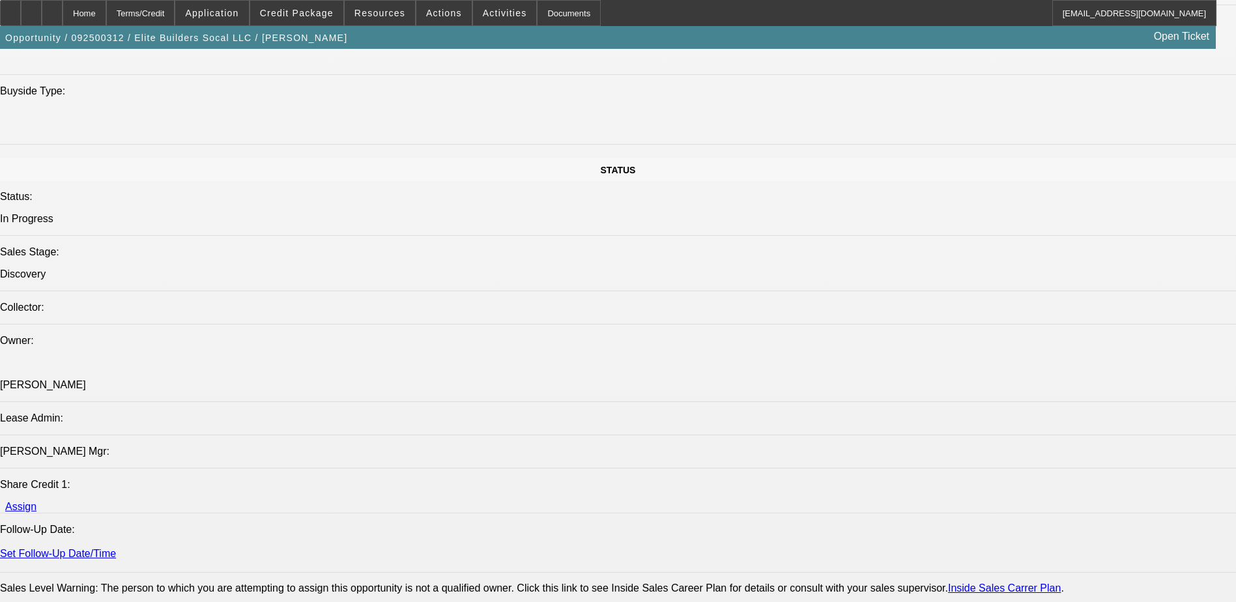
scroll to position [1274, 0]
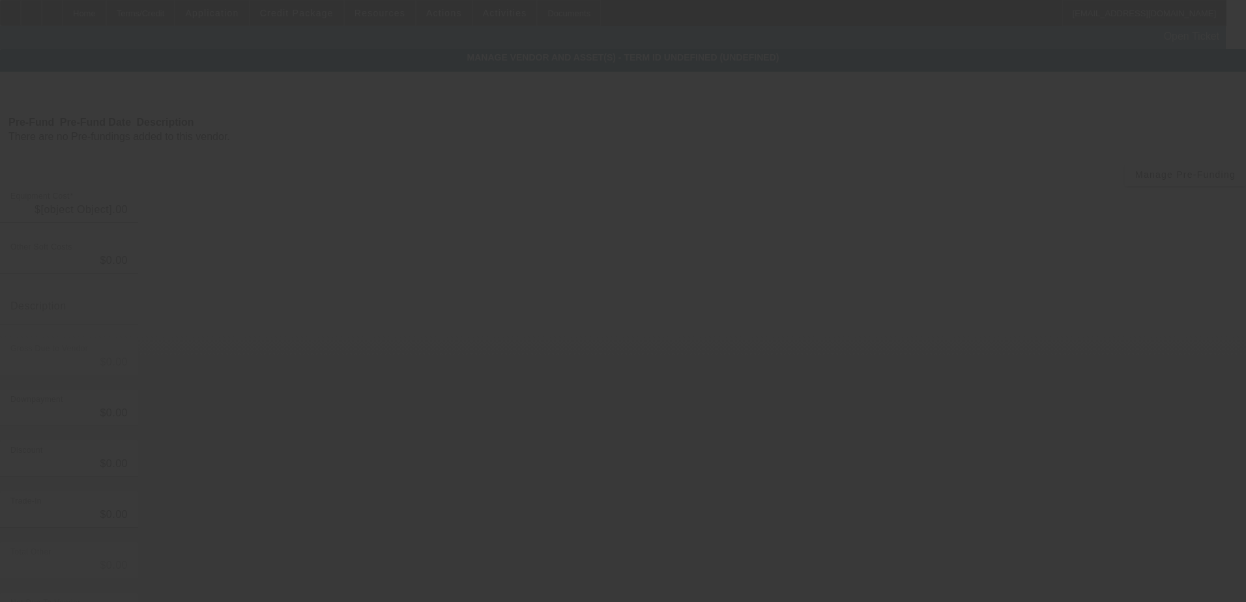
type input "$36,500.00"
type input "$185.00"
type input "Dealer Processing Fee"
type input "$36,685.00"
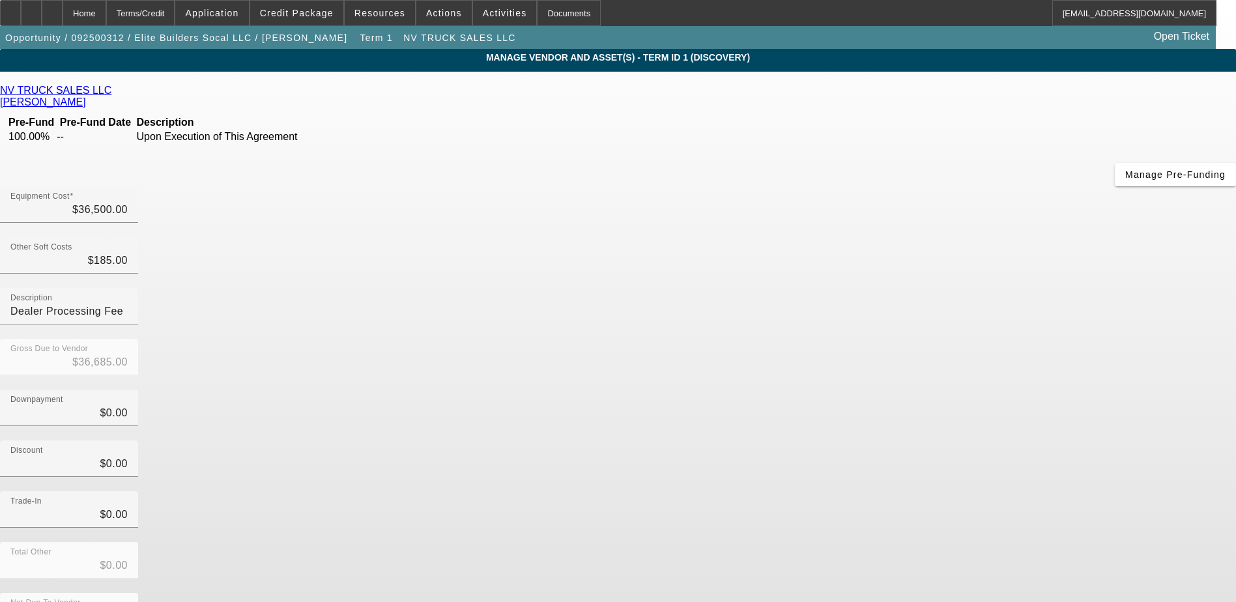
scroll to position [4, 0]
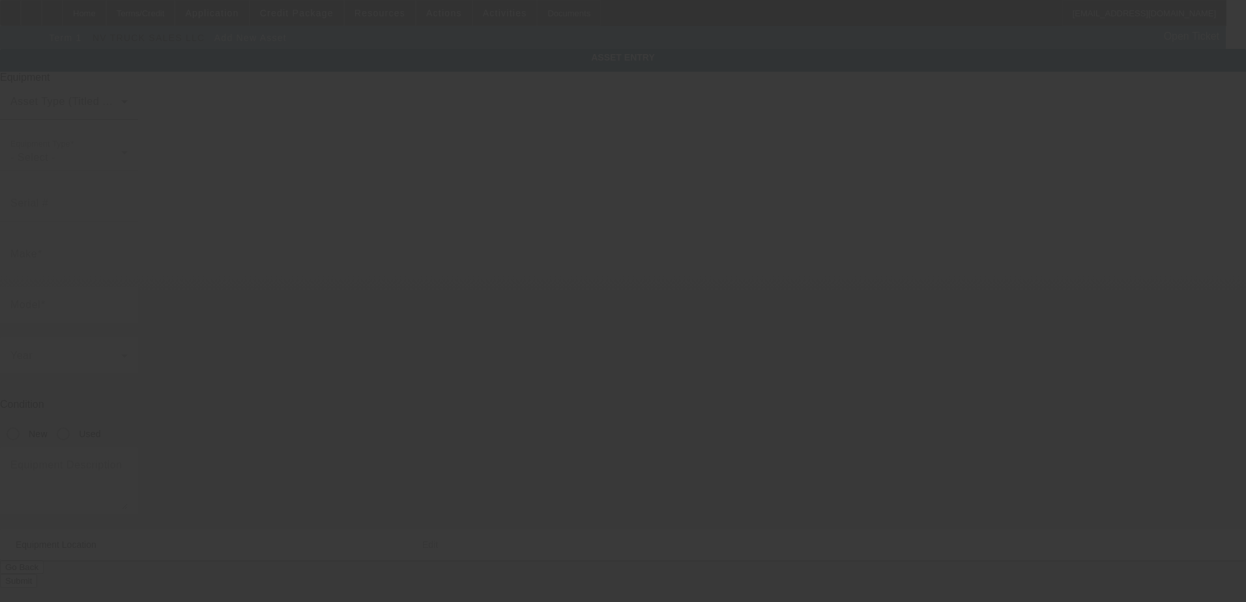
type input "12672 Limonte Ave"
type input "Suite 3E #786"
type input "Corona"
type input "92880"
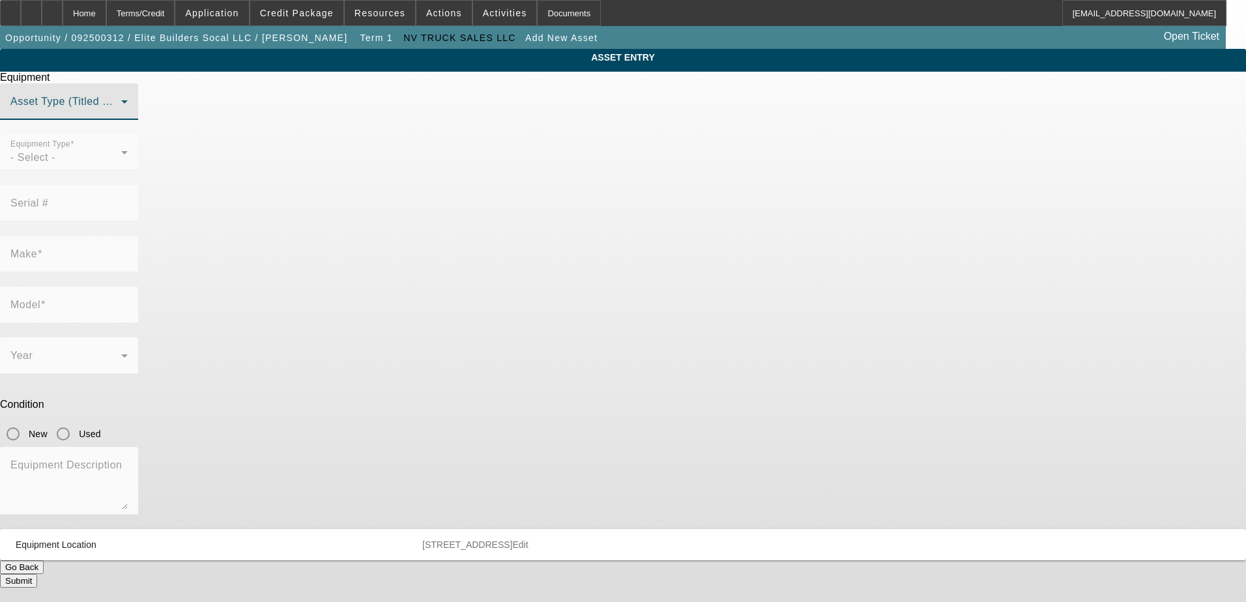
click at [121, 115] on span at bounding box center [65, 107] width 111 height 16
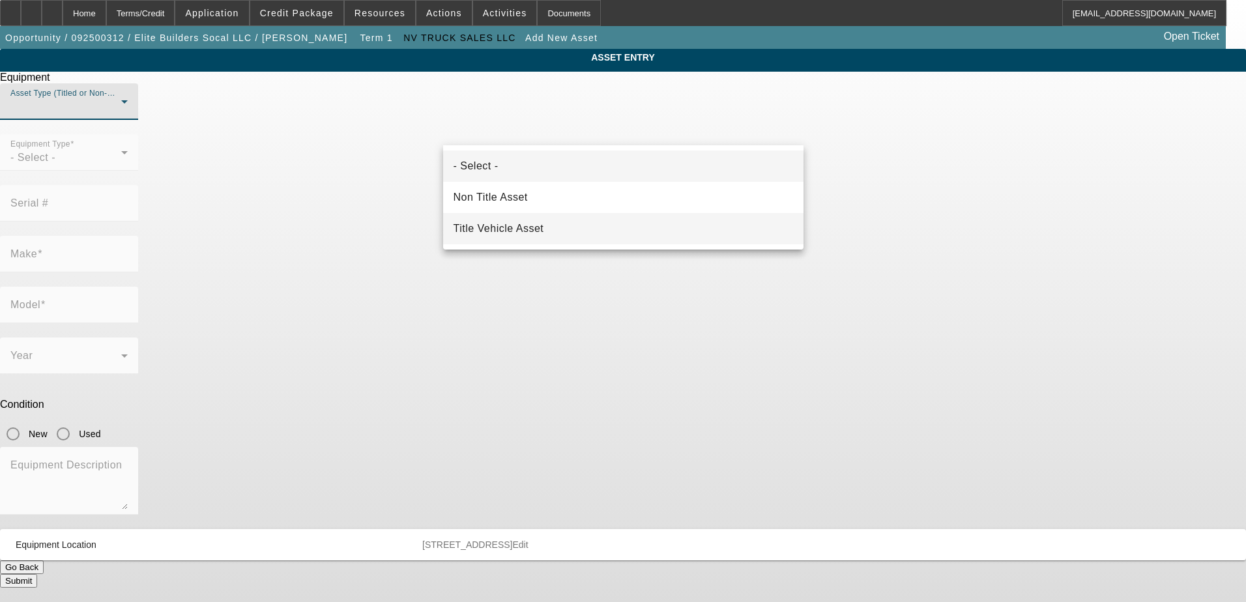
click at [557, 226] on mat-option "Title Vehicle Asset" at bounding box center [623, 228] width 360 height 31
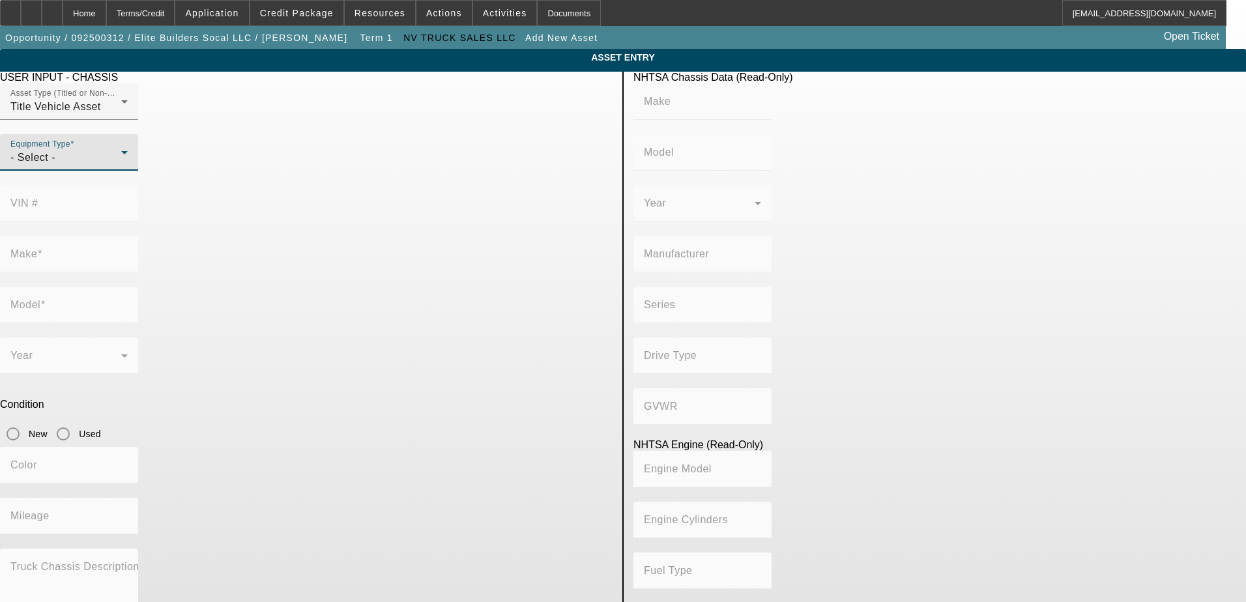
click at [121, 166] on div "- Select -" at bounding box center [65, 158] width 111 height 16
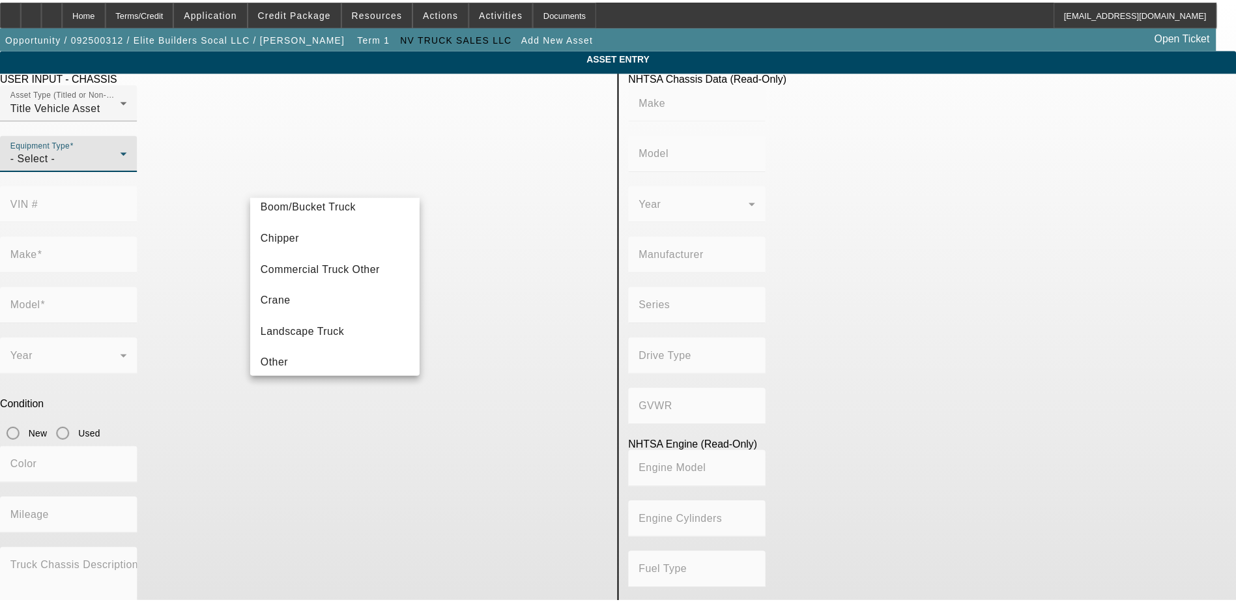
scroll to position [14, 0]
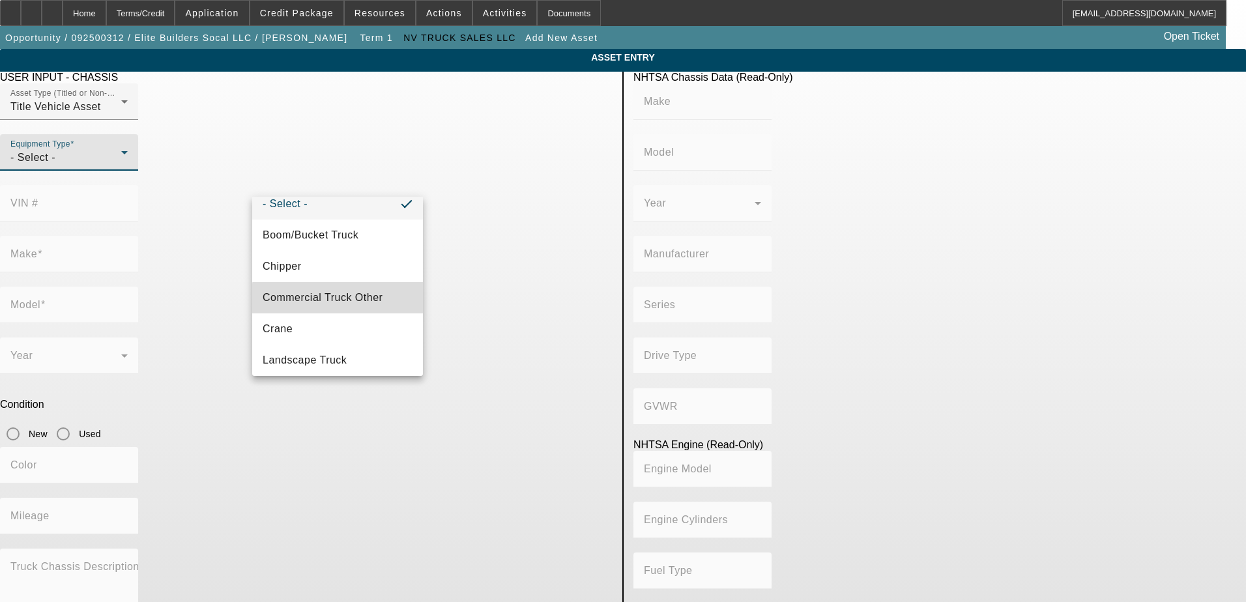
click at [342, 299] on span "Commercial Truck Other" at bounding box center [323, 298] width 120 height 16
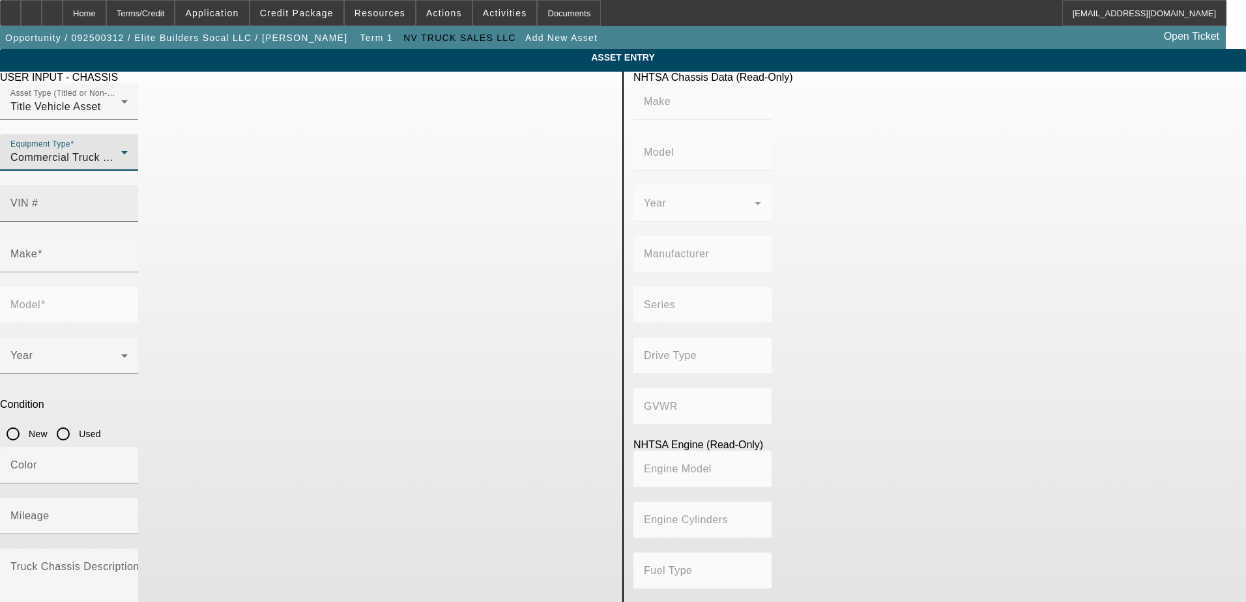
click at [128, 185] on div "VIN #" at bounding box center [68, 203] width 117 height 37
paste input "XKZD49X1GJ482165"
type input "1XKZD49X1GJ482165"
type input "KENWORTH"
type input "T880"
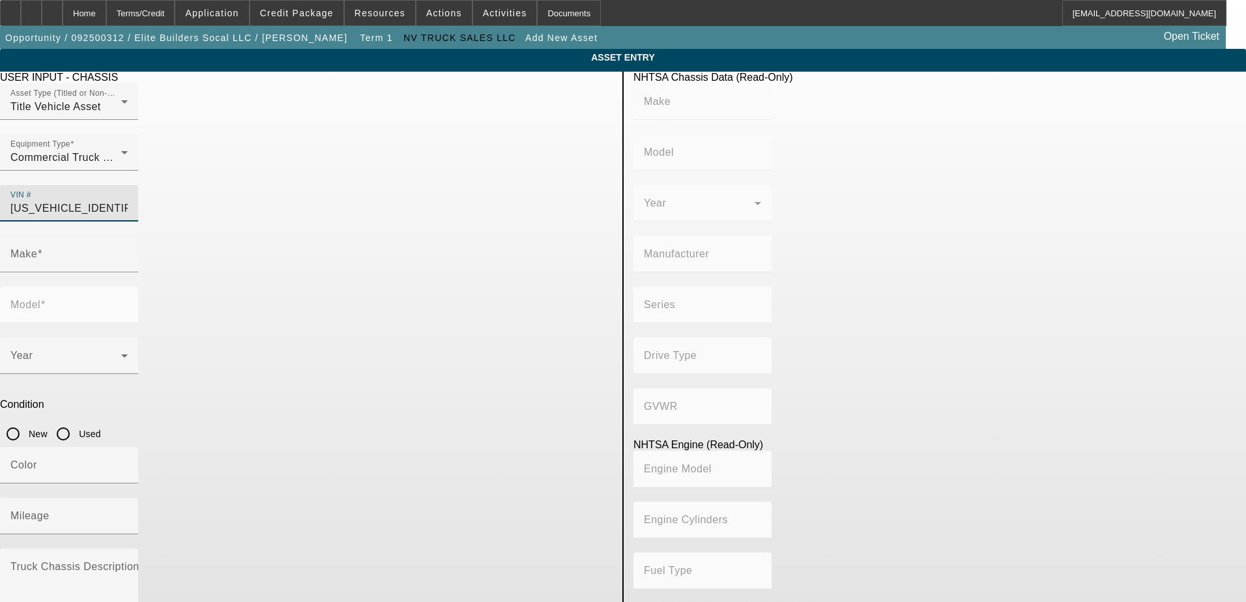
type input "KENWORTH TRUCK COMPANY"
type input "6x4"
type input "Class 8: 33,001 lb and above (14,969 kg and above)"
type input "ISX"
type input "6"
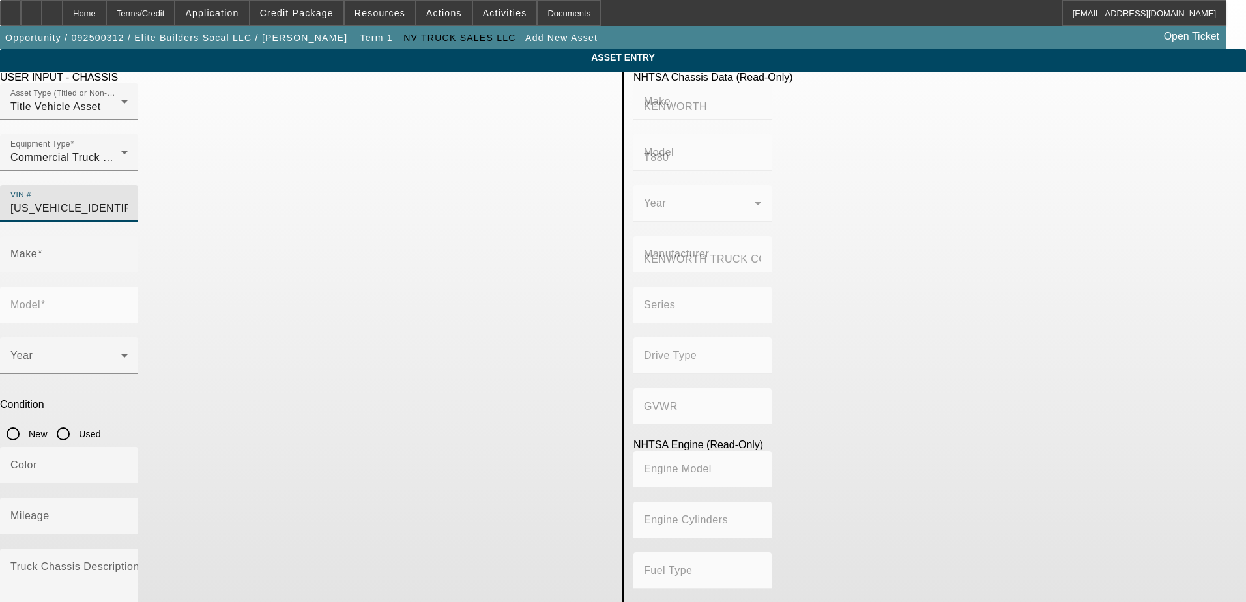
type input "Diesel"
type input "915.3561614209"
type input "15"
type input "KENWORTH"
type input "T880"
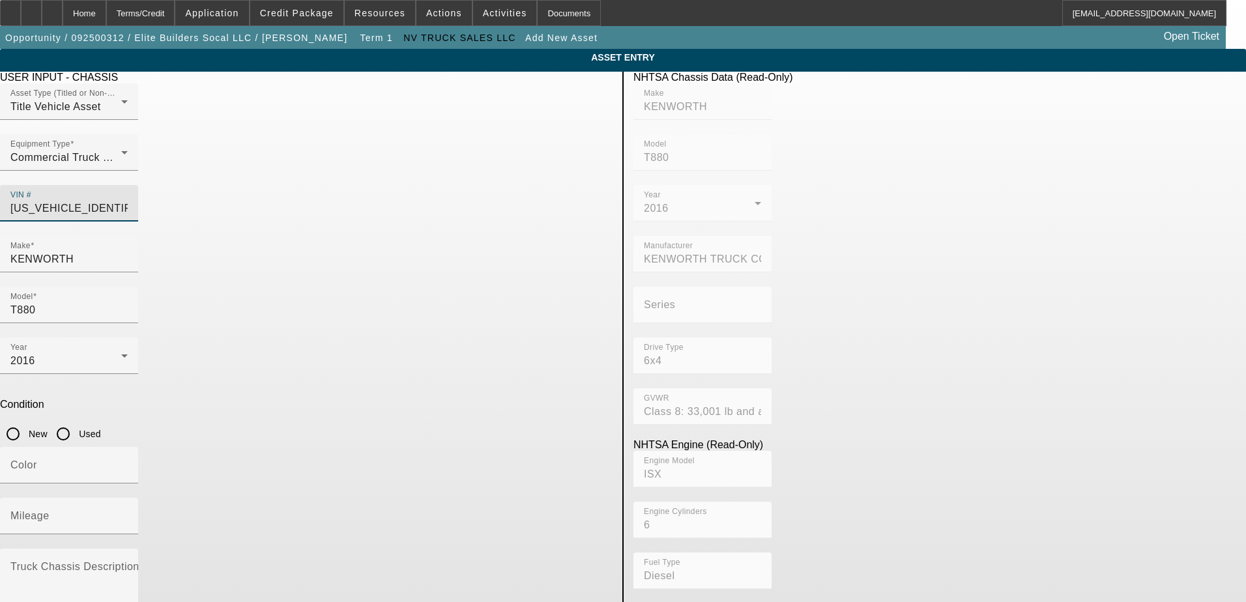
type input "1XKZD49X1GJ482165"
type input "KENWORTH"
type input "T880"
type input "KENWORTH TRUCK COMPANY"
type input "6x4"
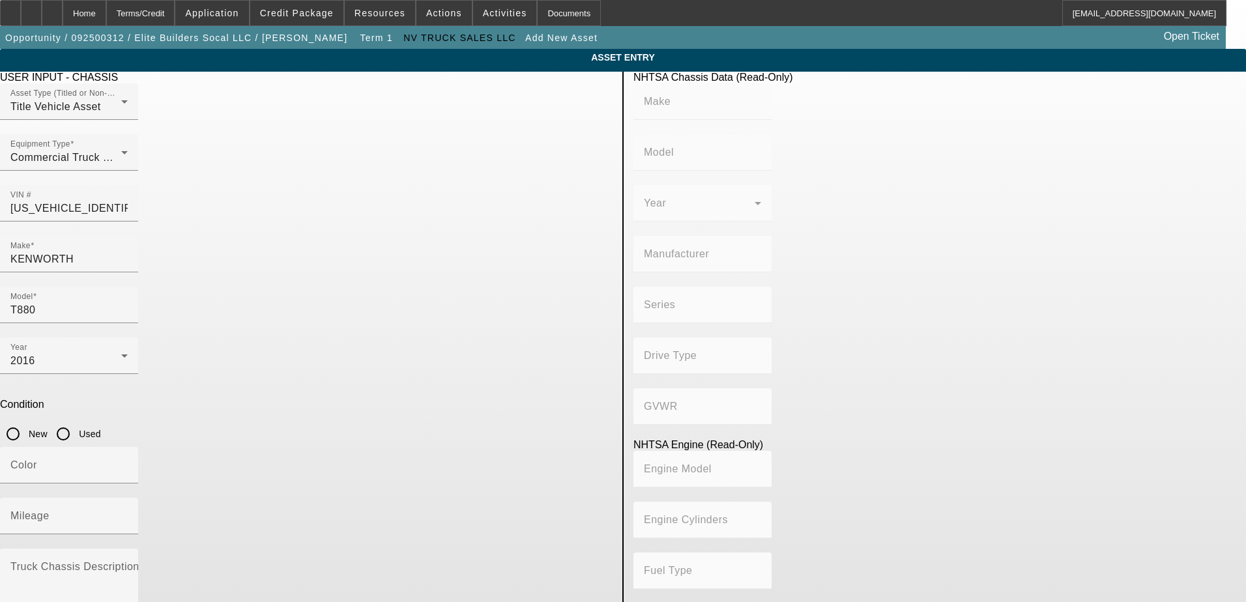
type input "Class 8: 33,001 lb and above (14,969 kg and above)"
type input "ISX"
type input "6"
type input "Diesel"
type input "915.3561614209"
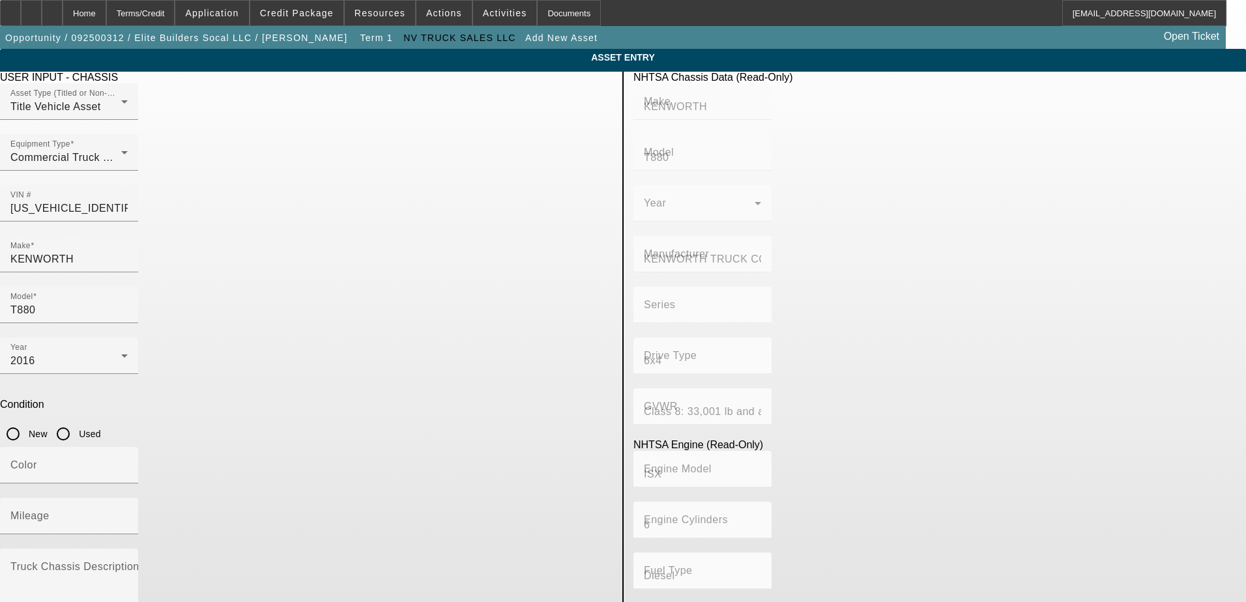
type input "15"
click at [76, 421] on input "Used" at bounding box center [63, 434] width 26 height 26
radio input "true"
click at [572, 399] on p "Condition" at bounding box center [306, 405] width 613 height 12
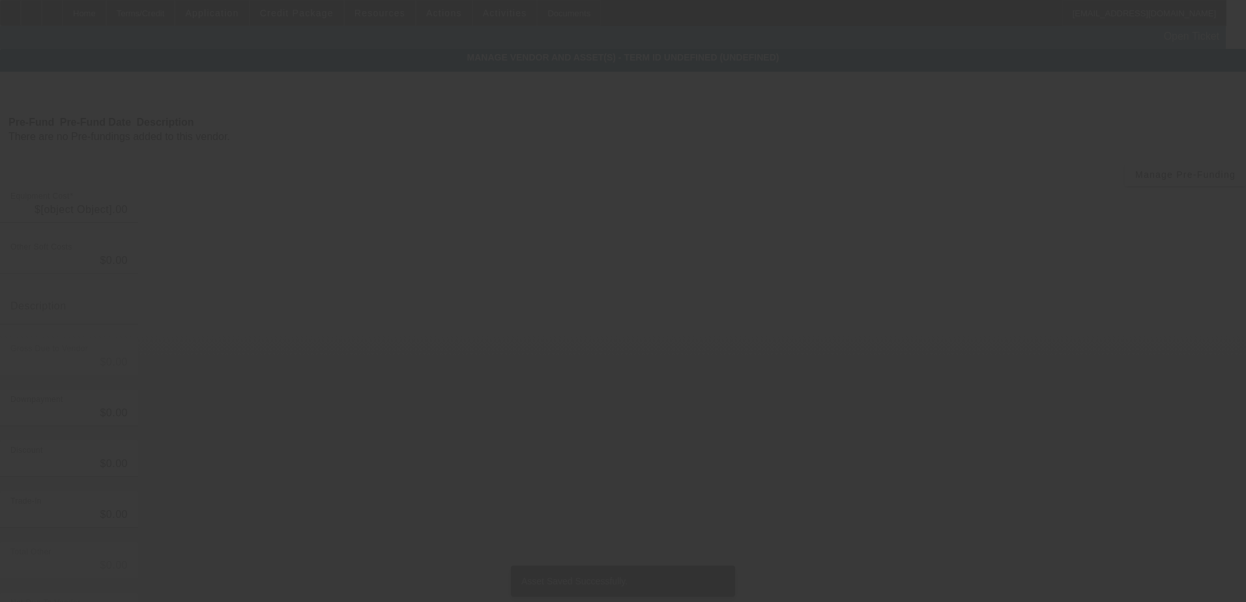
type input "$36,500.00"
type input "$185.00"
type input "Dealer Processing Fee"
type input "$36,685.00"
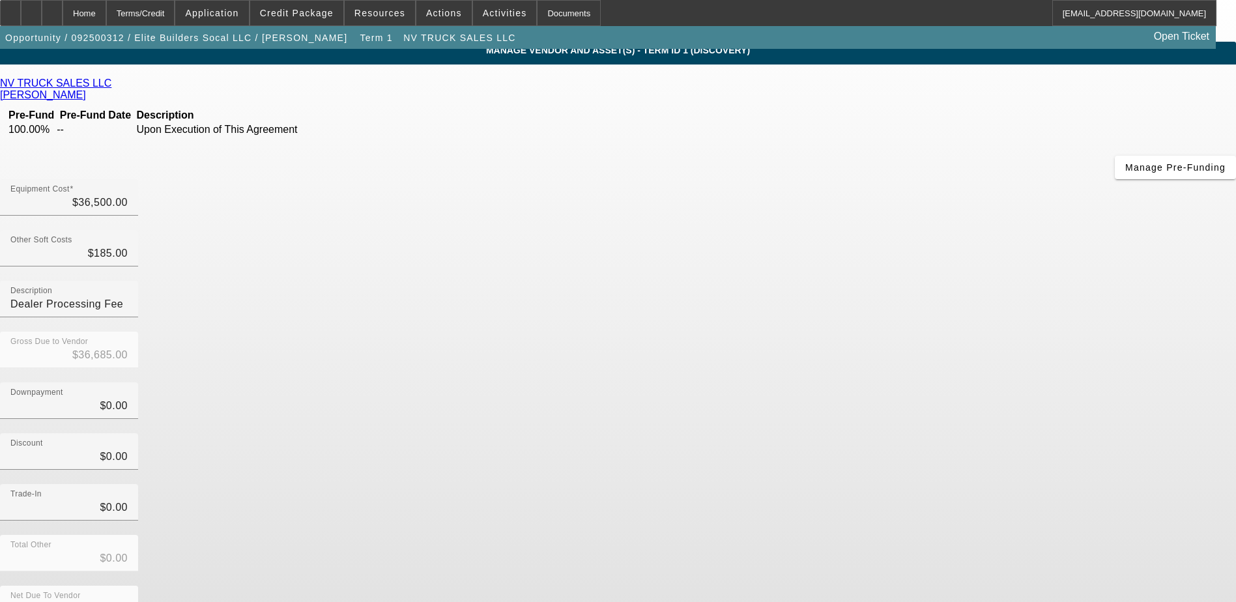
scroll to position [9, 0]
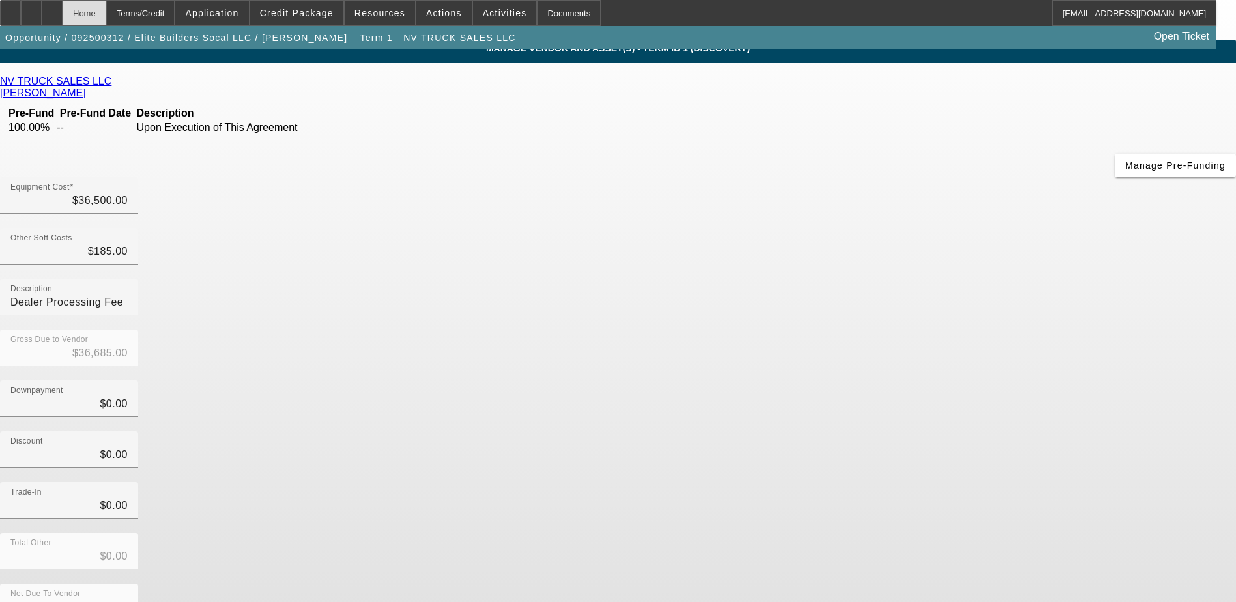
click at [106, 15] on div "Home" at bounding box center [85, 13] width 44 height 26
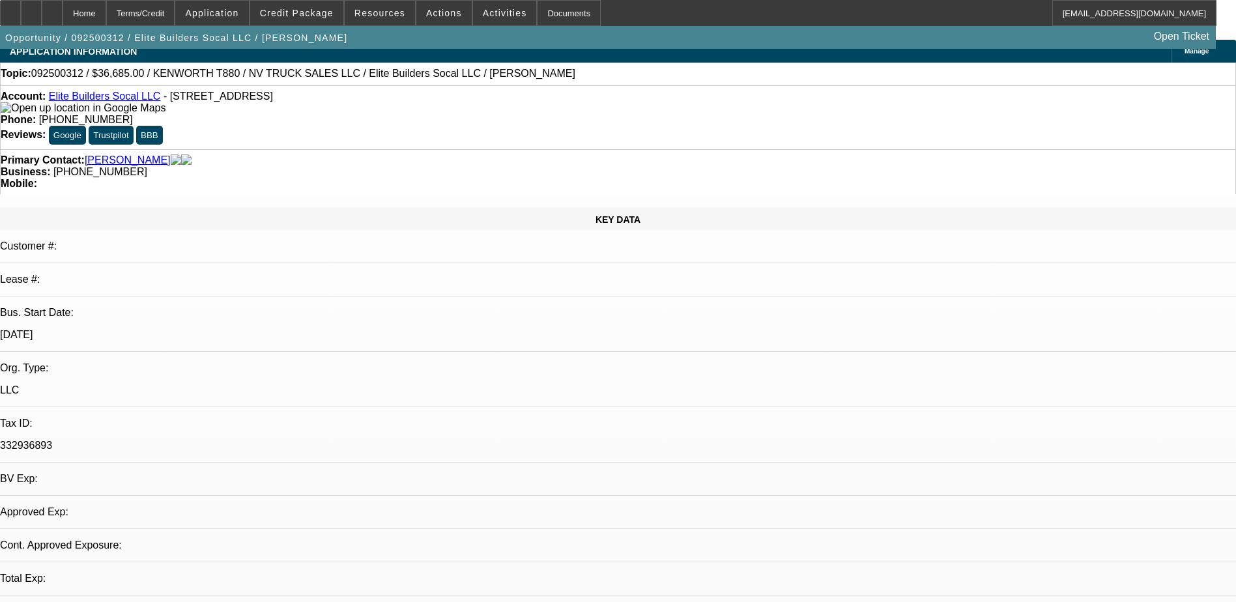
select select "0"
select select "2"
select select "0.1"
select select "4"
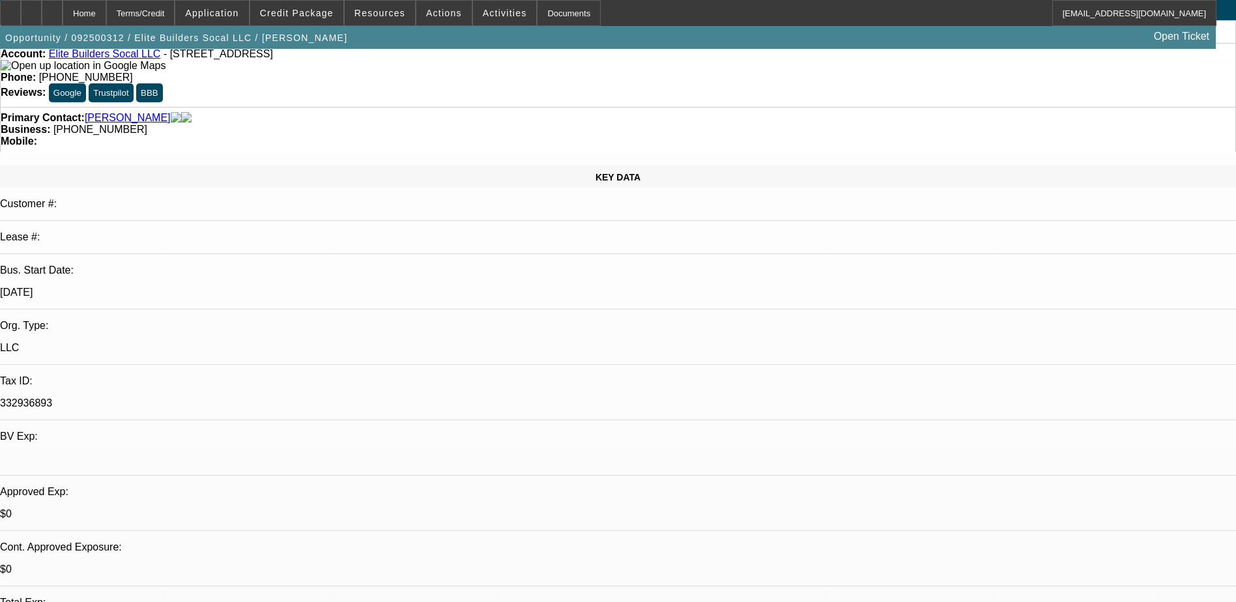
scroll to position [9, 0]
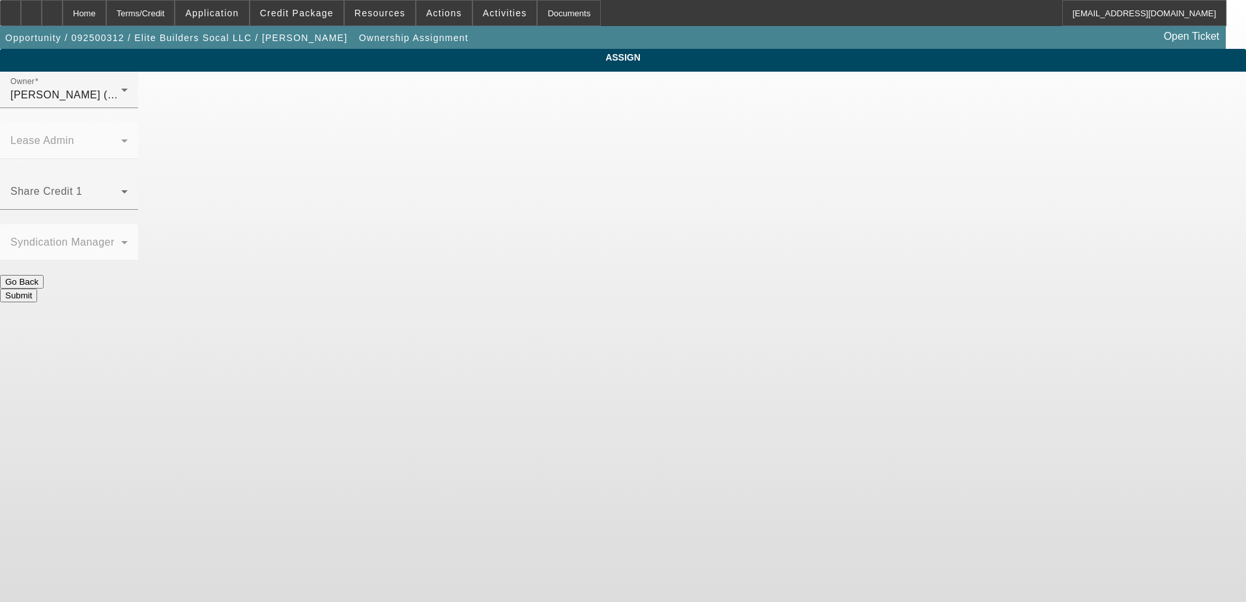
click at [121, 189] on span at bounding box center [65, 197] width 111 height 16
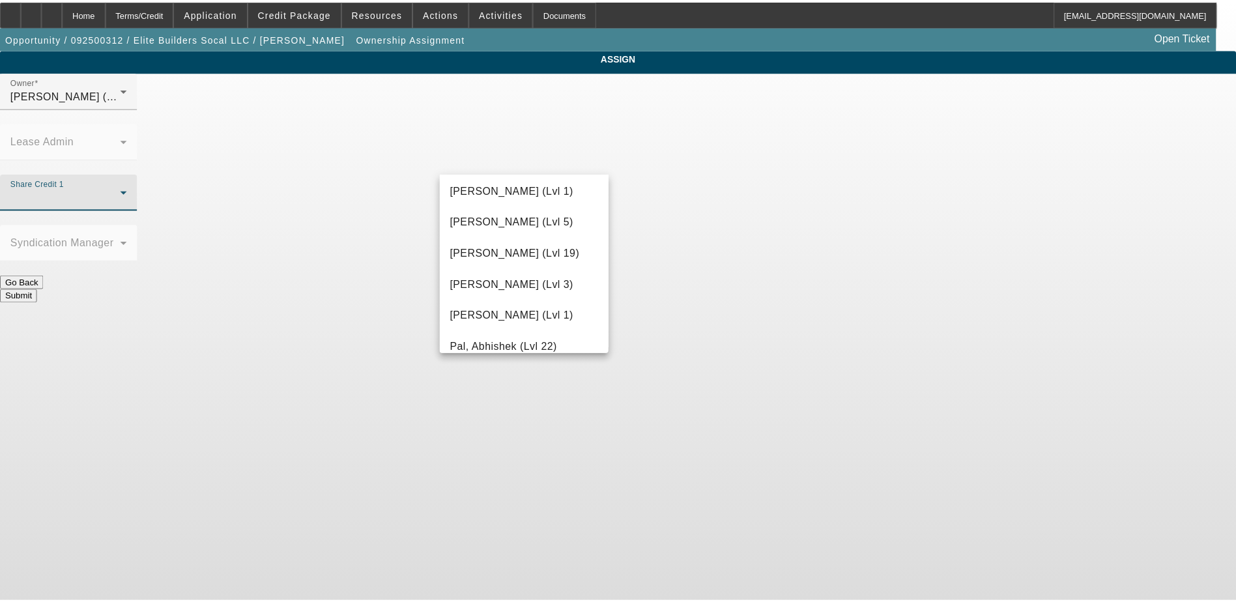
scroll to position [1173, 0]
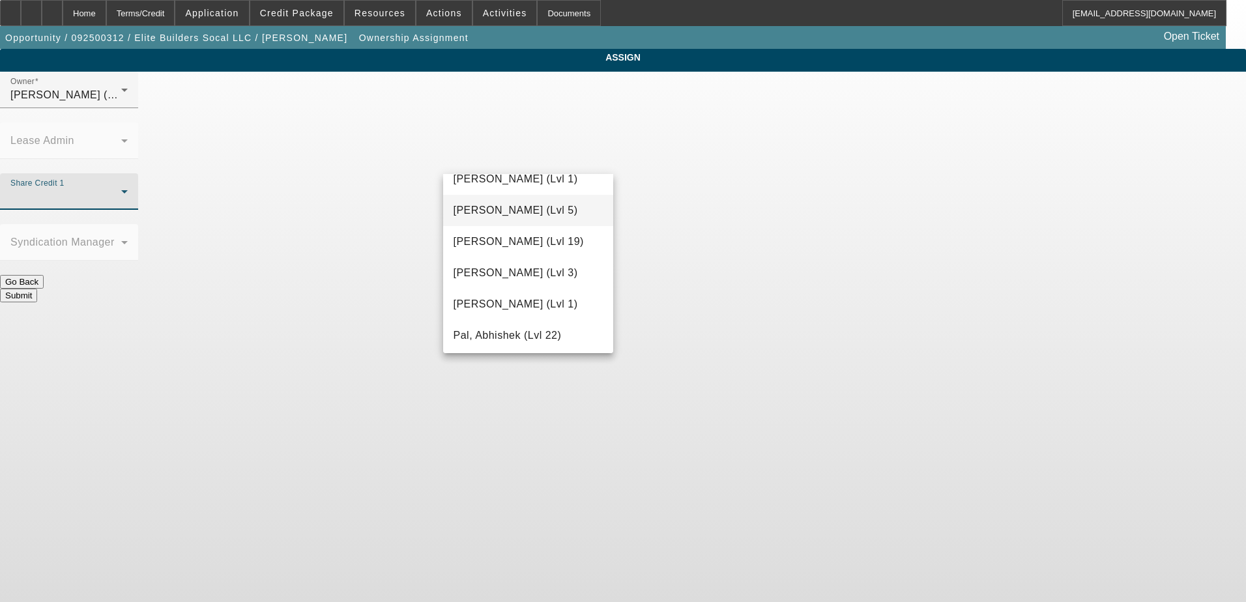
click at [501, 206] on span "Nubie, Daniel (Lvl 5)" at bounding box center [516, 211] width 124 height 16
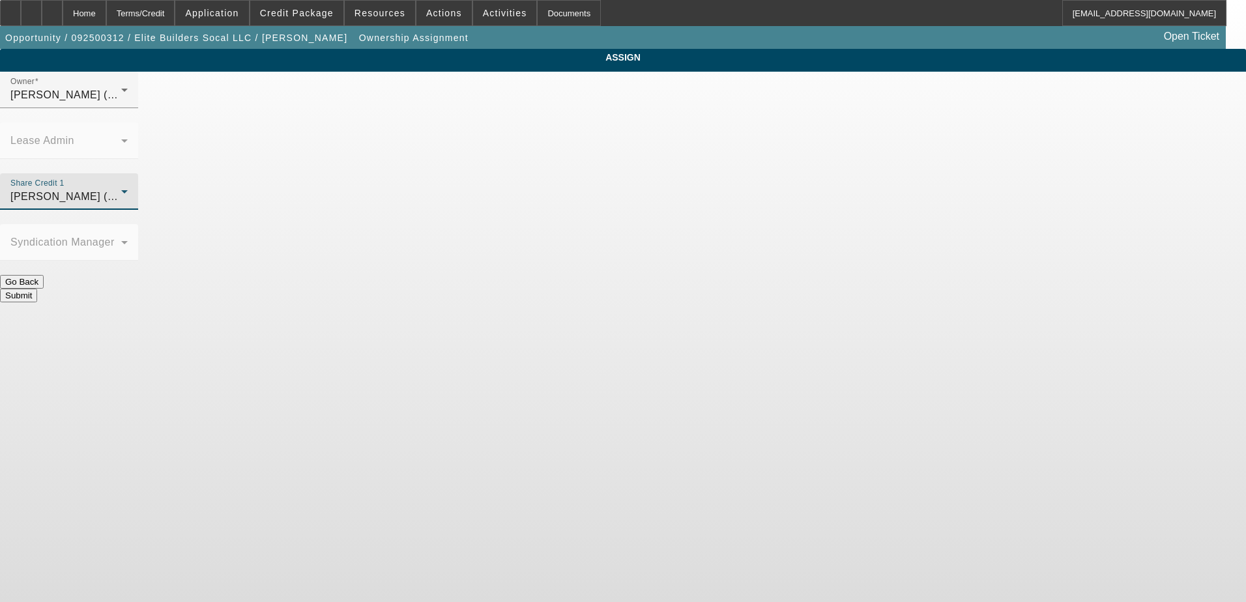
click at [37, 289] on button "Submit" at bounding box center [18, 296] width 37 height 14
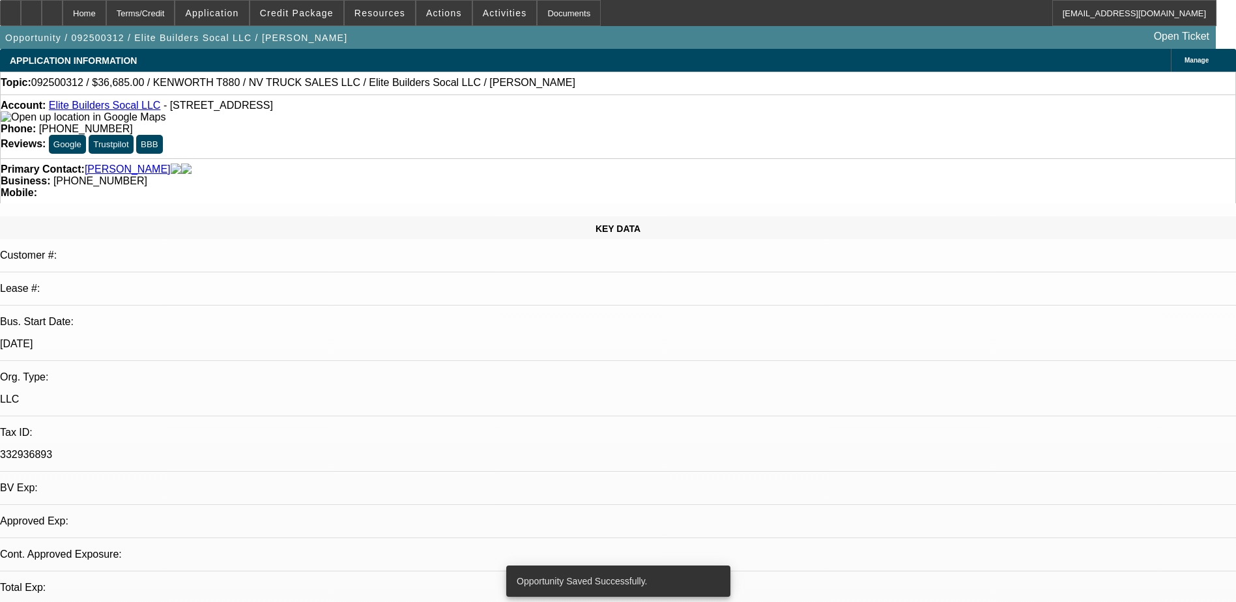
select select "0"
select select "2"
select select "0.1"
select select "4"
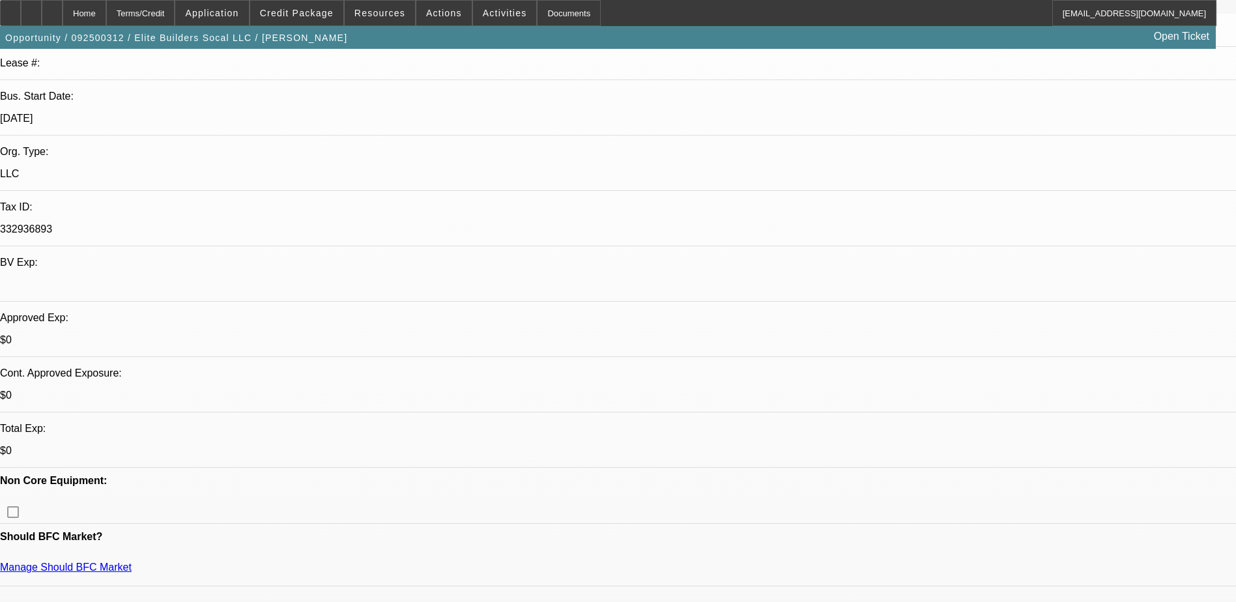
scroll to position [261, 0]
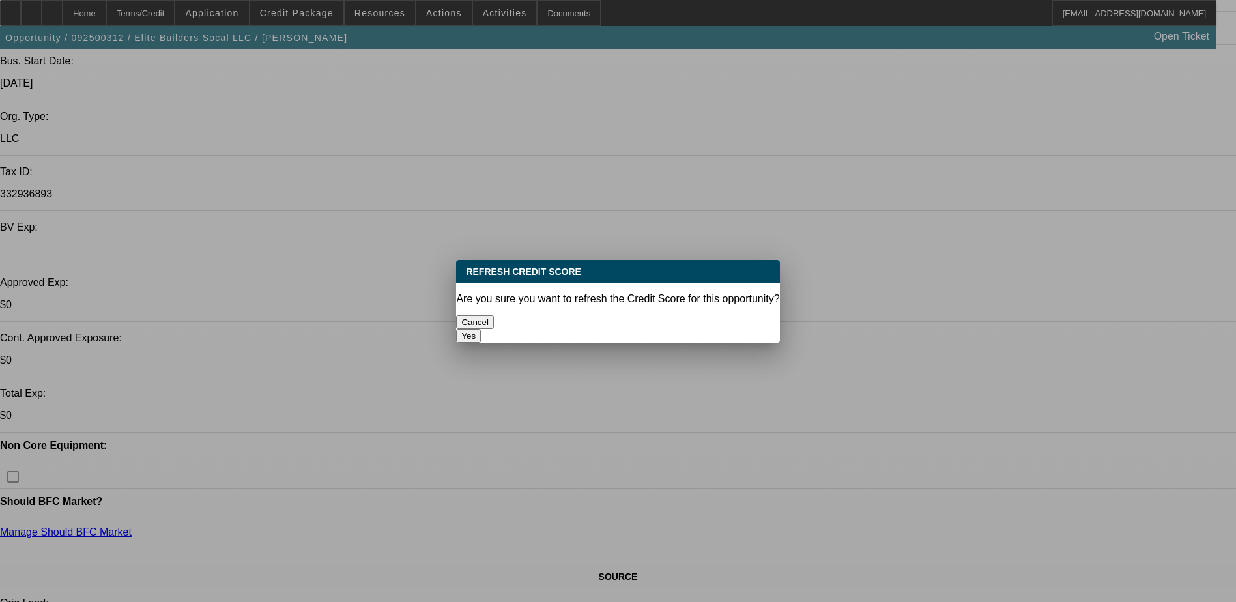
scroll to position [0, 0]
click at [481, 329] on button "Yes" at bounding box center [468, 336] width 25 height 14
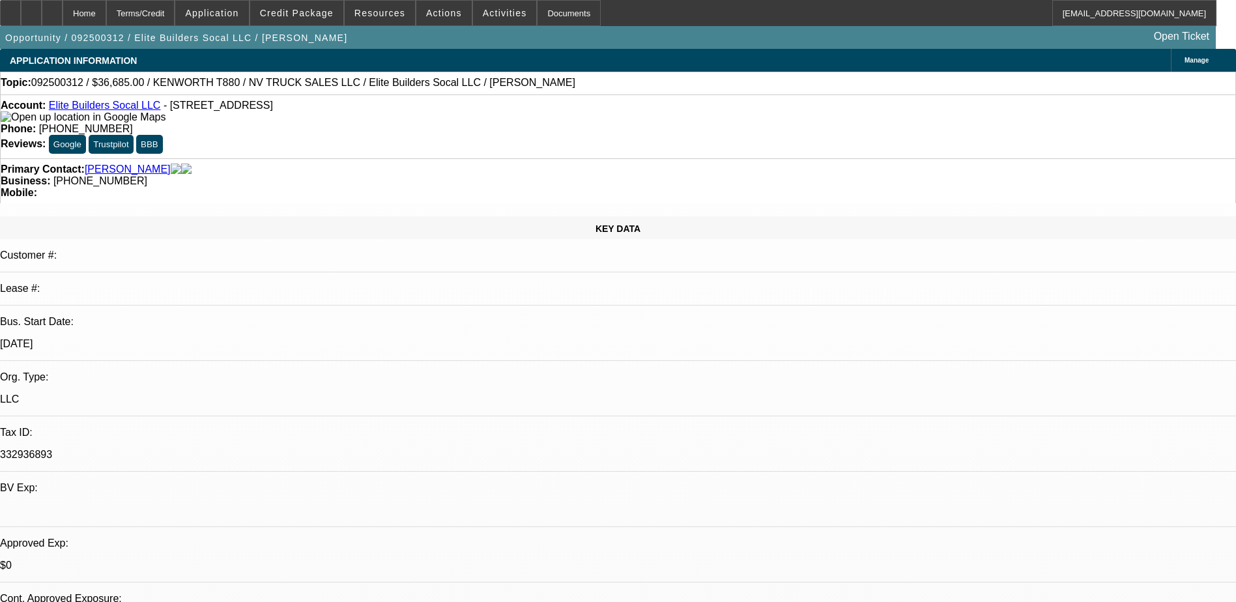
click at [86, 135] on button "Google" at bounding box center [67, 144] width 37 height 19
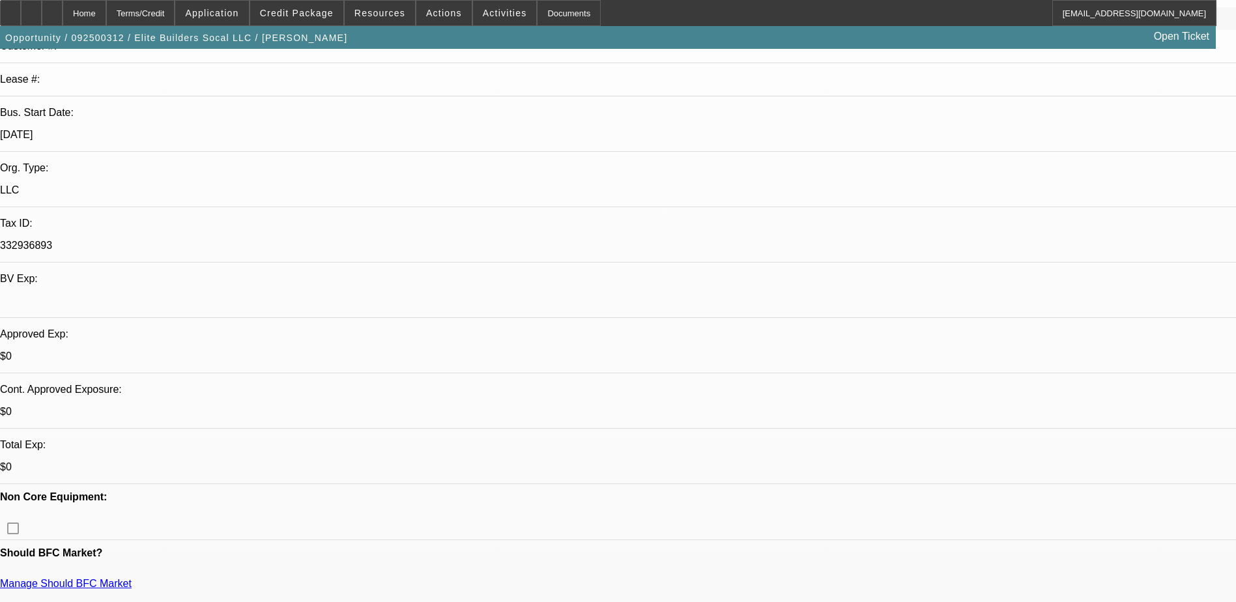
scroll to position [261, 0]
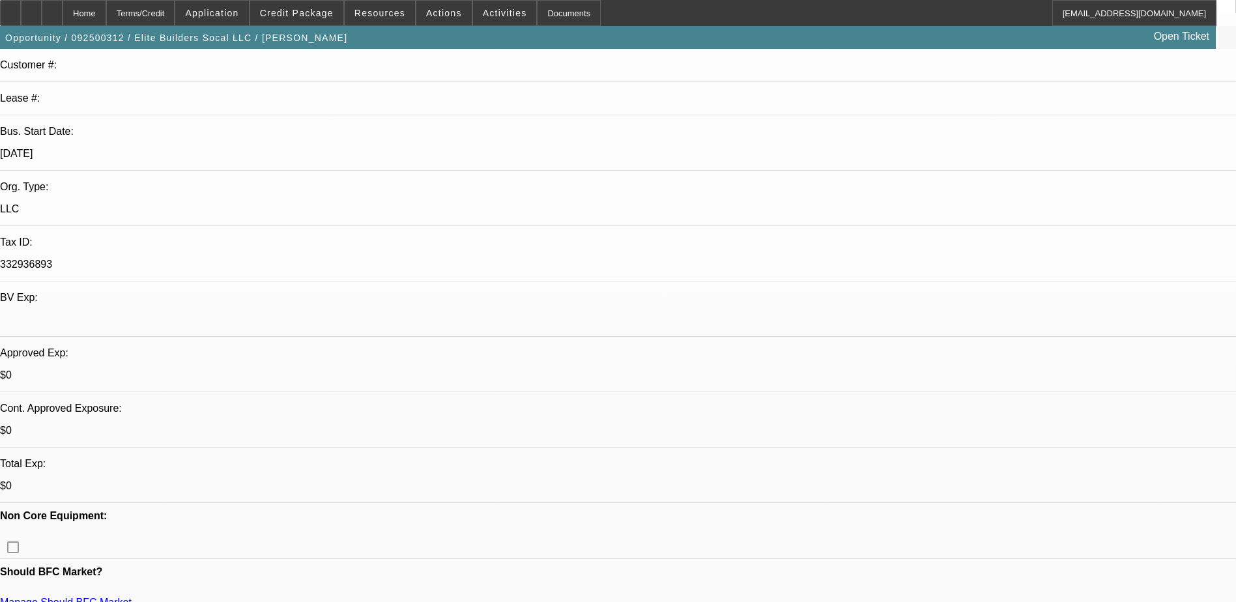
scroll to position [196, 0]
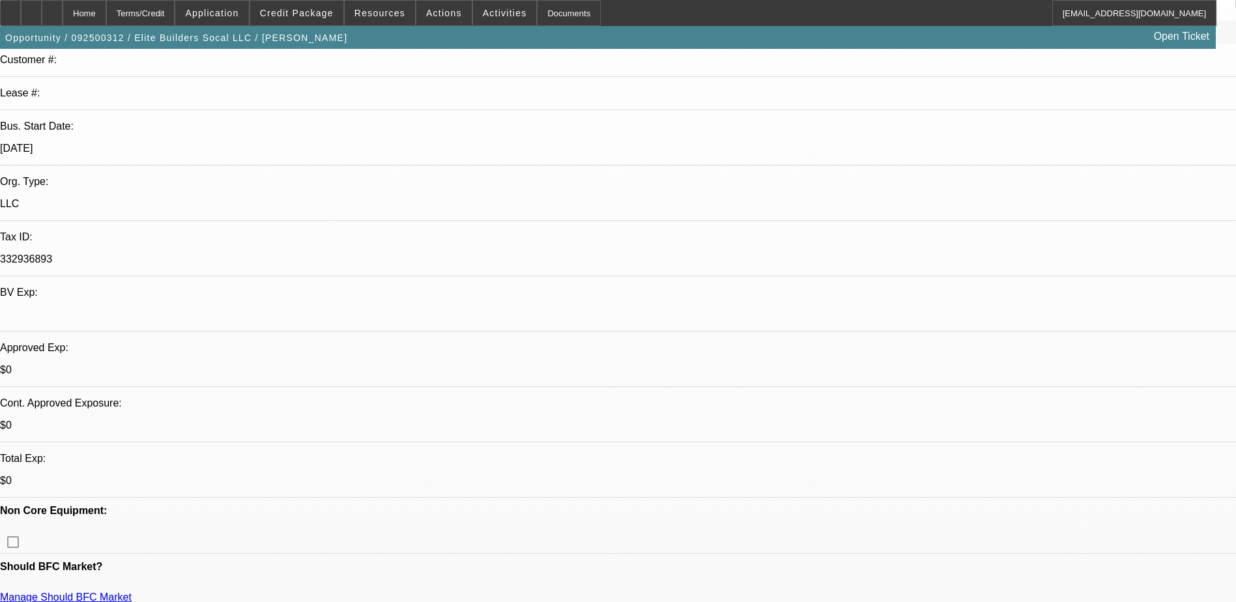
click at [594, 35] on div "Opportunity / 092500312 / Elite Builders Socal LLC / Garcia, Jennette Open Tick…" at bounding box center [608, 37] width 1216 height 23
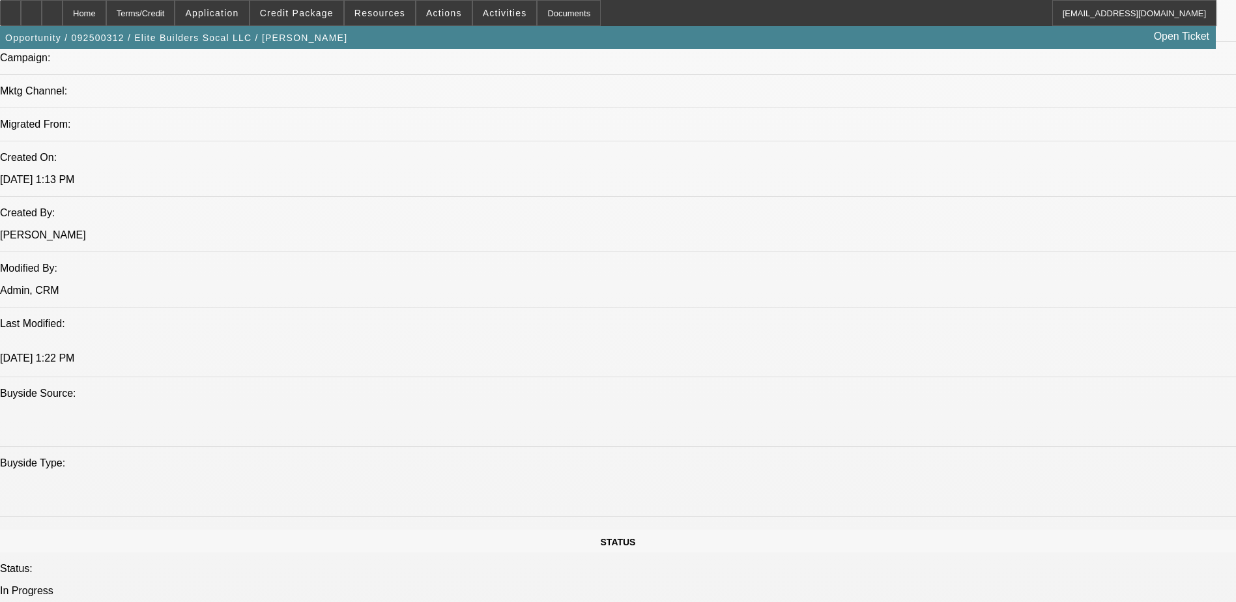
scroll to position [913, 0]
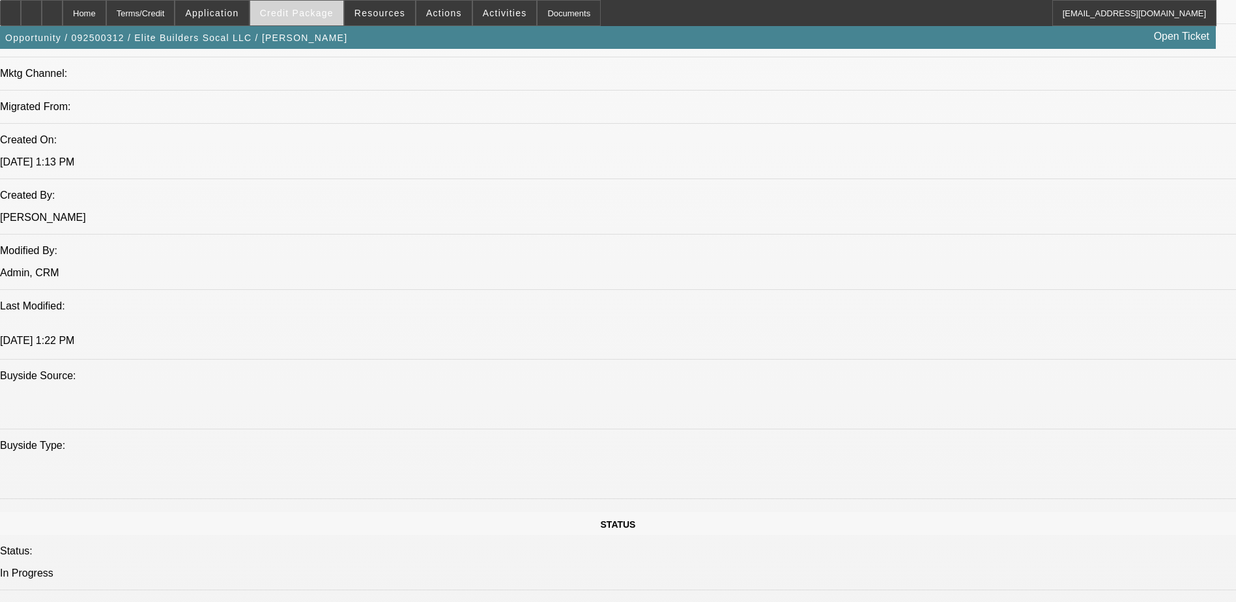
click at [296, 12] on span "Credit Package" at bounding box center [297, 13] width 74 height 10
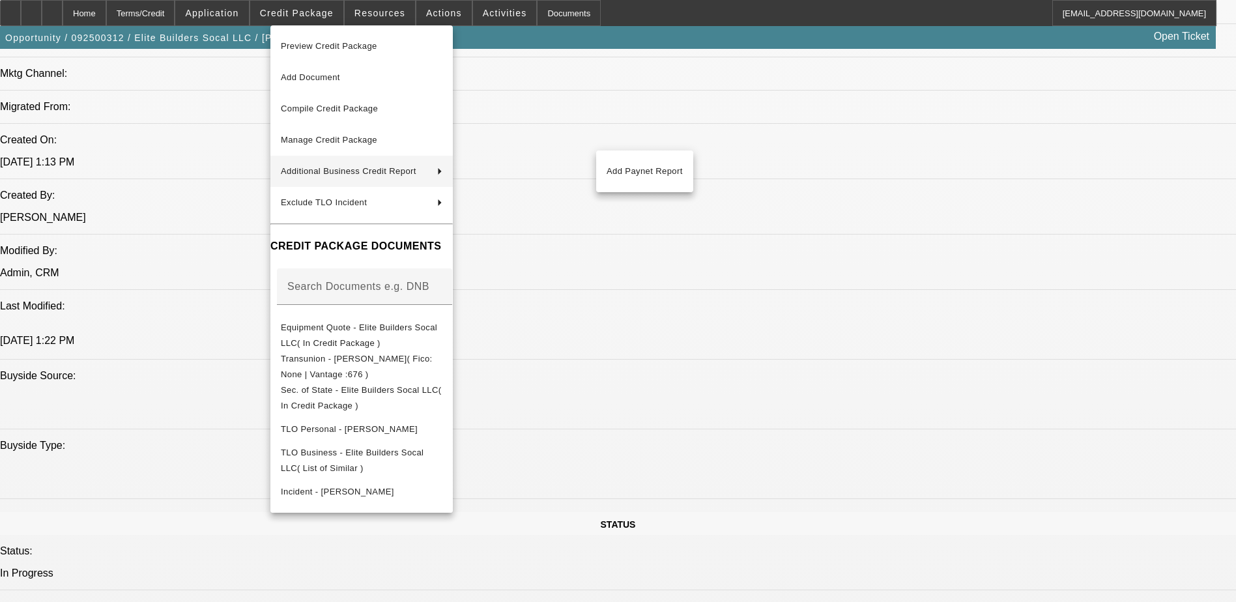
click at [20, 437] on div at bounding box center [618, 301] width 1236 height 602
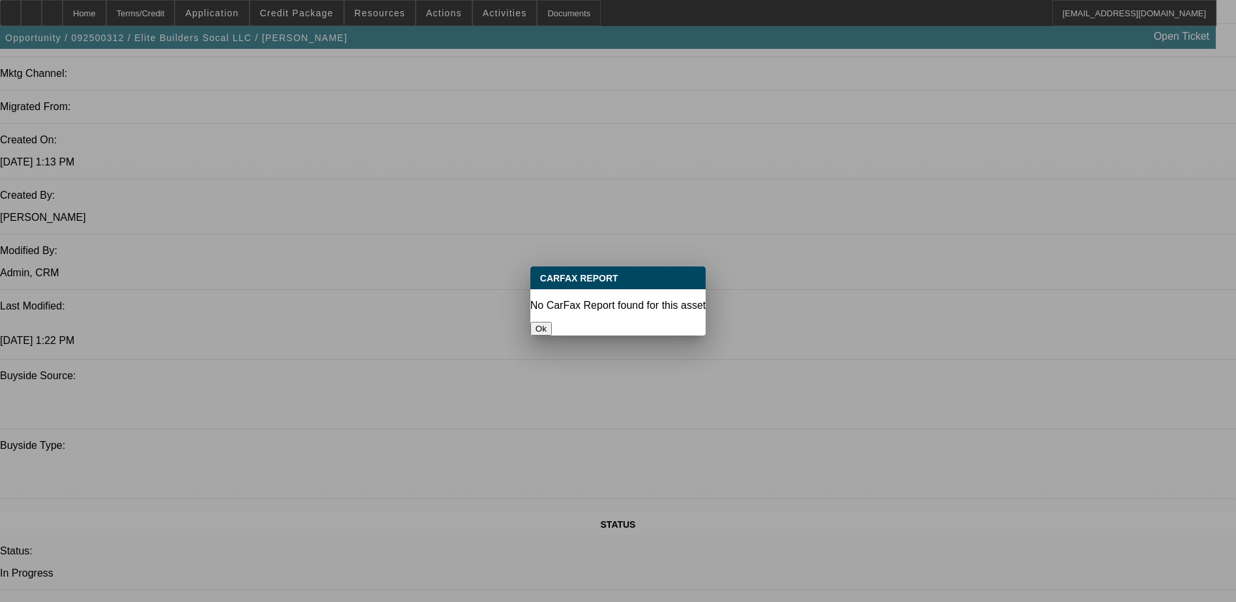
click at [552, 322] on button "Ok" at bounding box center [542, 329] width 22 height 14
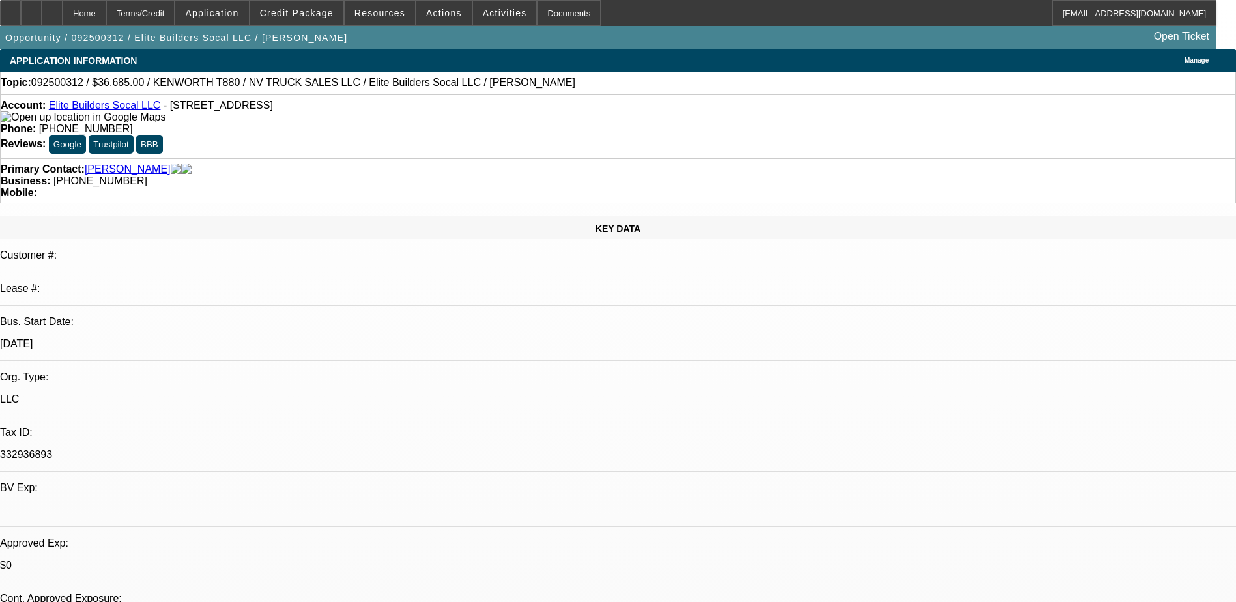
scroll to position [913, 0]
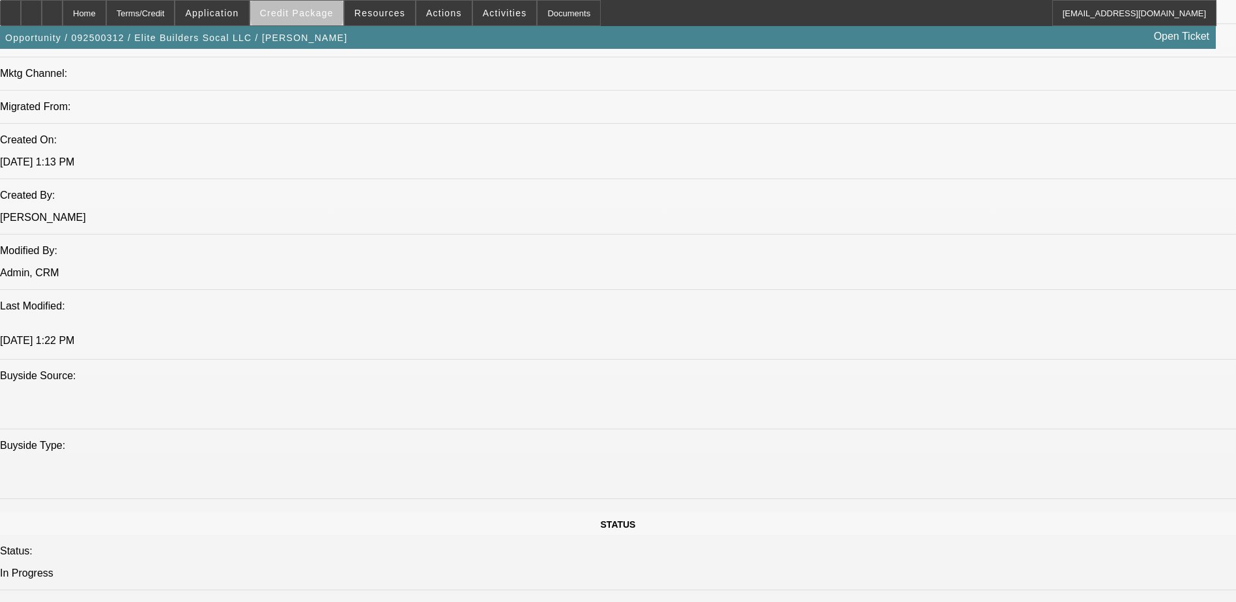
click at [317, 11] on span "Credit Package" at bounding box center [297, 13] width 74 height 10
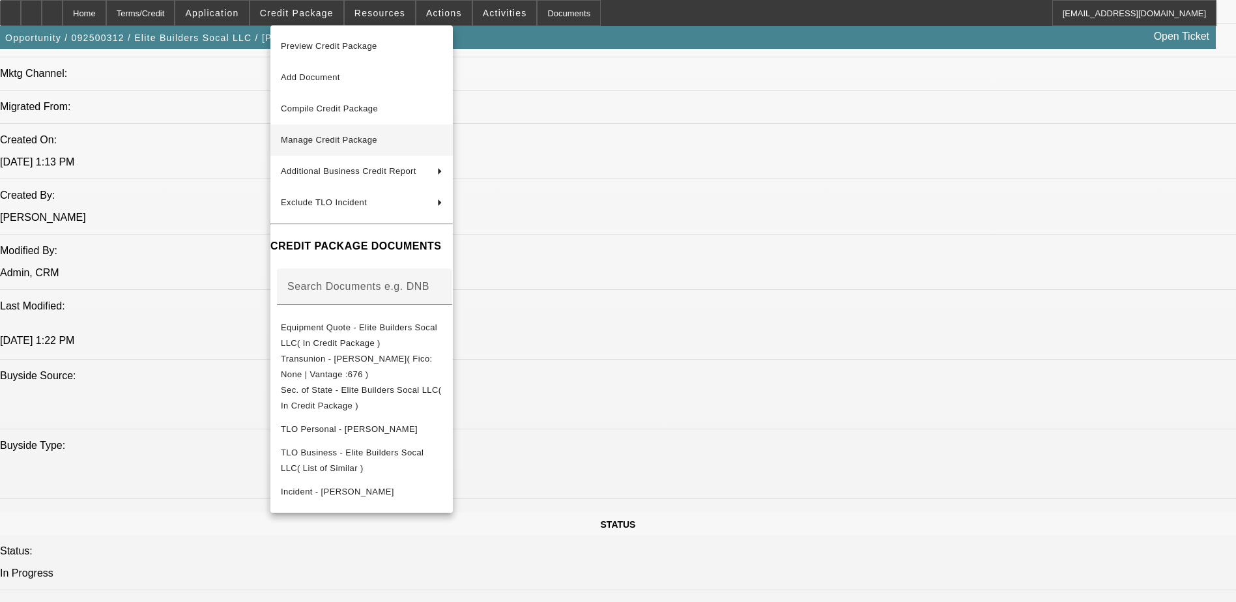
click at [358, 140] on span "Manage Credit Package" at bounding box center [329, 140] width 96 height 10
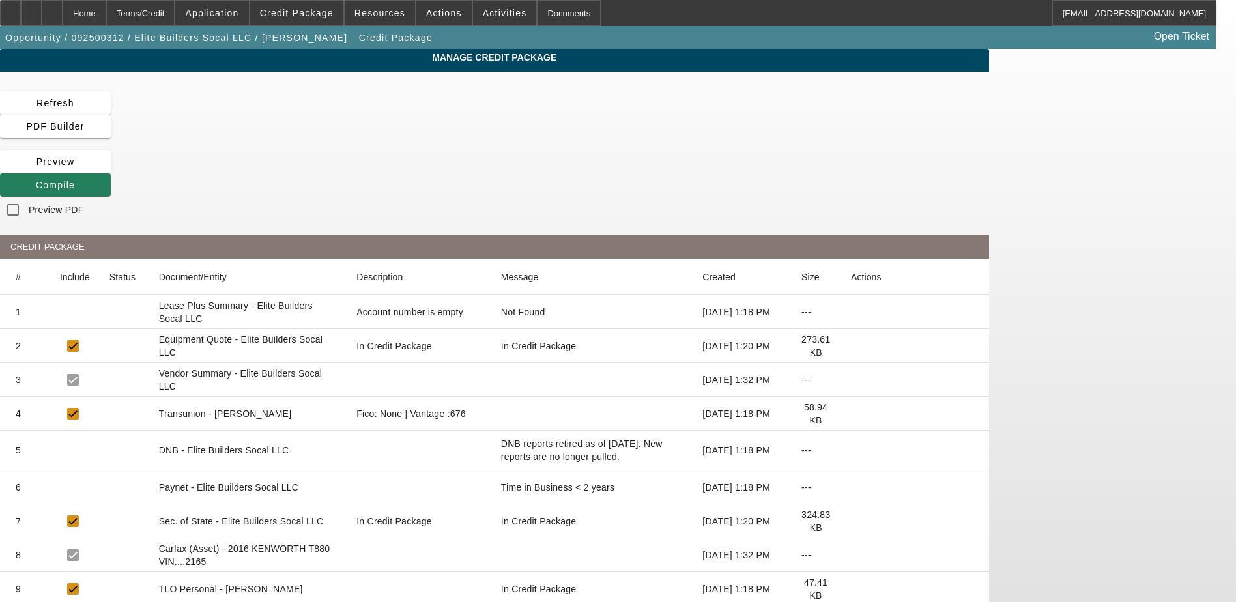
click at [111, 169] on span at bounding box center [55, 184] width 111 height 31
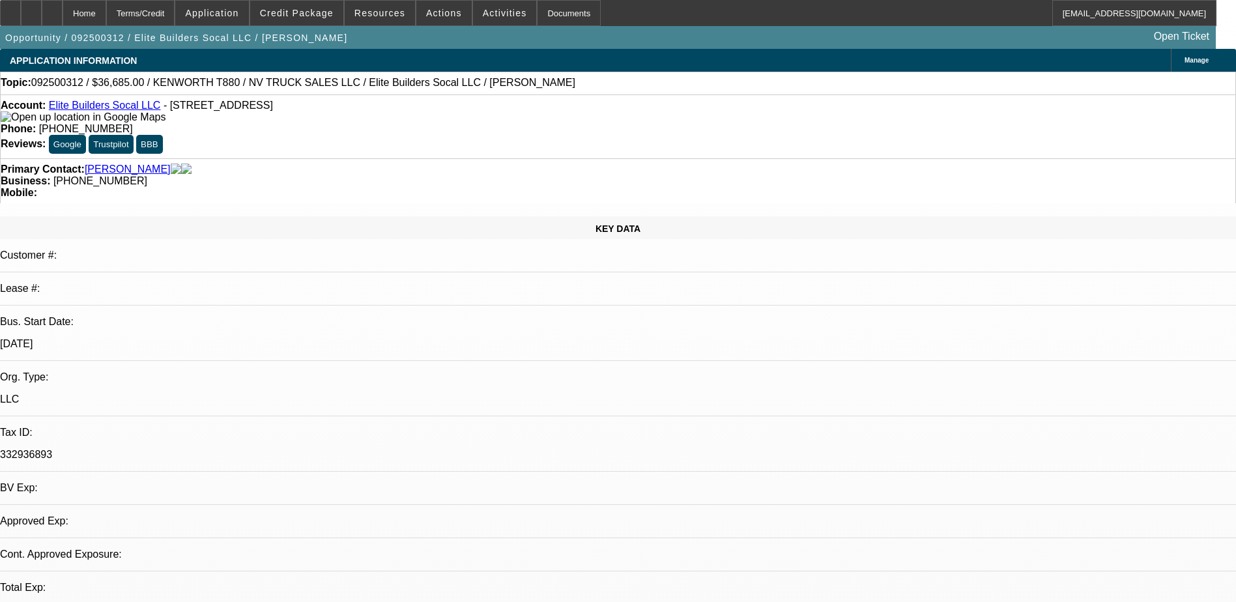
select select "0"
select select "2"
select select "0.1"
select select "4"
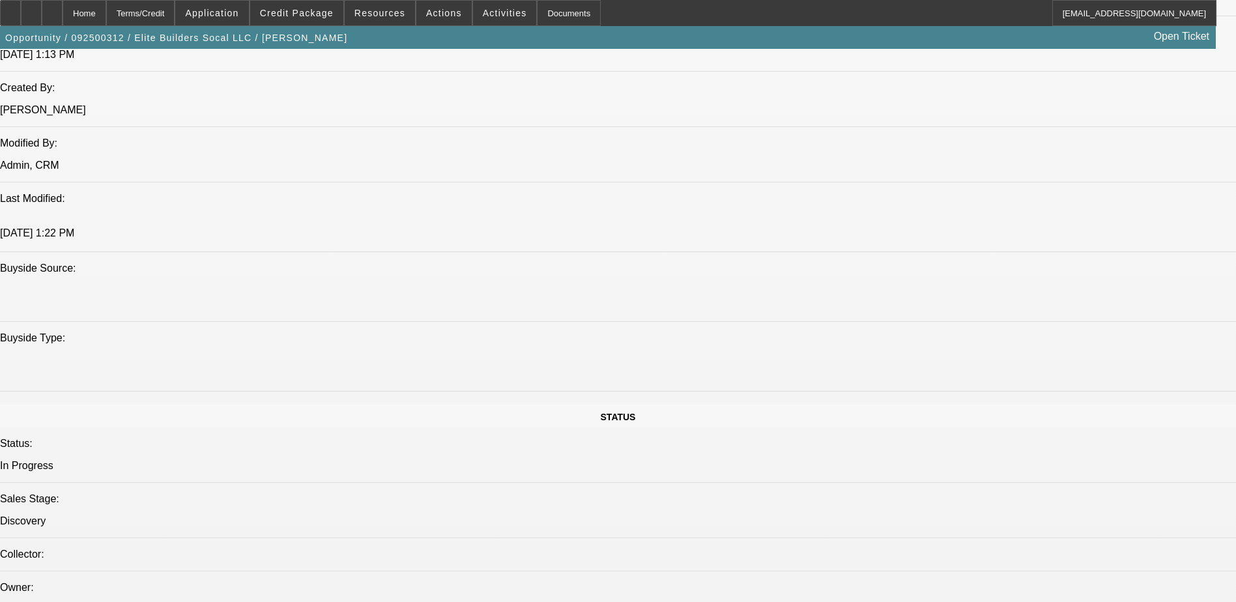
scroll to position [1043, 0]
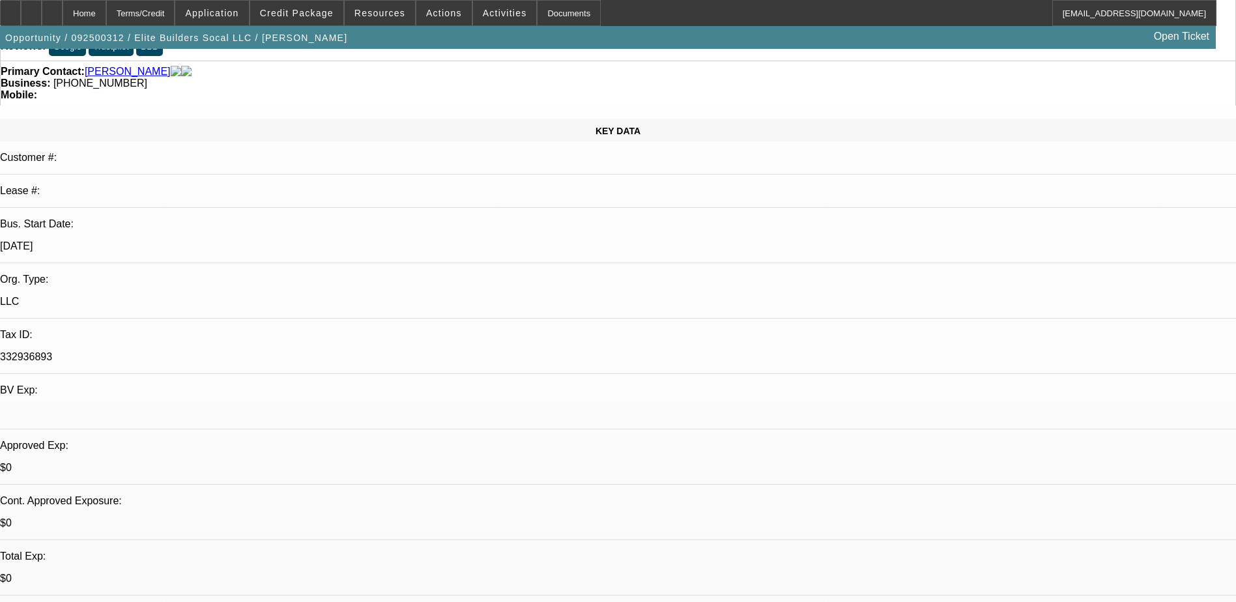
scroll to position [0, 0]
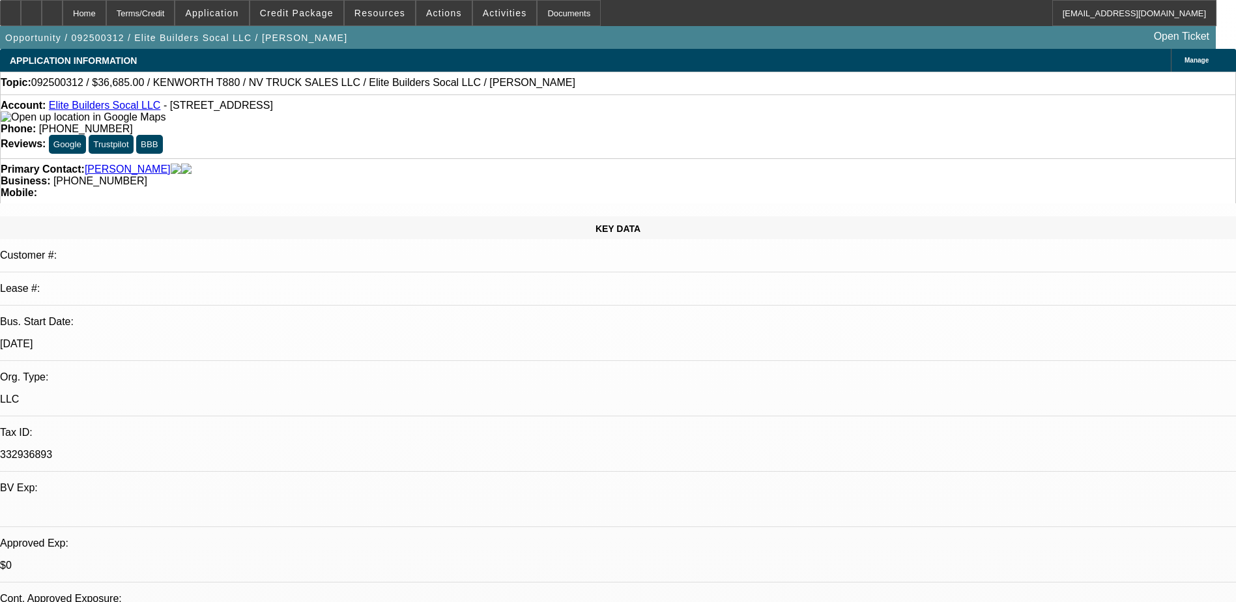
radio input "true"
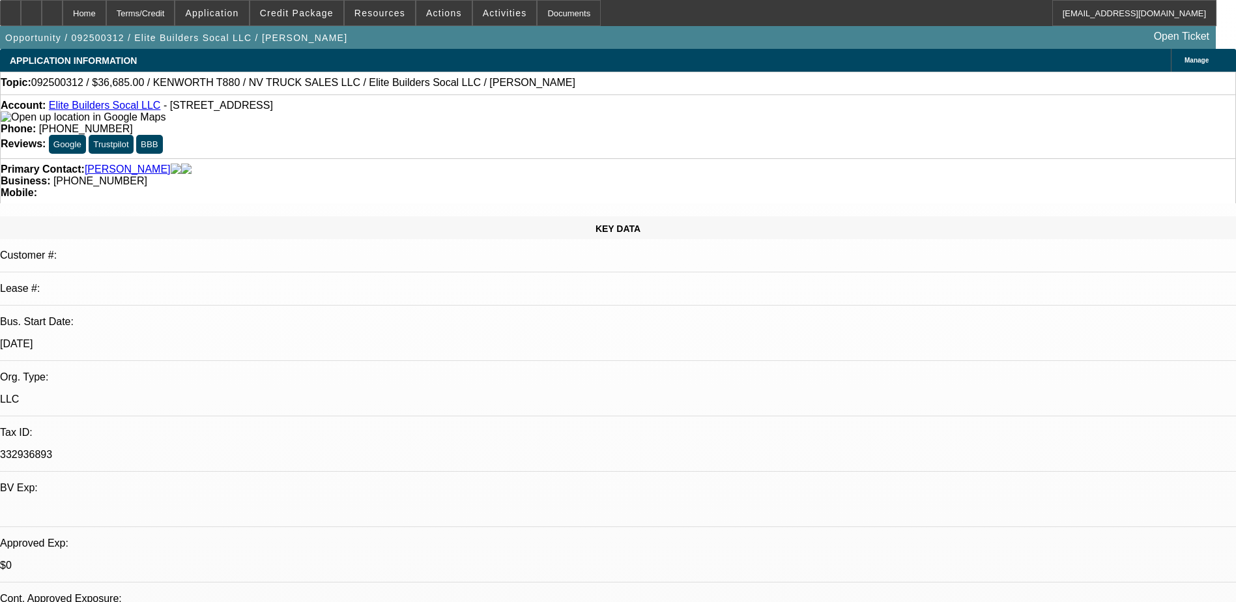
type textarea "personal number went to VM, LVM on biz number"
radio input "true"
click at [63, 4] on div at bounding box center [52, 13] width 21 height 26
select select "0"
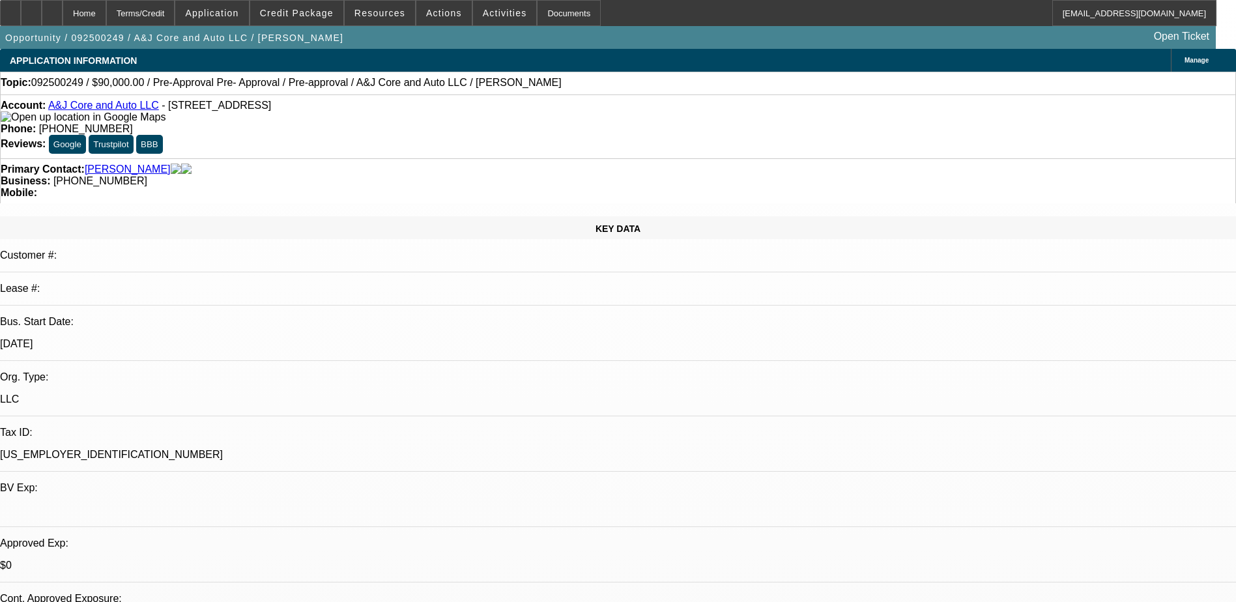
select select "2"
select select "0.1"
select select "4"
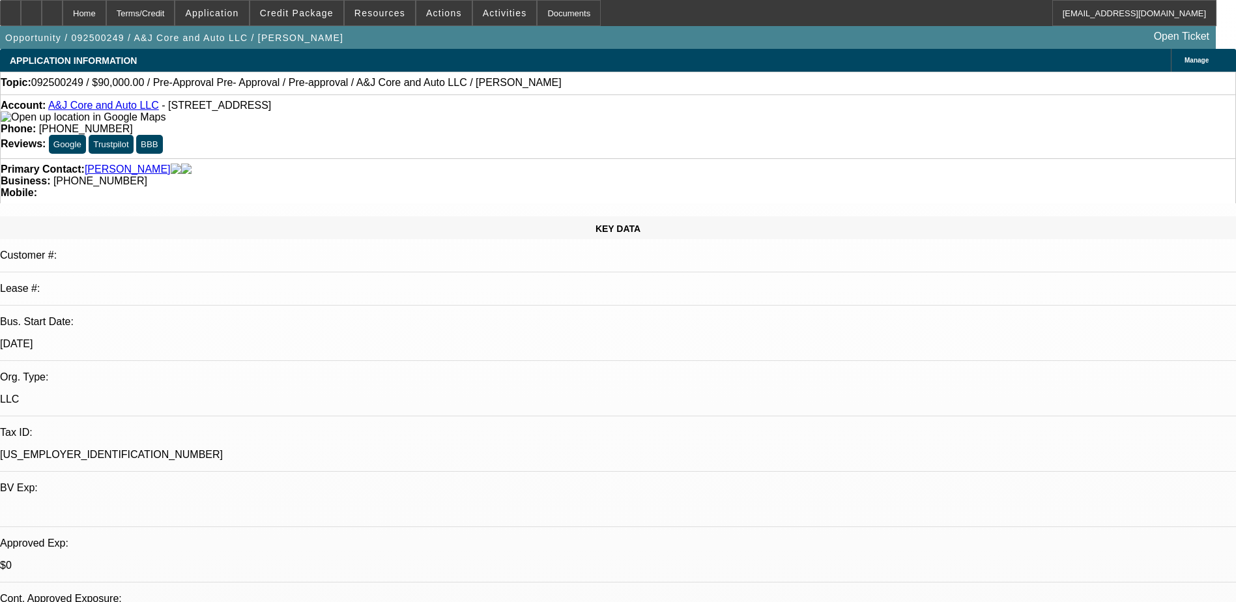
select select "0"
select select "2"
select select "0.1"
select select "4"
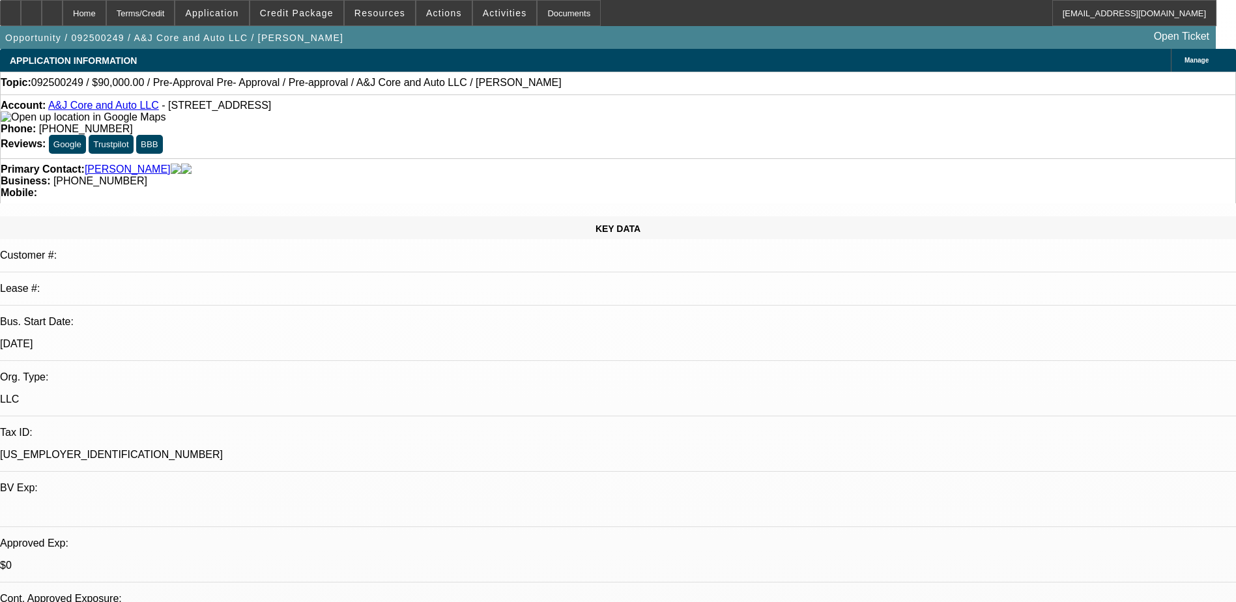
scroll to position [456, 0]
select select "0"
select select "2"
select select "0.1"
select select "1"
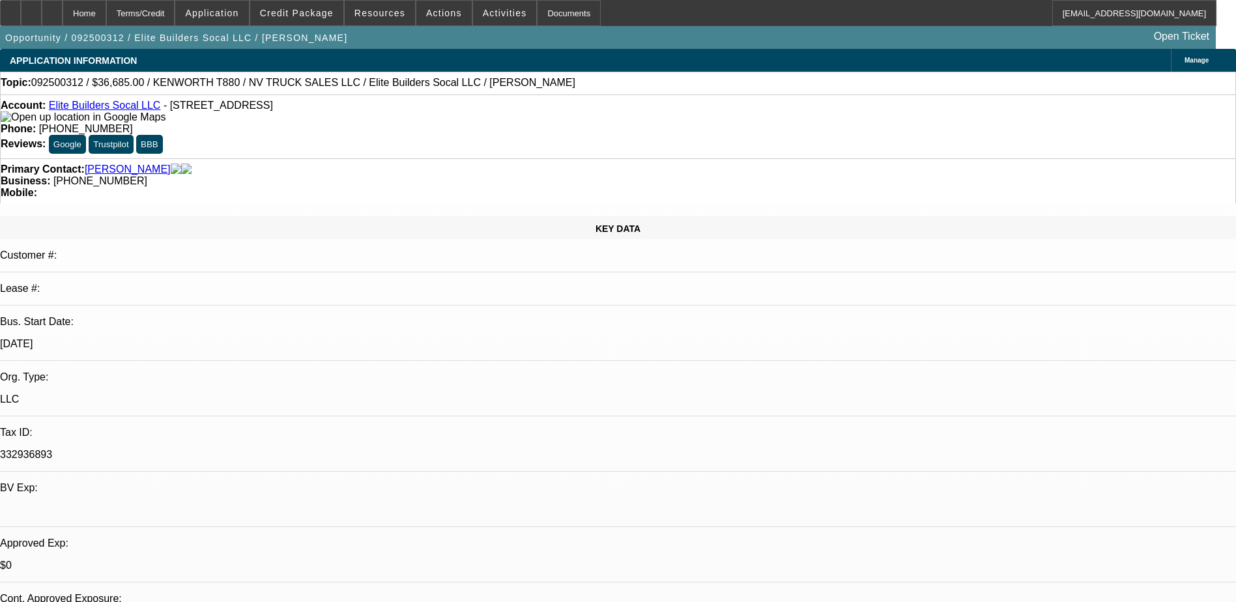
select select "2"
select select "4"
